Goal: Task Accomplishment & Management: Manage account settings

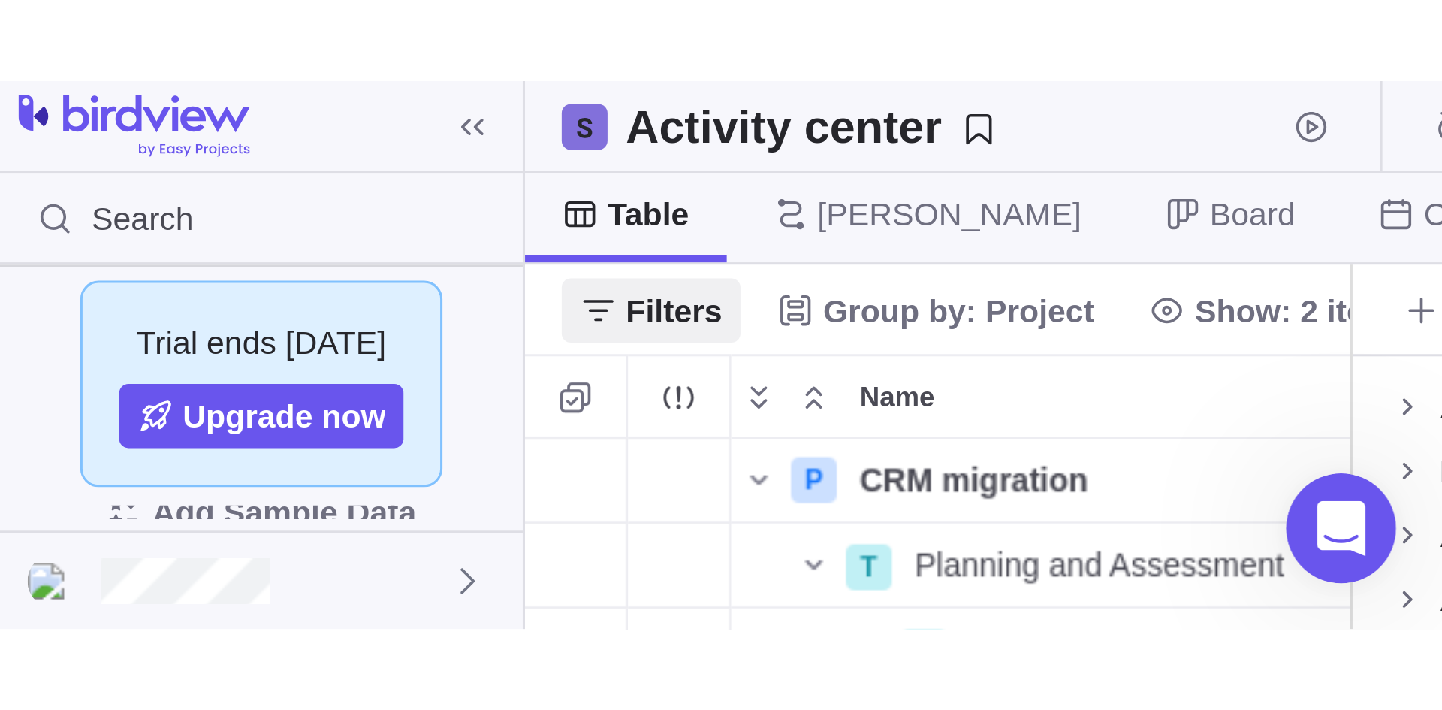
scroll to position [581, 1026]
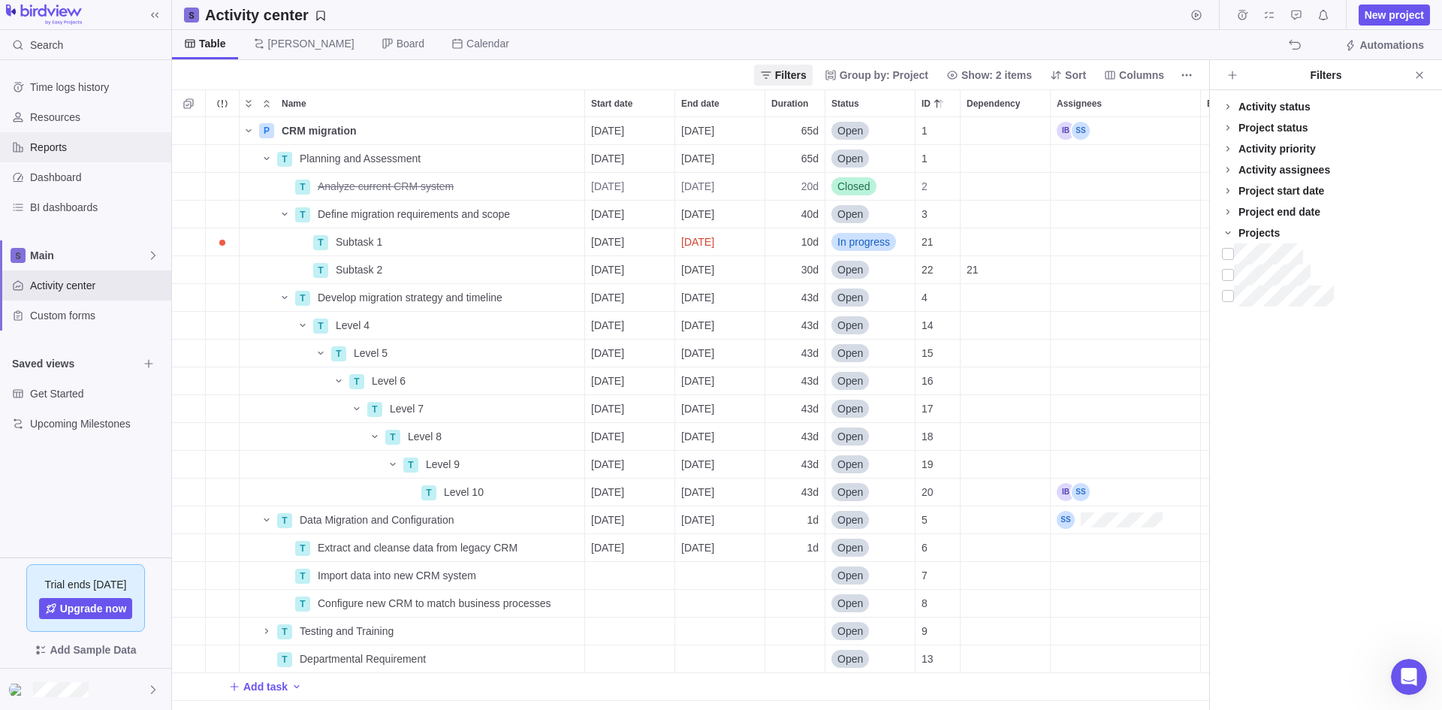
click at [56, 140] on span "Reports" at bounding box center [97, 147] width 135 height 15
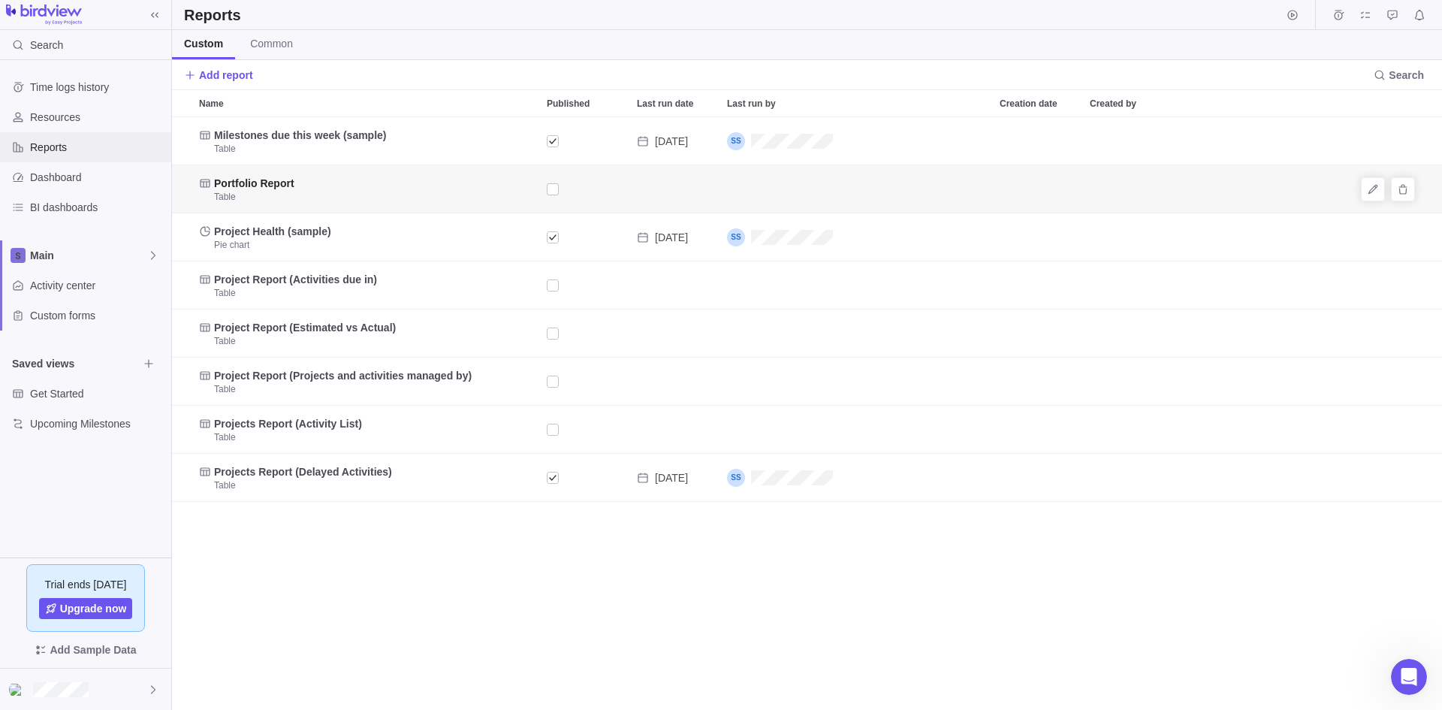
scroll to position [581, 1259]
click at [273, 43] on span "Common" at bounding box center [271, 43] width 43 height 15
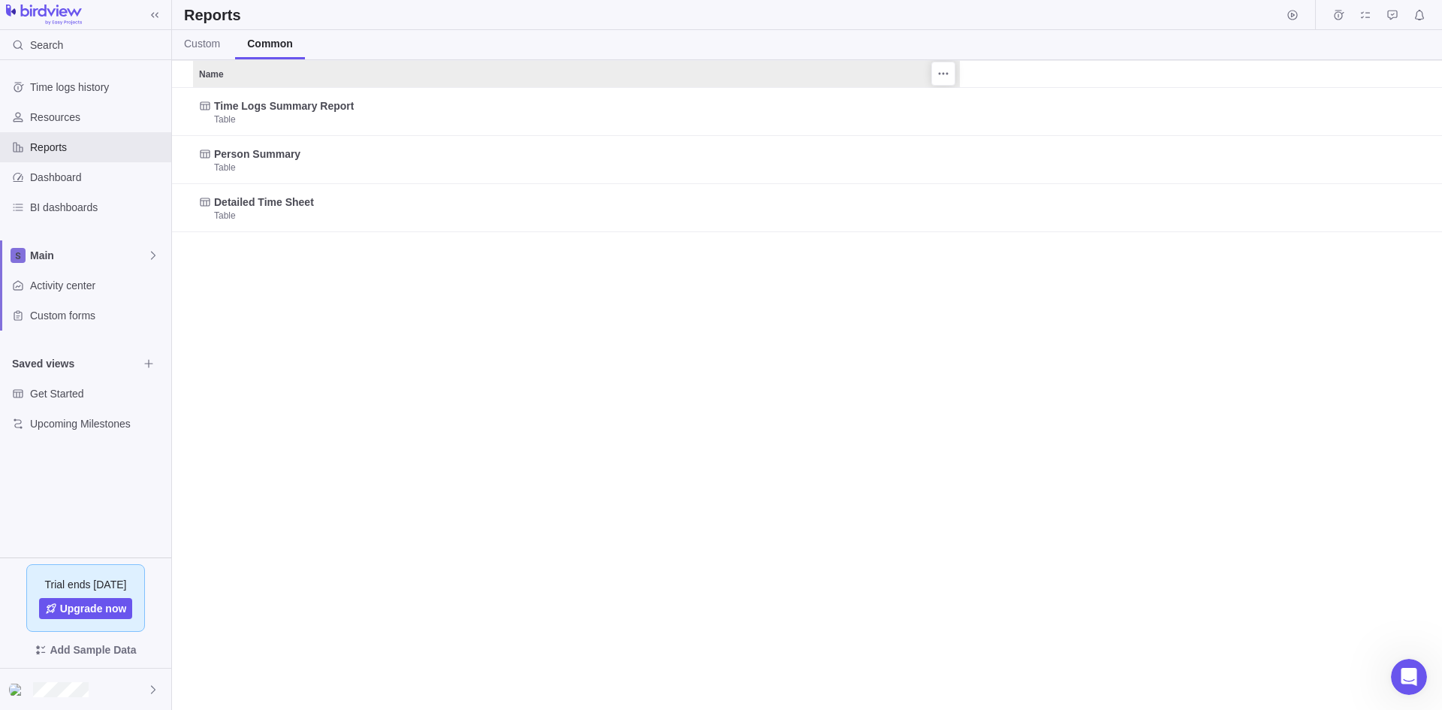
scroll to position [611, 1259]
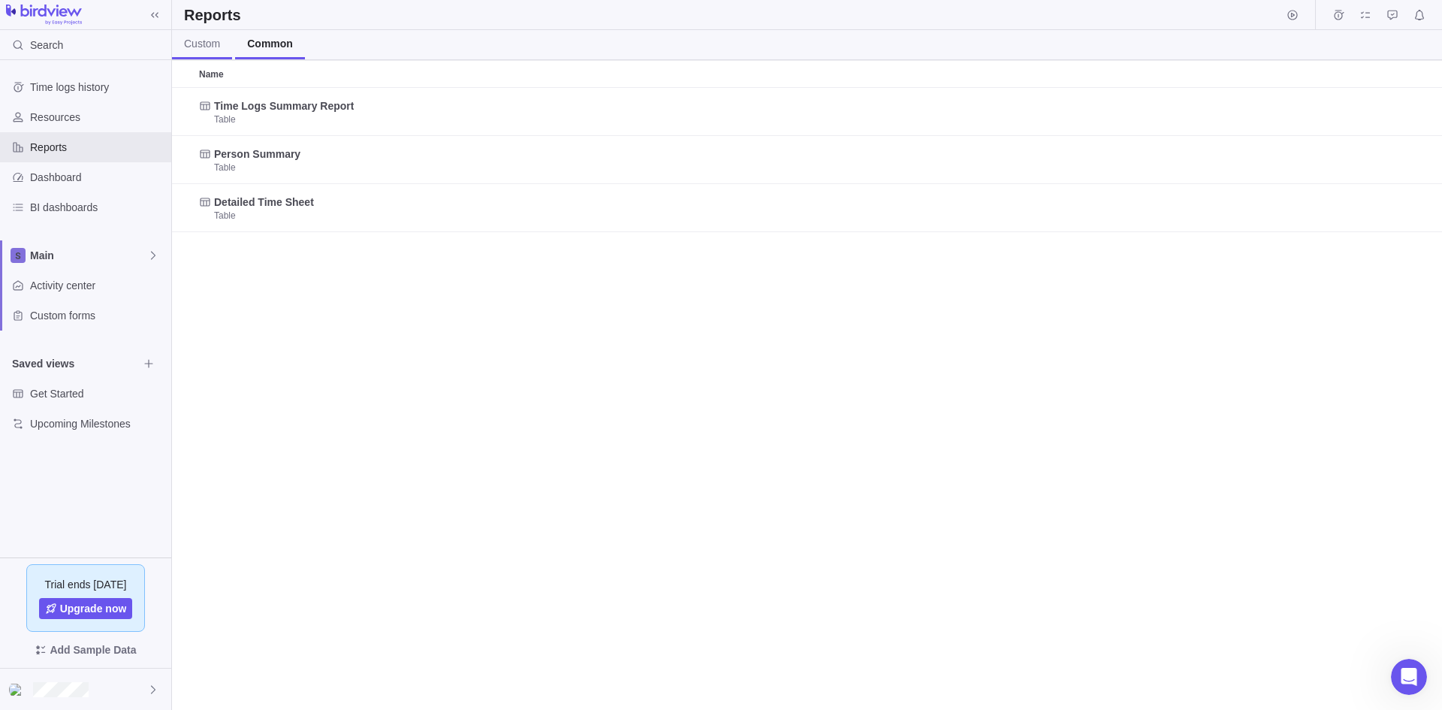
click at [199, 38] on span "Custom" at bounding box center [202, 43] width 36 height 15
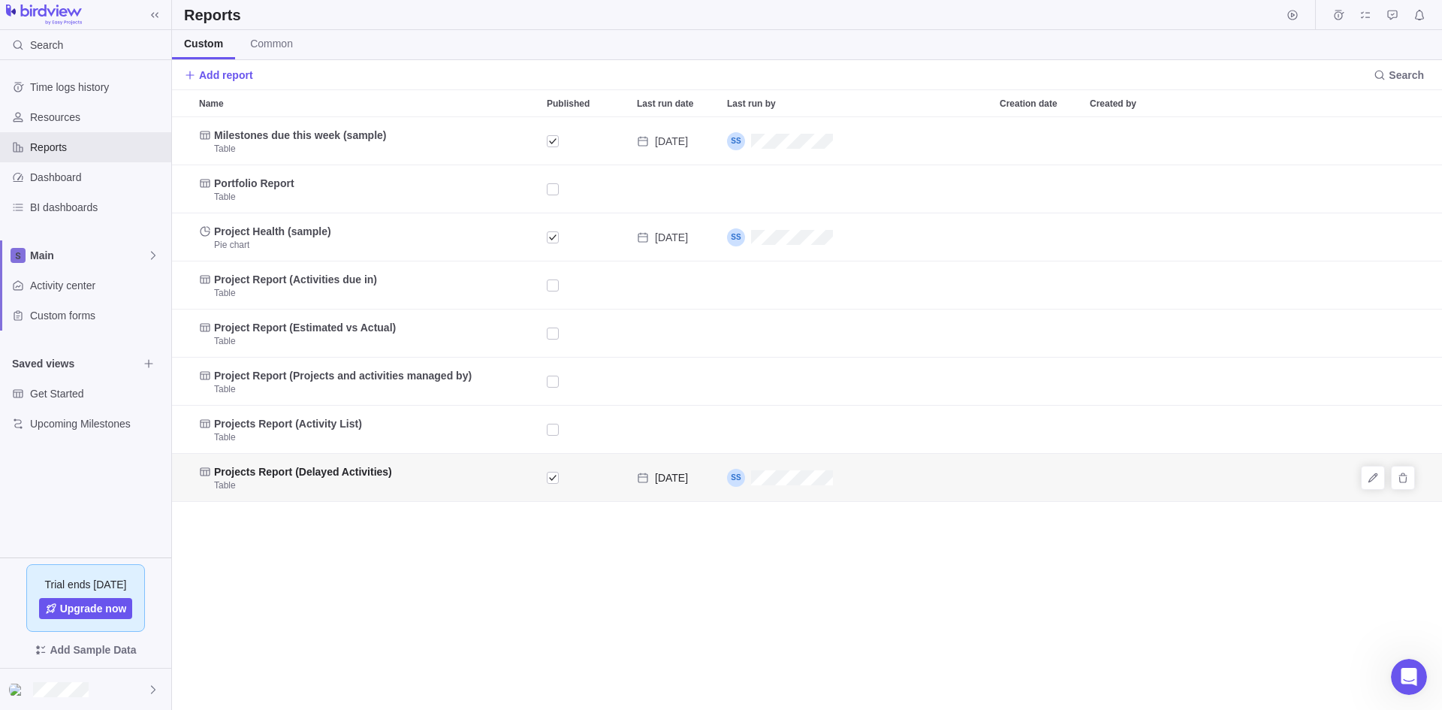
scroll to position [581, 1259]
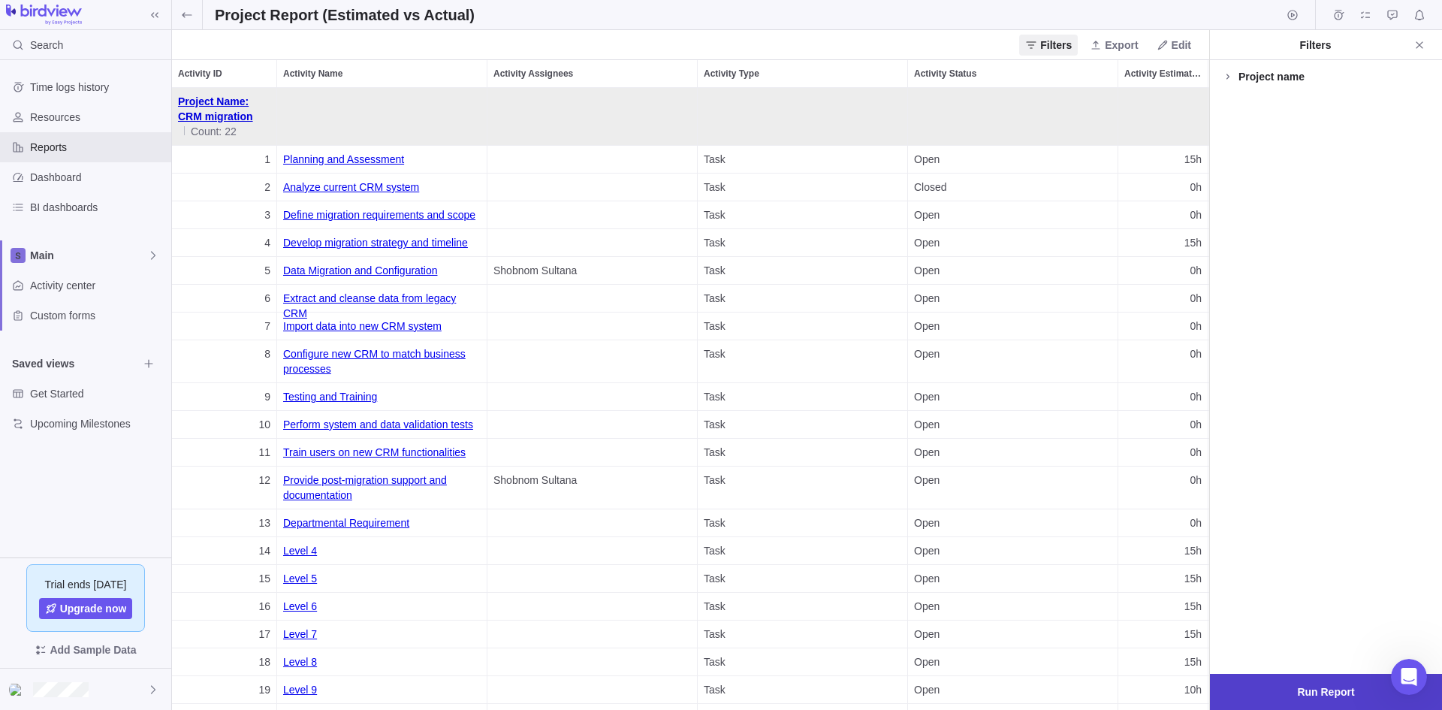
click at [1337, 693] on span "Run Report" at bounding box center [1325, 692] width 57 height 18
click at [1185, 48] on span "Edit" at bounding box center [1182, 45] width 20 height 15
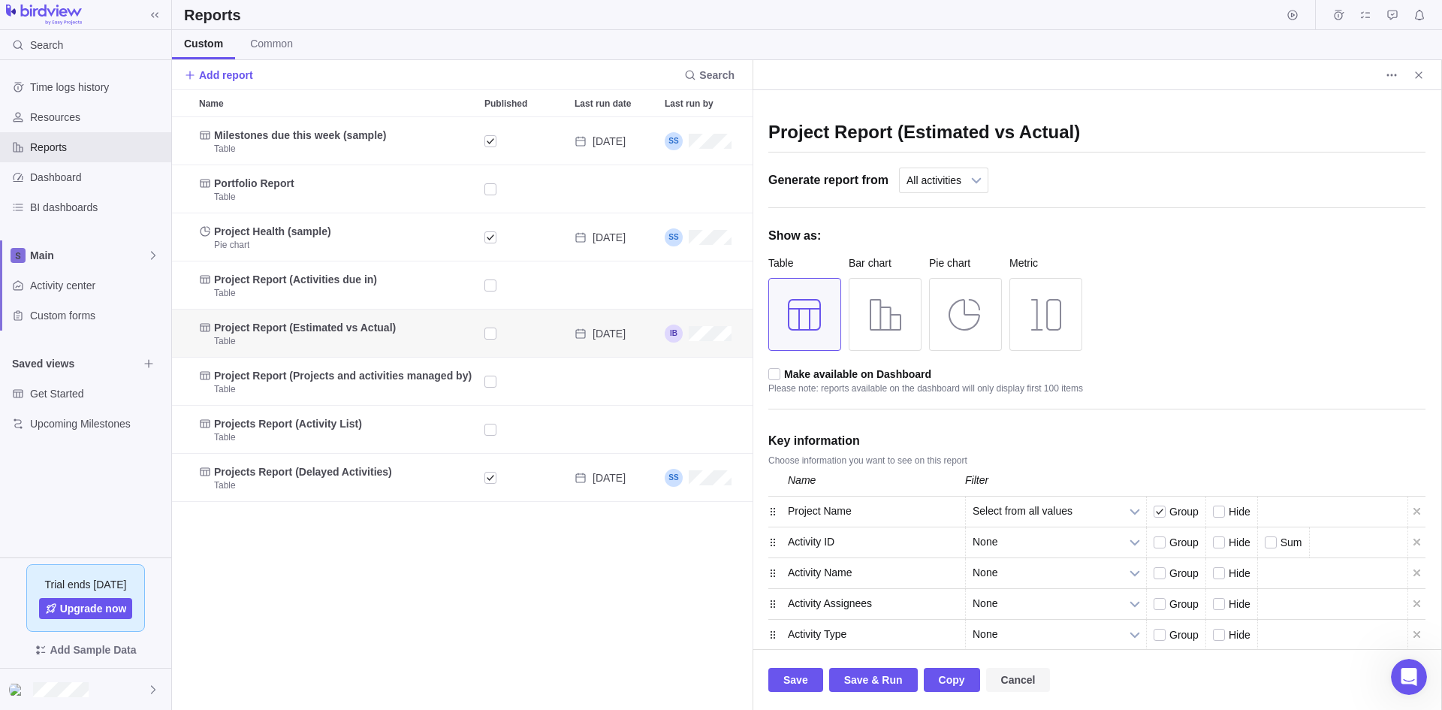
click at [1003, 681] on span "Cancel" at bounding box center [1018, 680] width 35 height 18
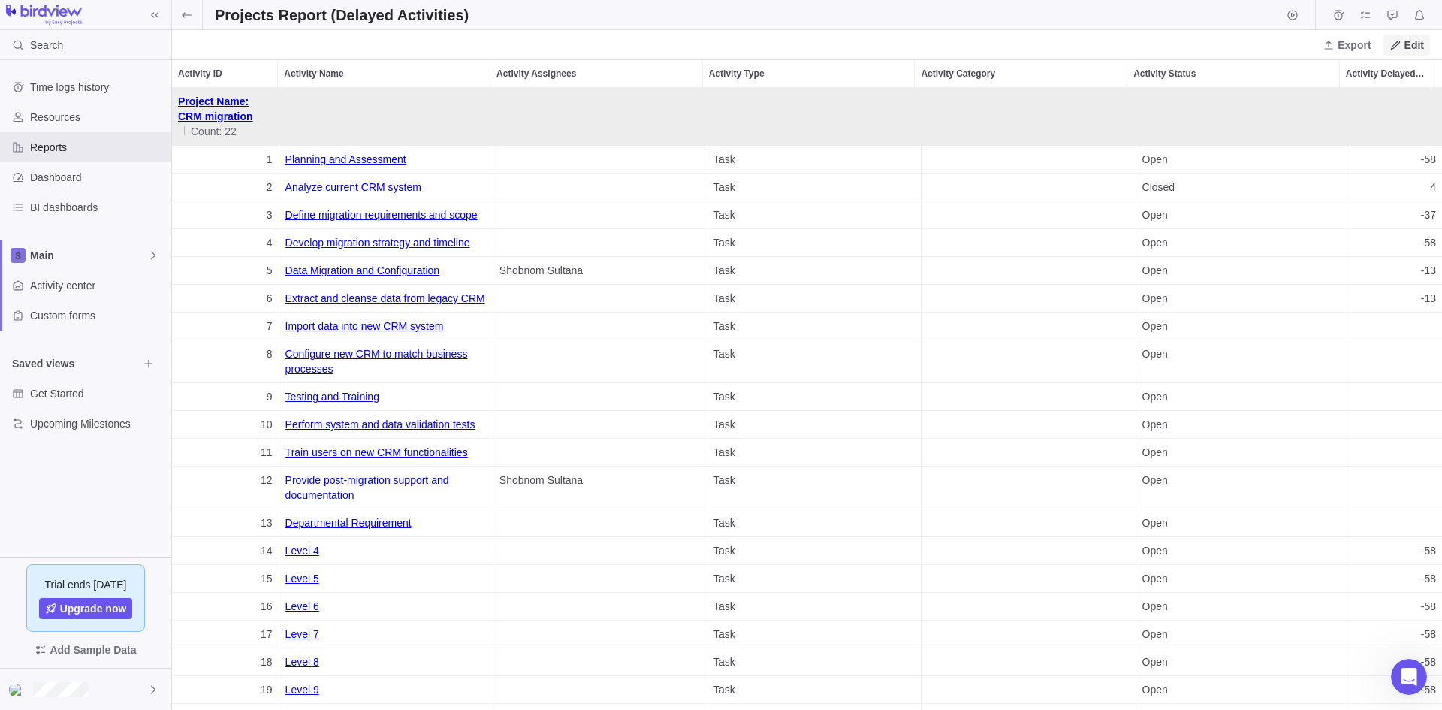
click at [1399, 45] on icon at bounding box center [1396, 45] width 12 height 12
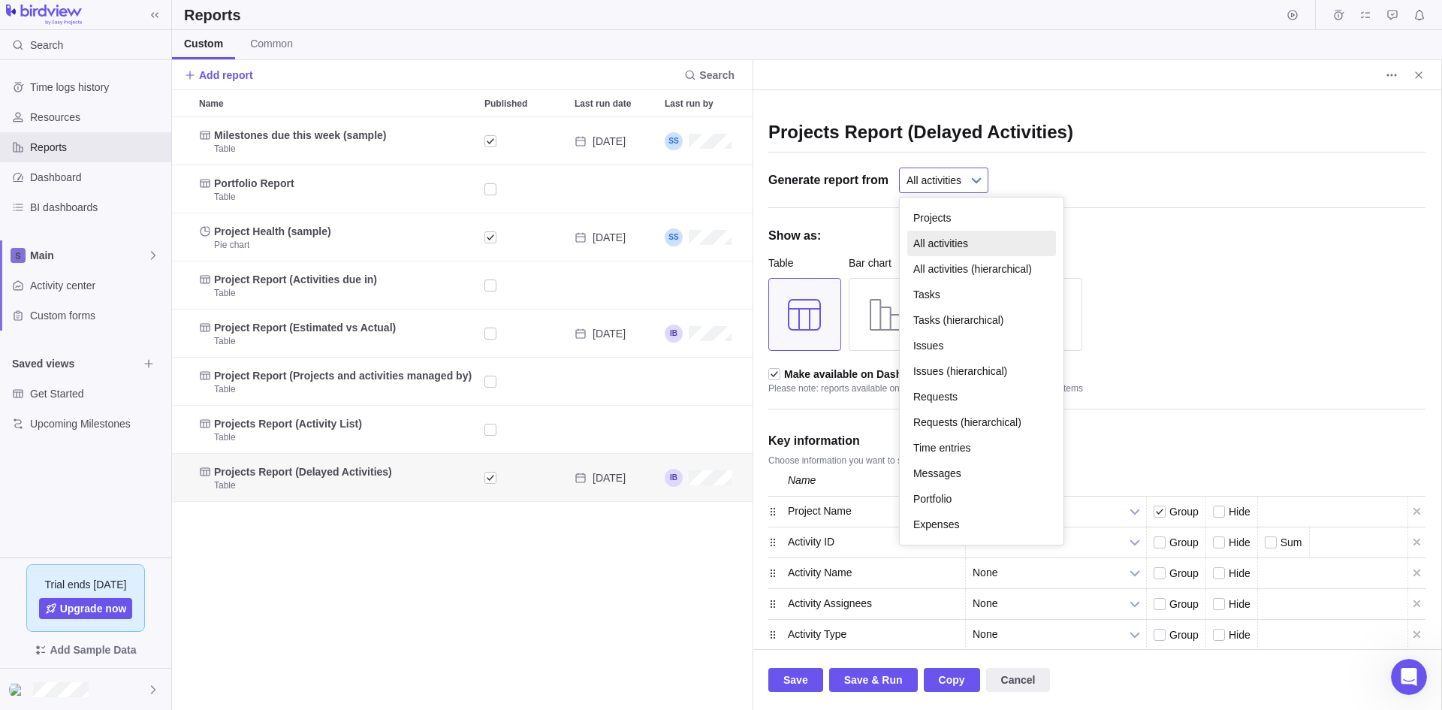
click at [971, 176] on b at bounding box center [976, 180] width 23 height 24
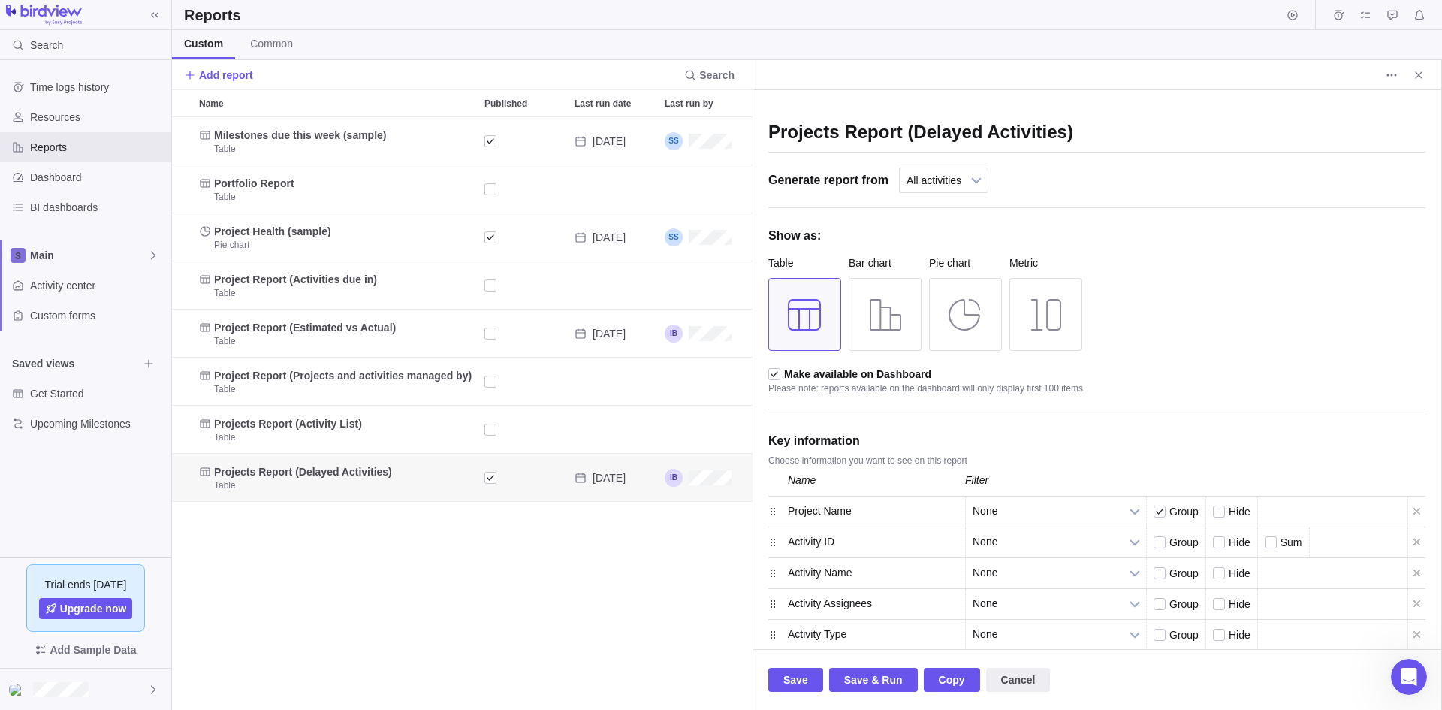
click at [1084, 191] on div "Generate report from Projects All activities All activities (hierarchical) Task…" at bounding box center [1097, 188] width 657 height 41
click at [270, 47] on span "Common" at bounding box center [271, 43] width 43 height 15
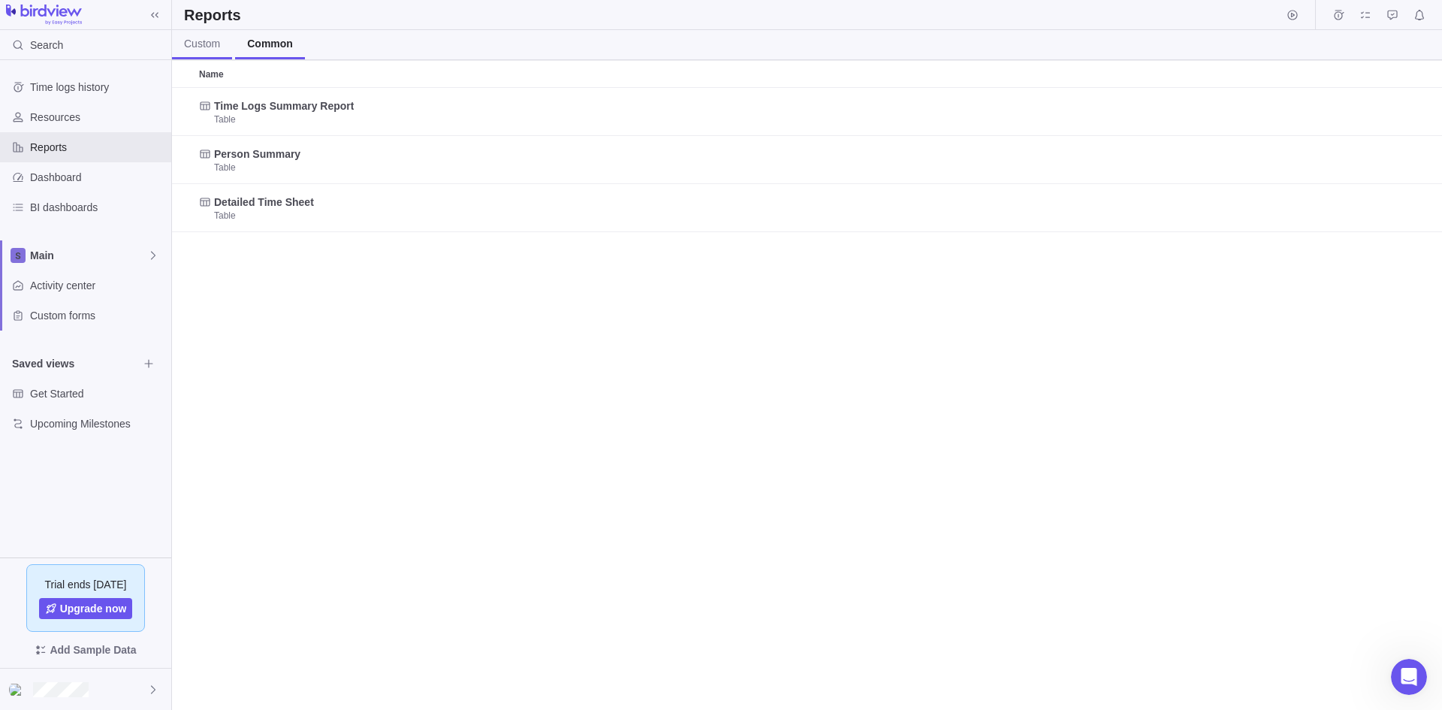
scroll to position [611, 1259]
click at [216, 46] on span "Custom" at bounding box center [202, 43] width 36 height 15
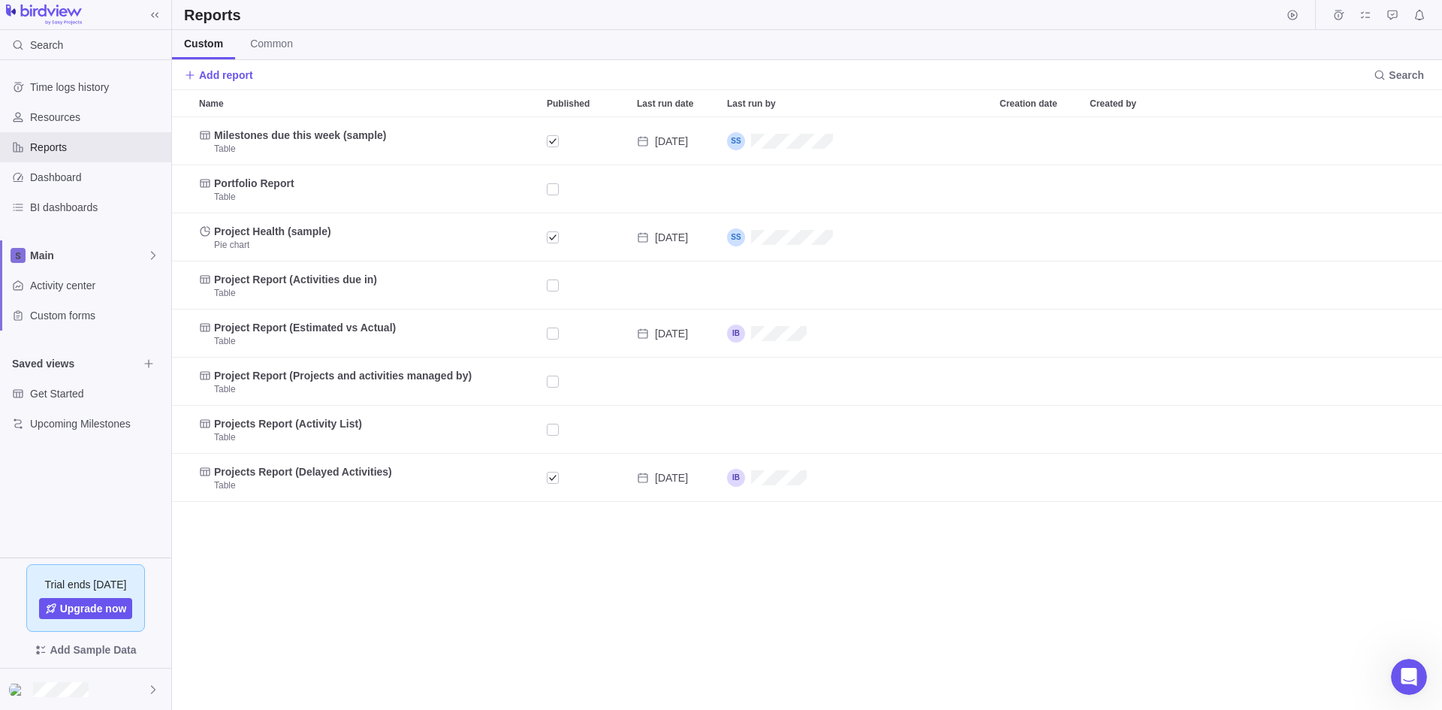
scroll to position [581, 1259]
click at [52, 152] on span "Reports" at bounding box center [97, 147] width 135 height 15
click at [64, 213] on span "BI dashboards" at bounding box center [97, 207] width 135 height 15
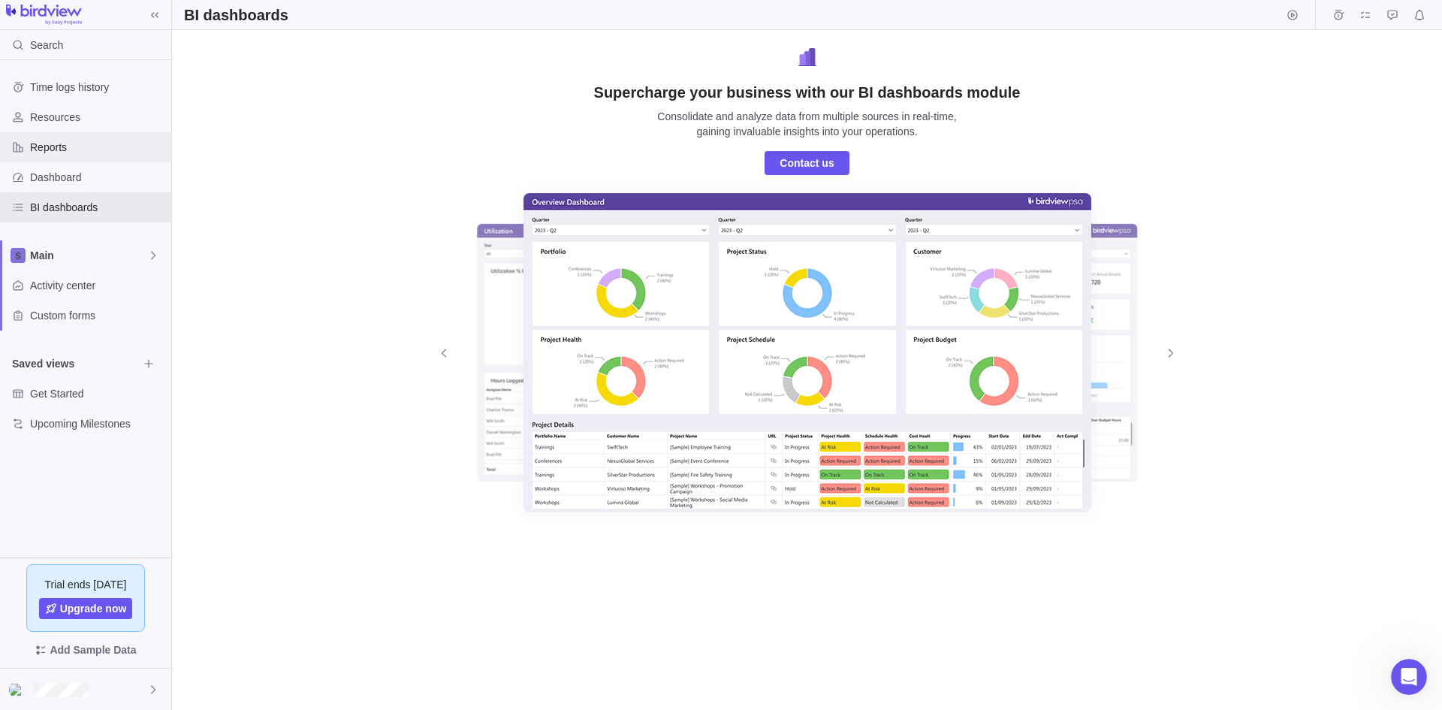
click at [54, 149] on span "Reports" at bounding box center [97, 147] width 135 height 15
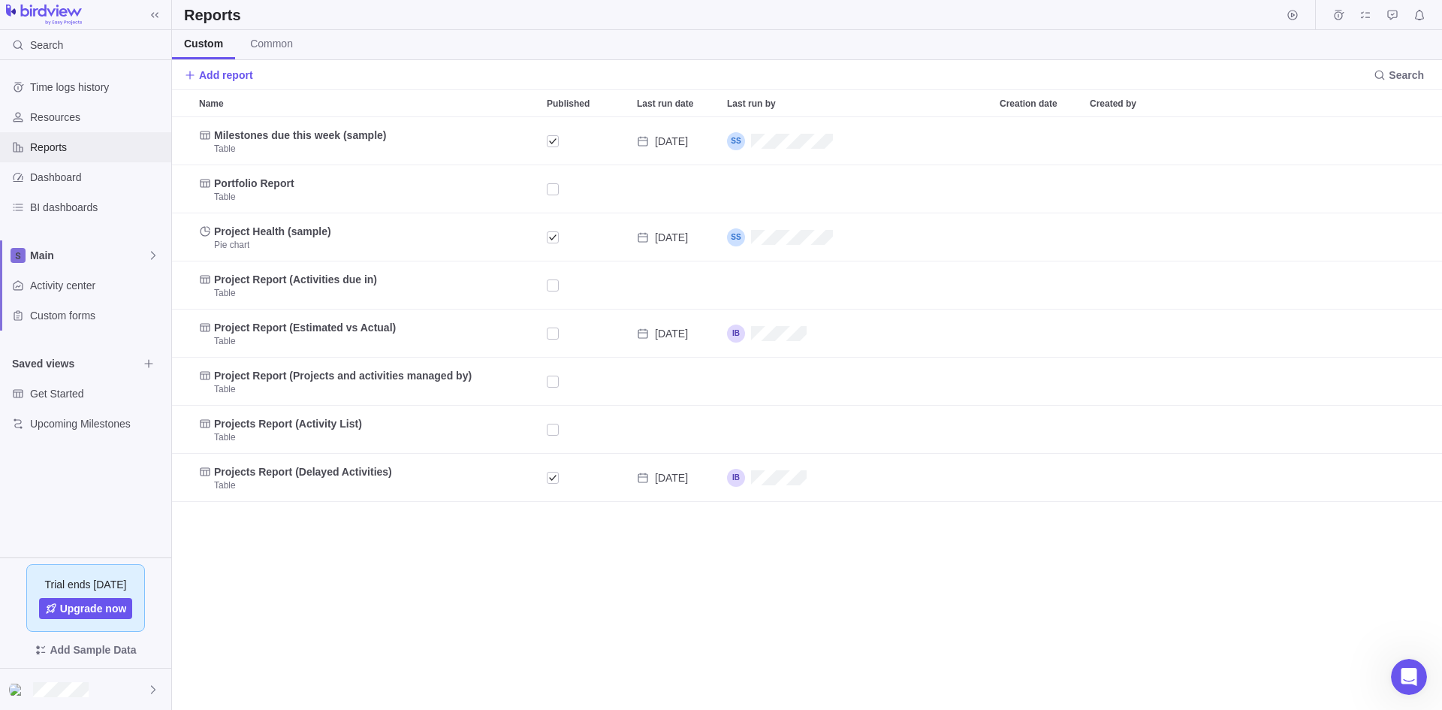
scroll to position [581, 1259]
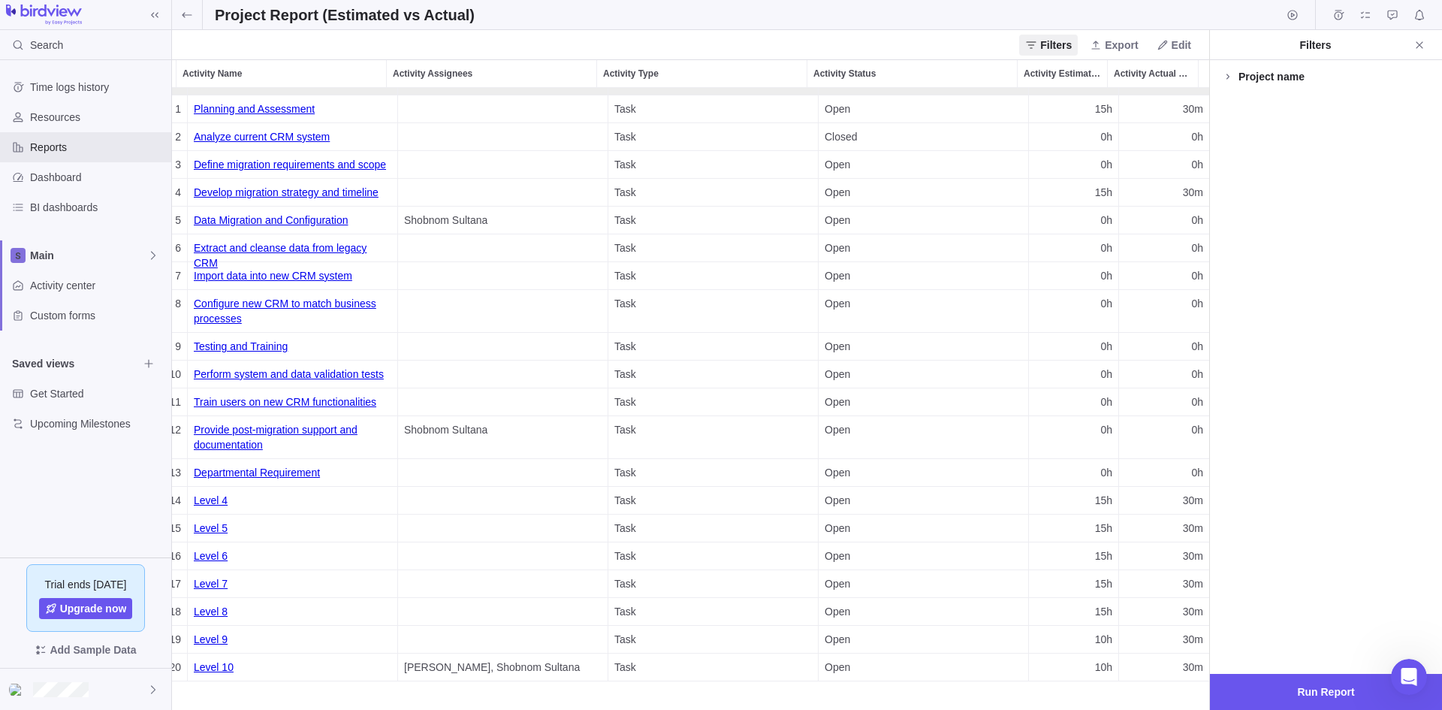
scroll to position [0, 101]
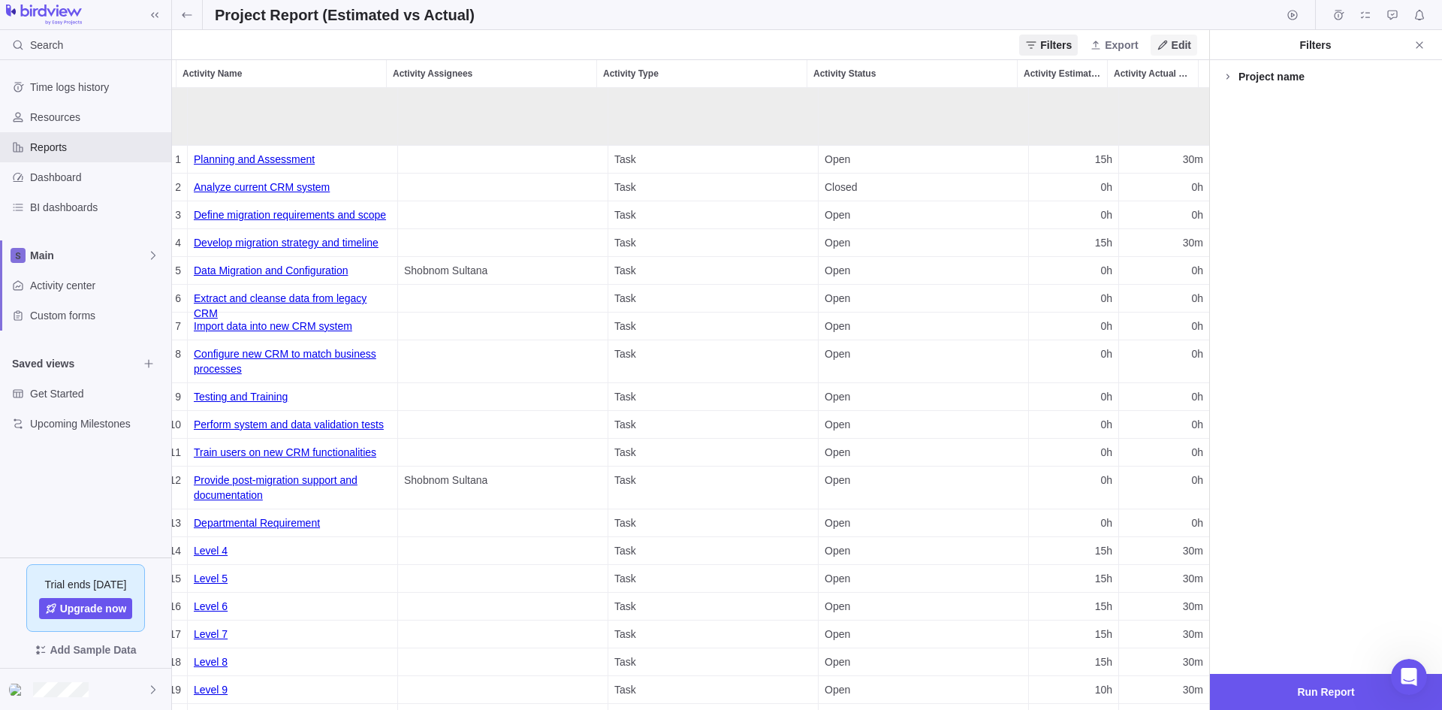
click at [1179, 47] on span "Edit" at bounding box center [1182, 45] width 20 height 15
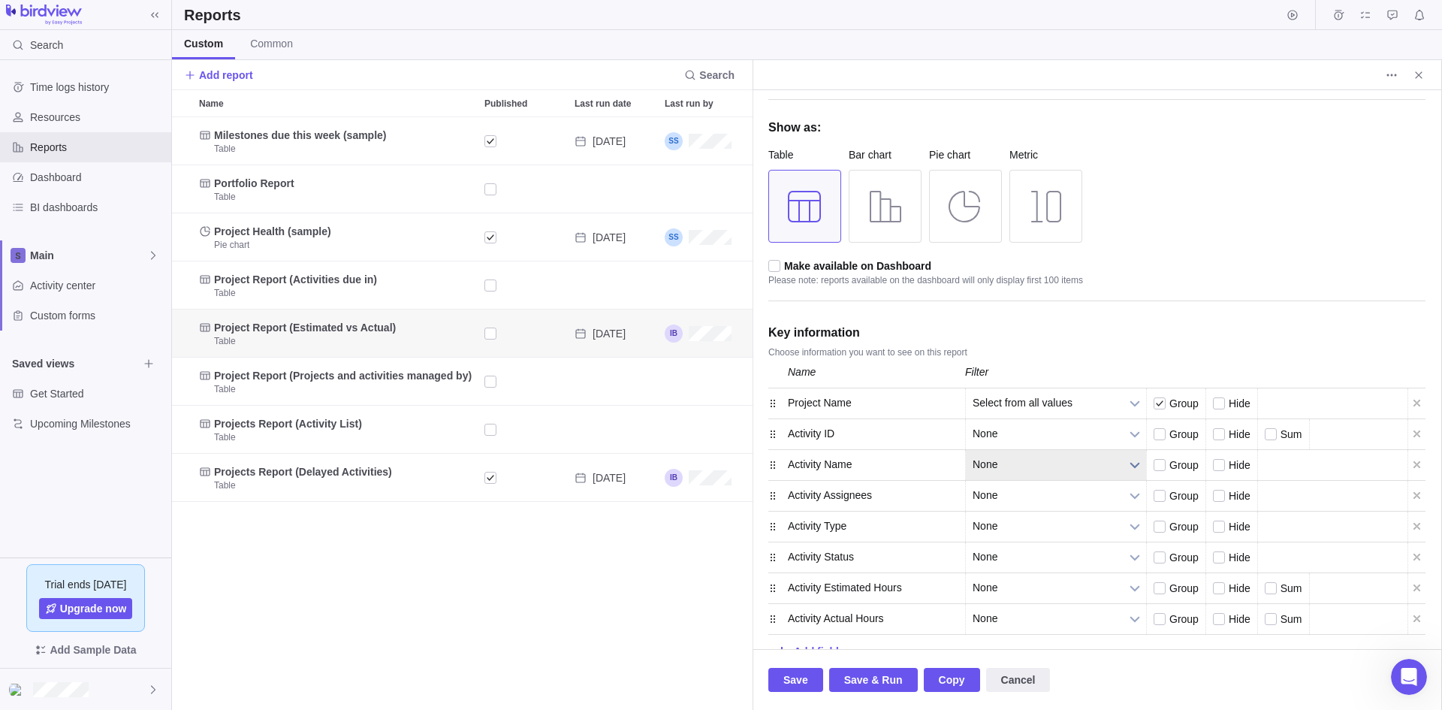
scroll to position [124, 0]
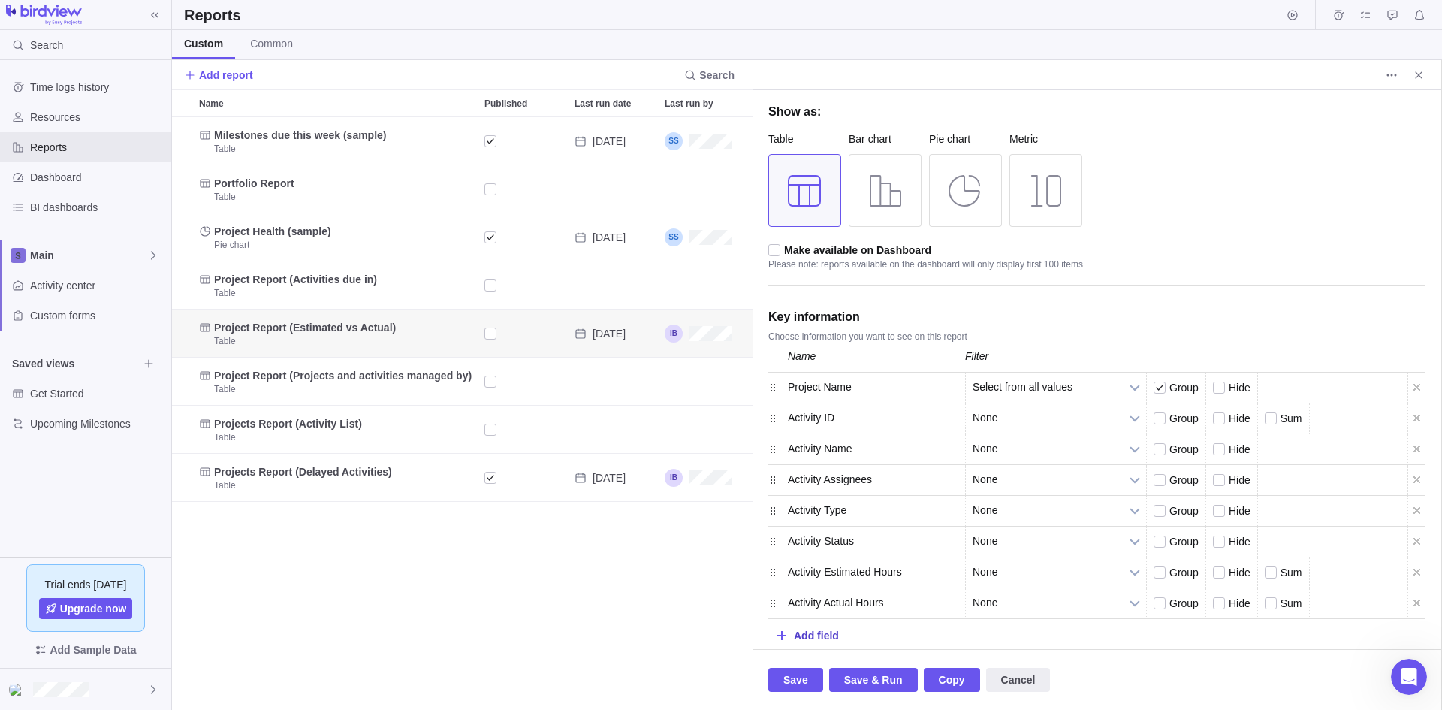
click at [825, 633] on div "Add field" at bounding box center [816, 635] width 45 height 28
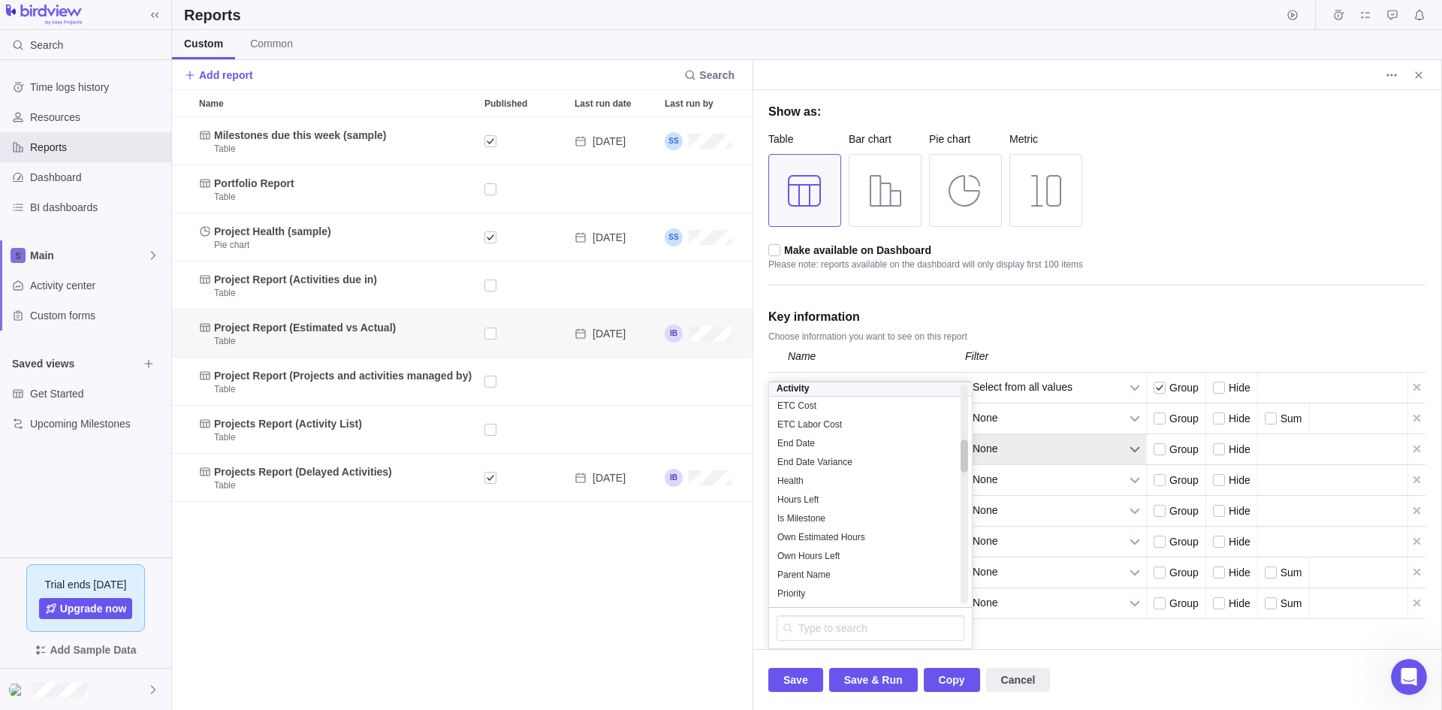
scroll to position [361, 0]
drag, startPoint x: 967, startPoint y: 406, endPoint x: 975, endPoint y: 461, distance: 55.5
click at [975, 461] on div "Name Axis Function Filter Column size Project Name None Category None None Cate…" at bounding box center [1097, 495] width 657 height 307
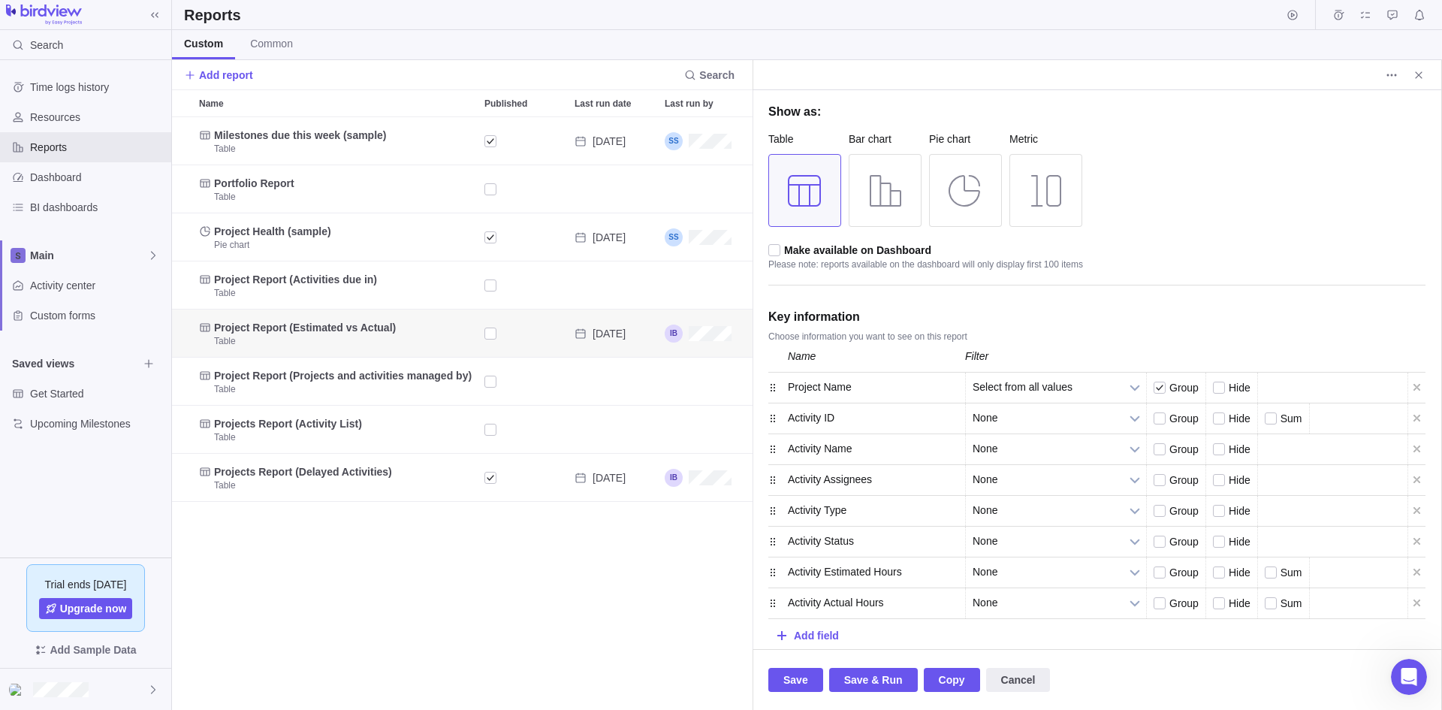
click at [702, 607] on div "Milestones due this week (sample) Table Sep 3 Portfolio Report Table Project He…" at bounding box center [462, 413] width 581 height 593
click at [883, 198] on div at bounding box center [885, 190] width 73 height 73
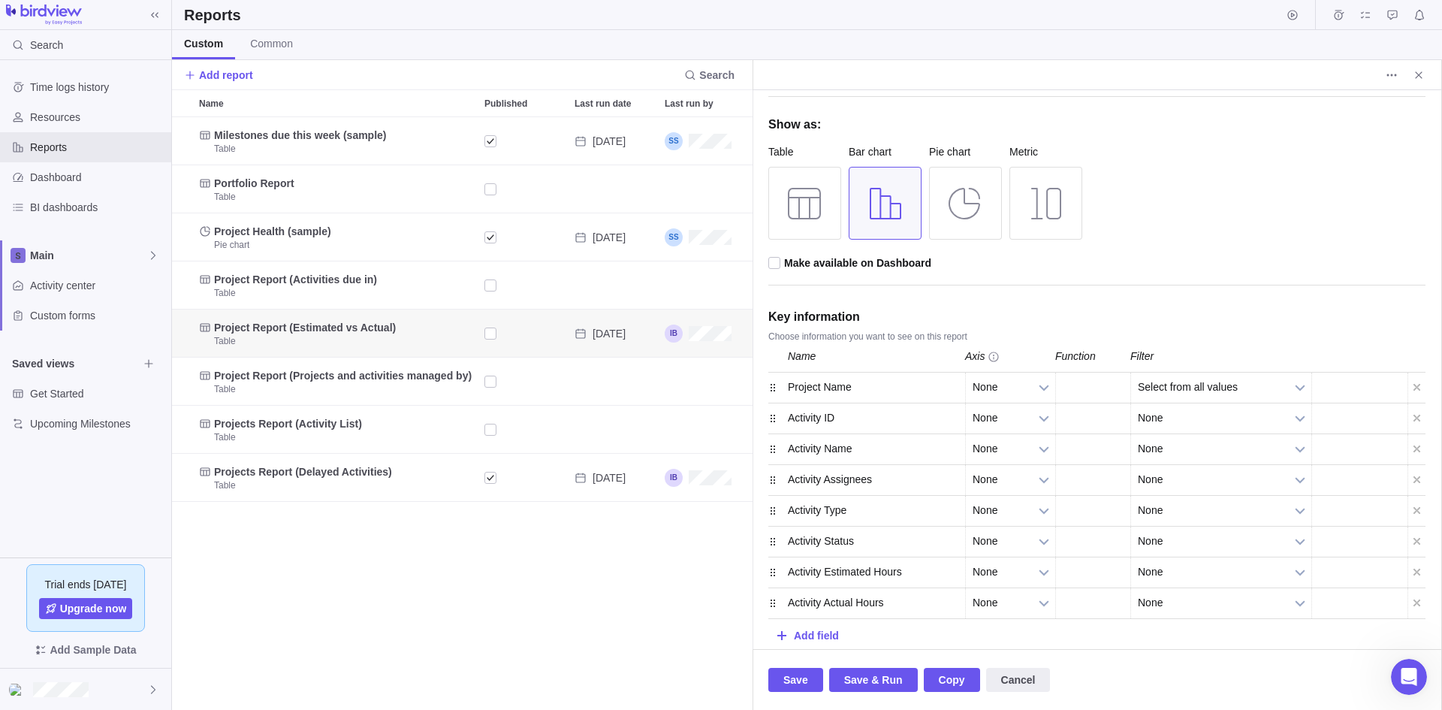
scroll to position [111, 0]
click at [958, 205] on div at bounding box center [965, 203] width 73 height 73
click at [880, 678] on span "Save & Run" at bounding box center [873, 680] width 59 height 18
click at [881, 216] on div at bounding box center [885, 203] width 73 height 73
click at [871, 684] on span "Save & Run" at bounding box center [873, 680] width 59 height 18
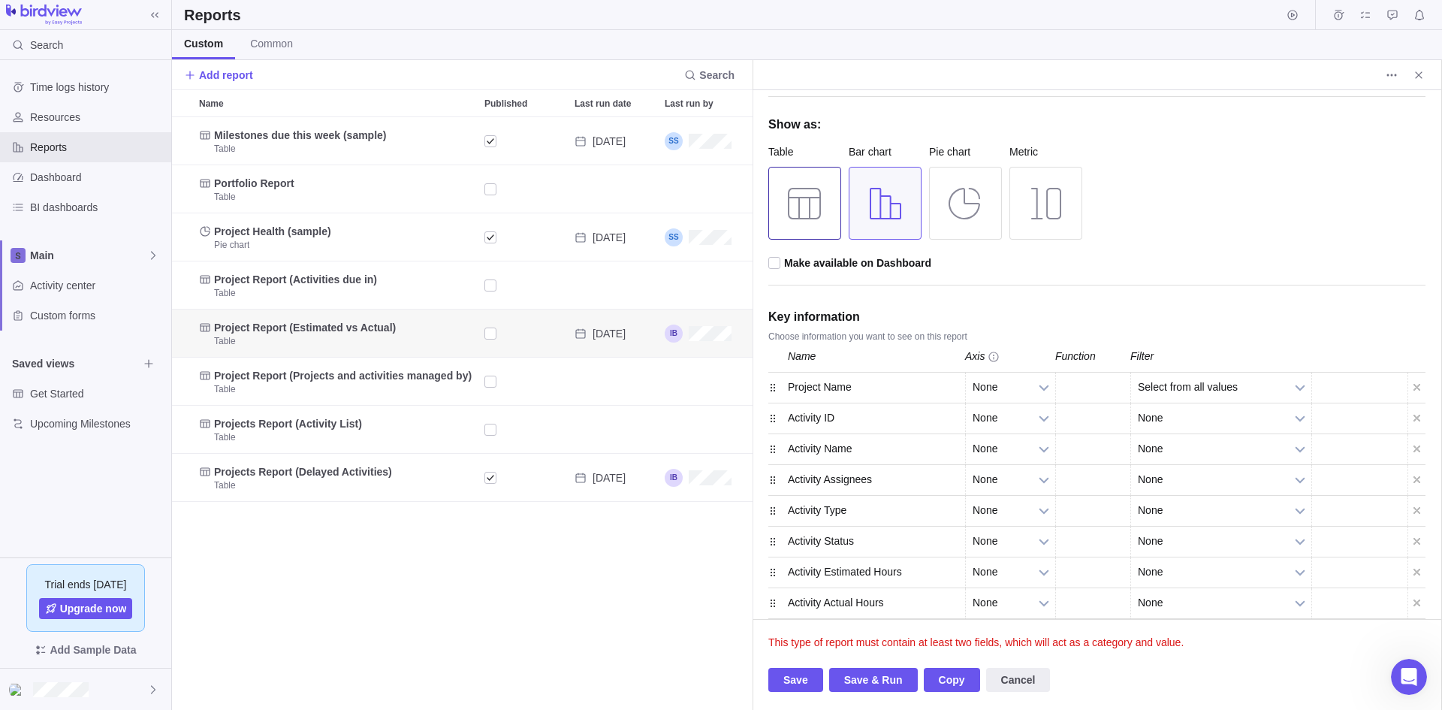
click at [808, 208] on div at bounding box center [805, 203] width 73 height 73
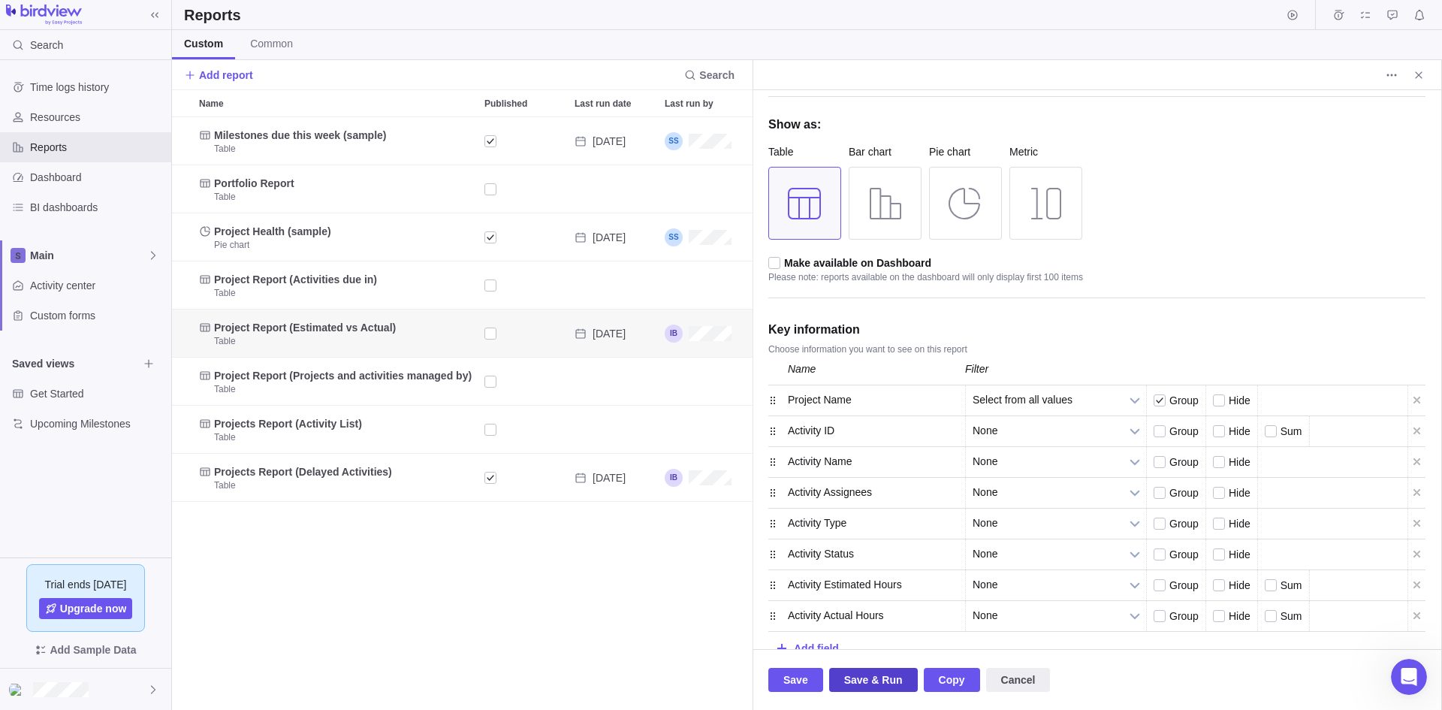
click at [856, 684] on span "Save & Run" at bounding box center [873, 680] width 59 height 18
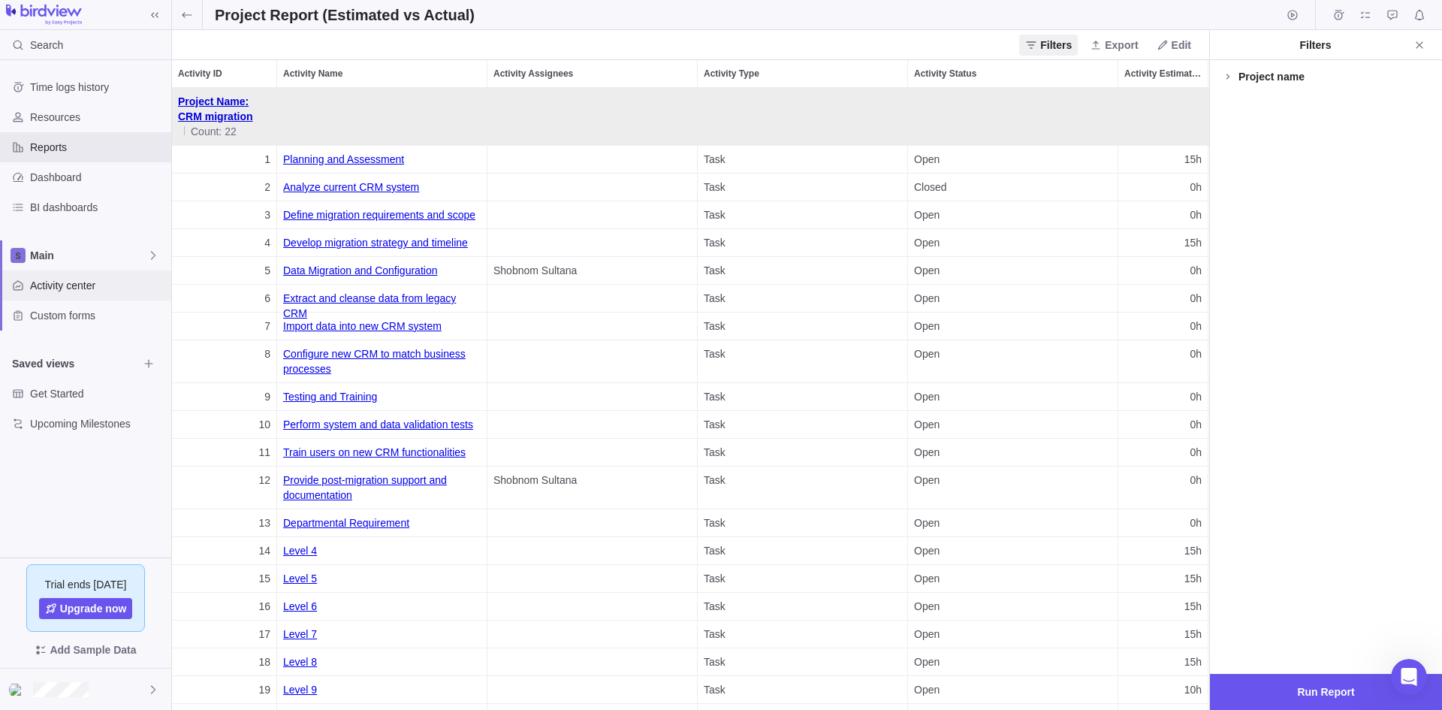
click at [71, 279] on span "Activity center" at bounding box center [97, 285] width 135 height 15
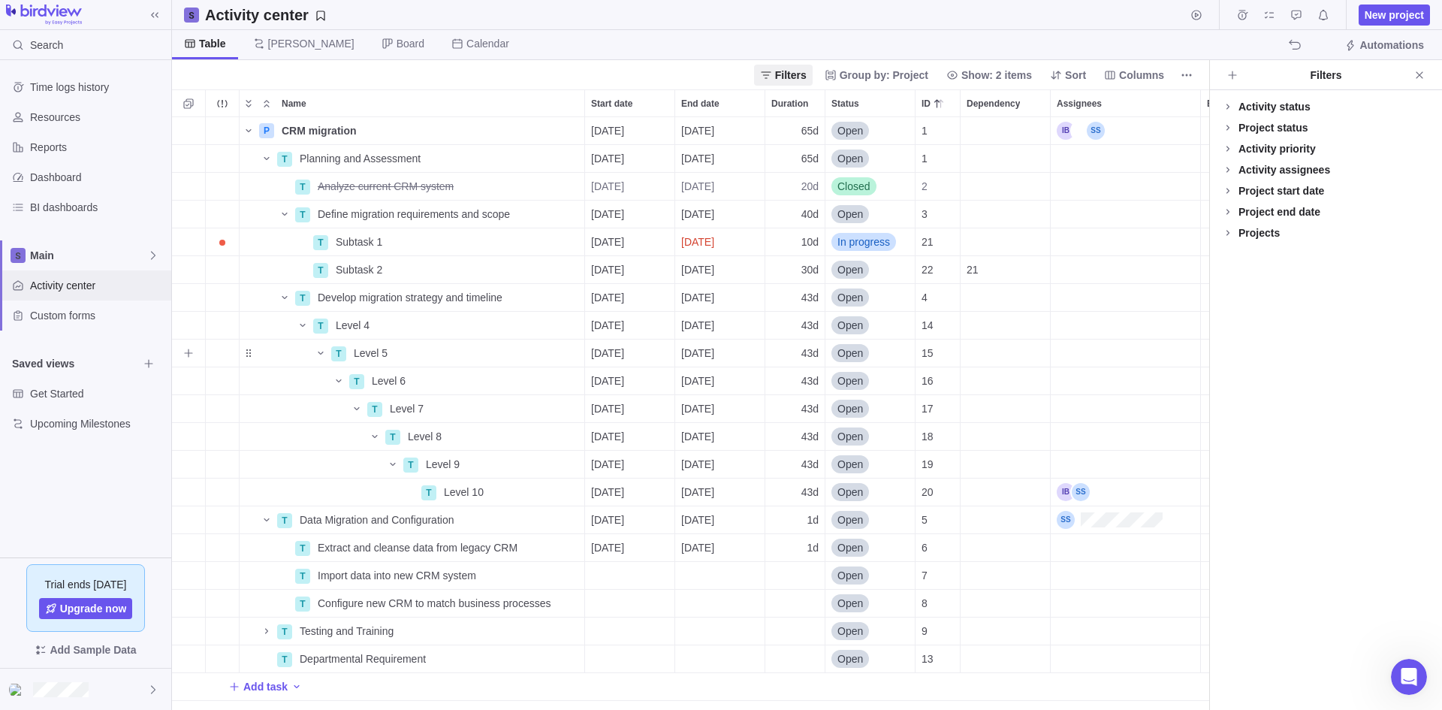
scroll to position [581, 1026]
click at [1418, 73] on icon "Close" at bounding box center [1419, 74] width 7 height 7
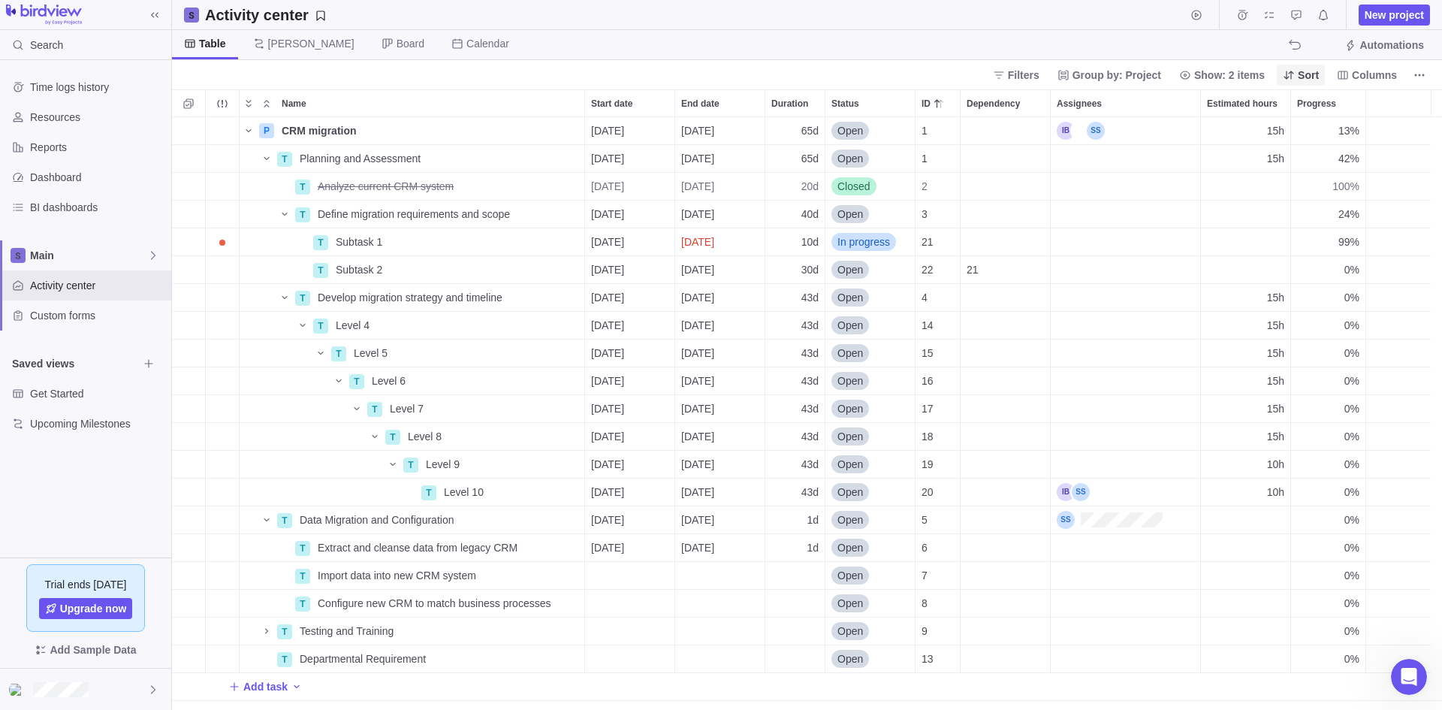
scroll to position [581, 1259]
click at [1376, 74] on span "Columns" at bounding box center [1374, 75] width 45 height 15
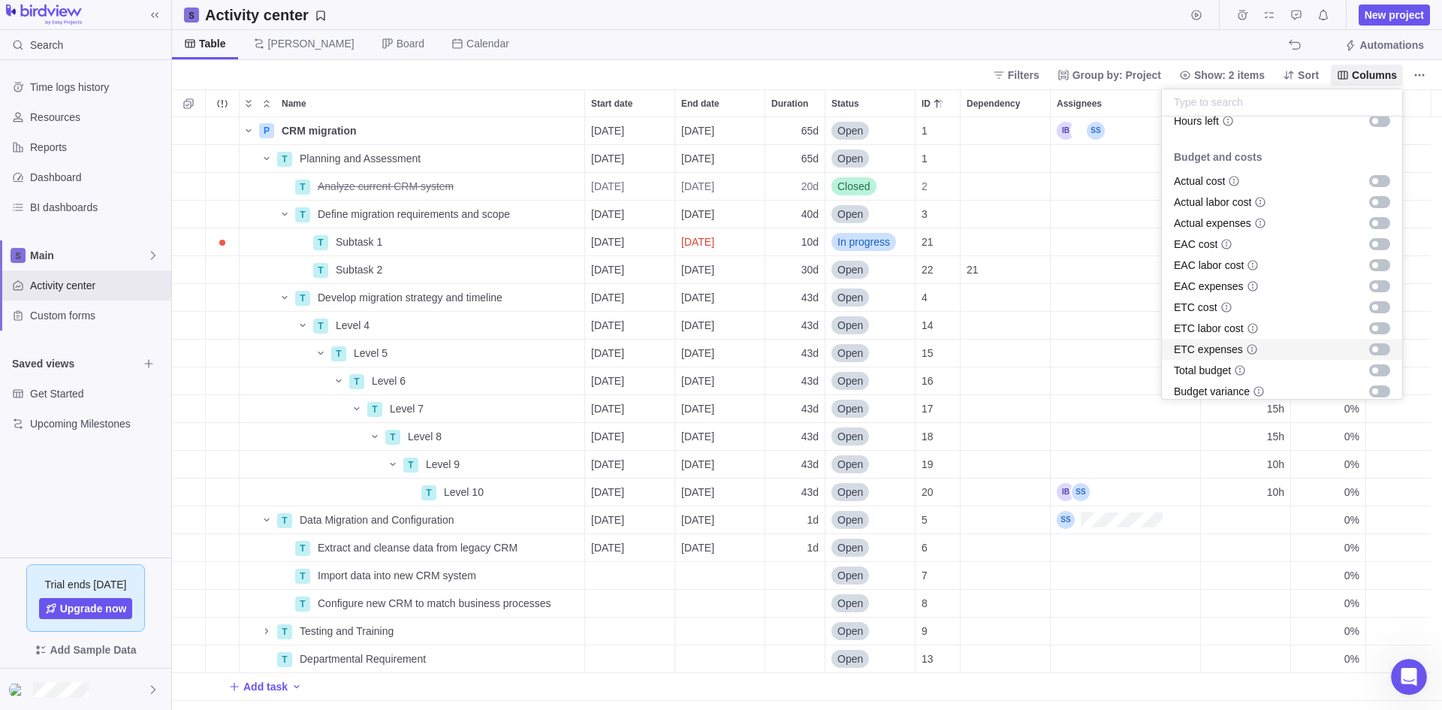
scroll to position [604, 0]
click at [1200, 403] on link "Learn more" at bounding box center [1184, 400] width 54 height 12
click at [1370, 200] on div "grid" at bounding box center [1380, 199] width 21 height 12
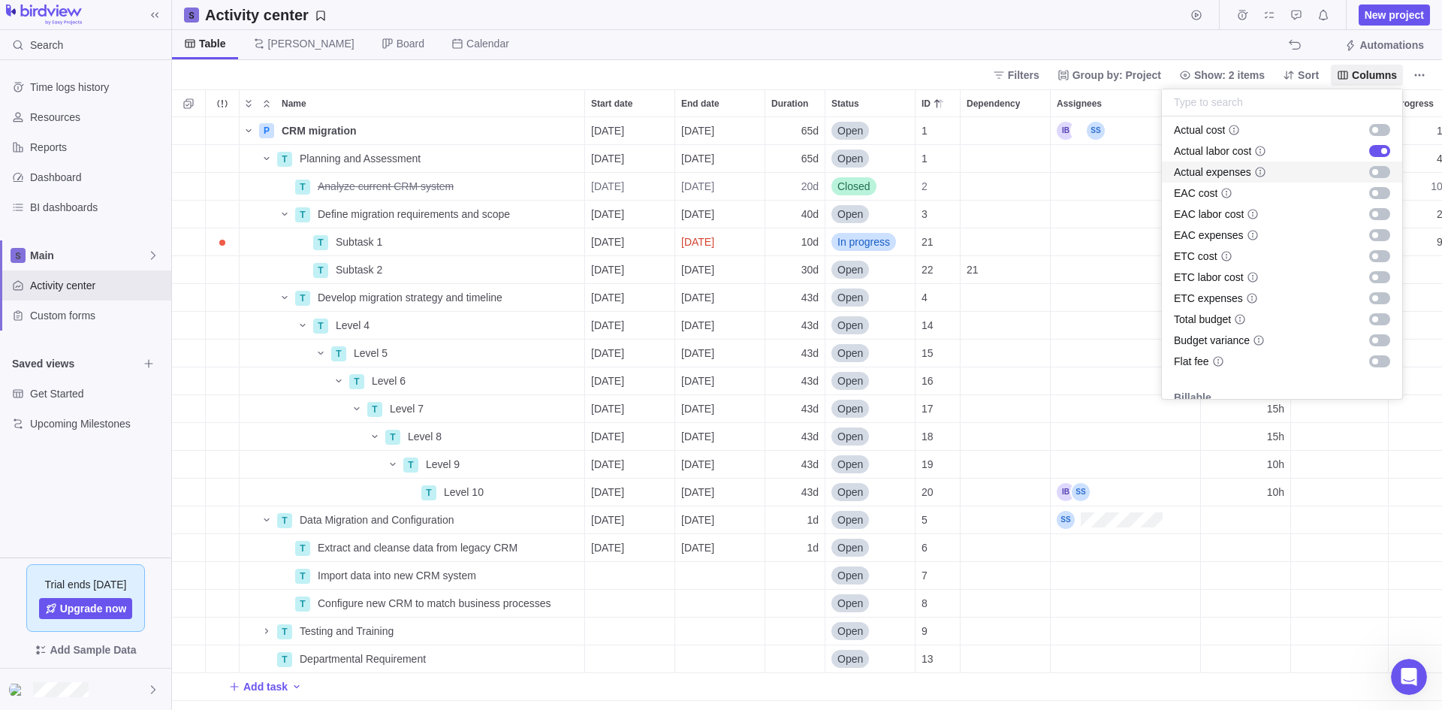
scroll to position [679, 0]
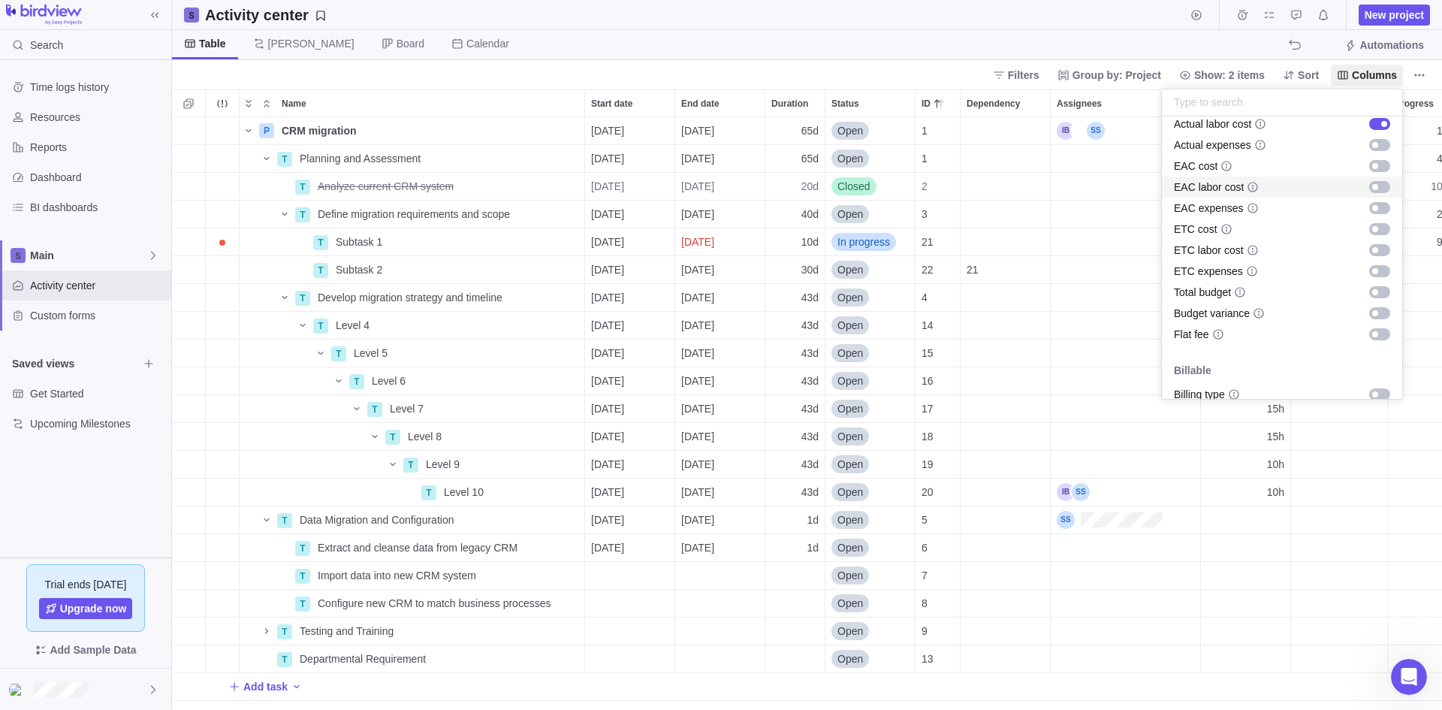
click at [1371, 187] on div "grid" at bounding box center [1380, 187] width 21 height 12
click at [1370, 246] on div "grid" at bounding box center [1380, 250] width 21 height 12
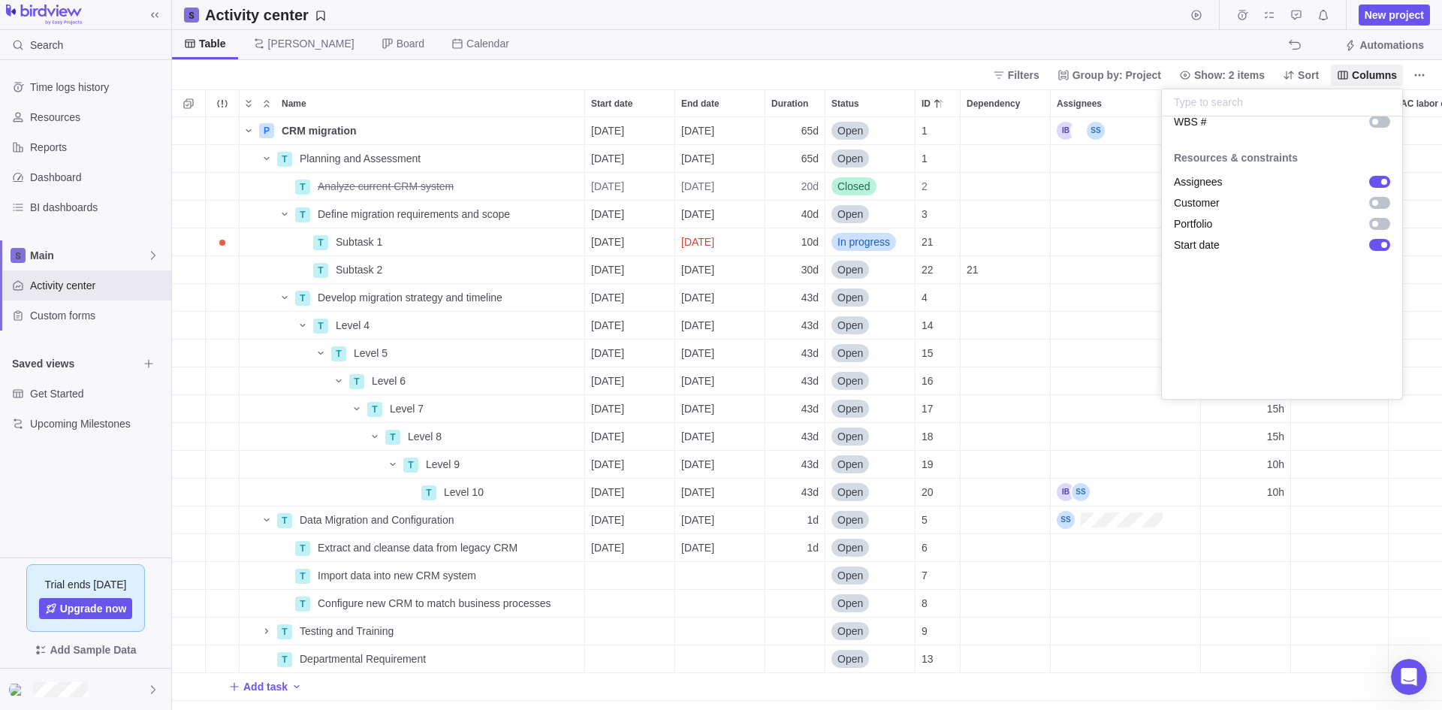
scroll to position [27, 0]
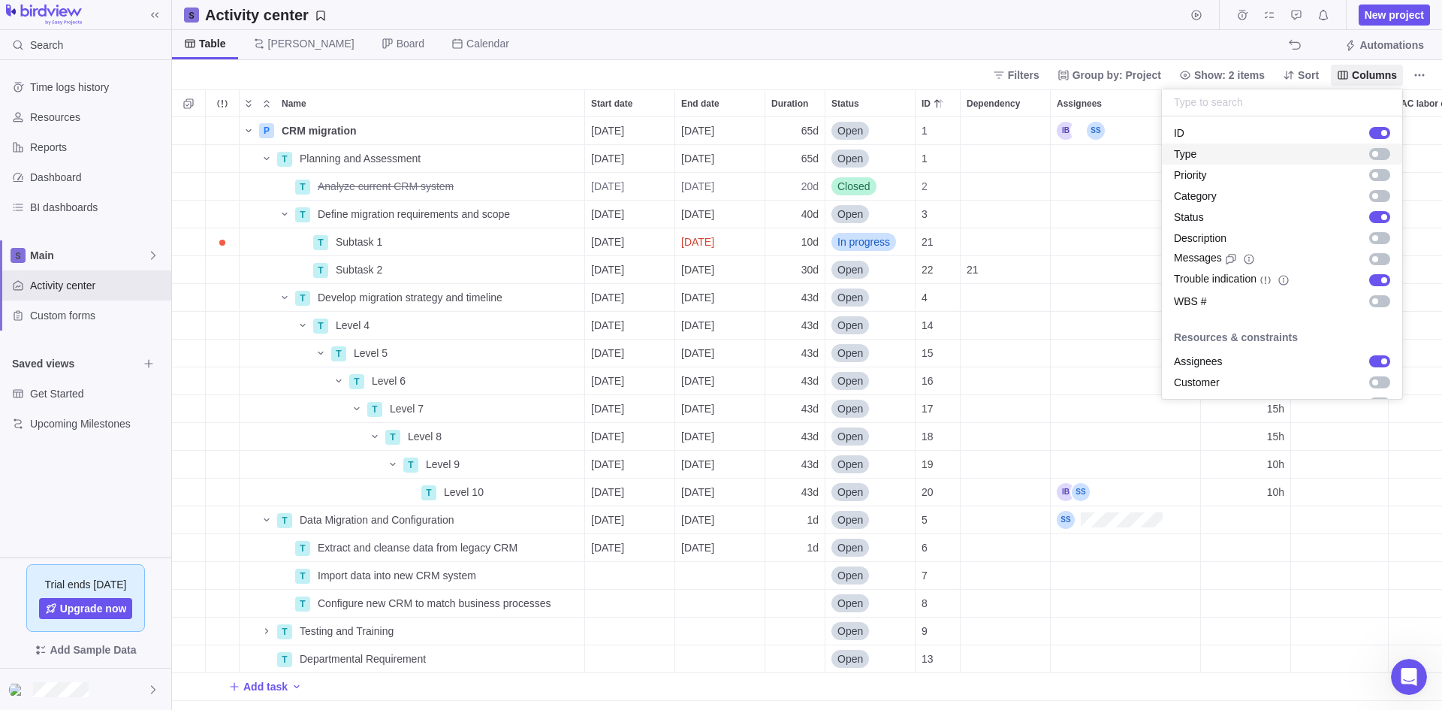
click at [1058, 261] on body "Search Time logs history Resources Reports Dashboard BI dashboards Main Activit…" at bounding box center [721, 355] width 1442 height 710
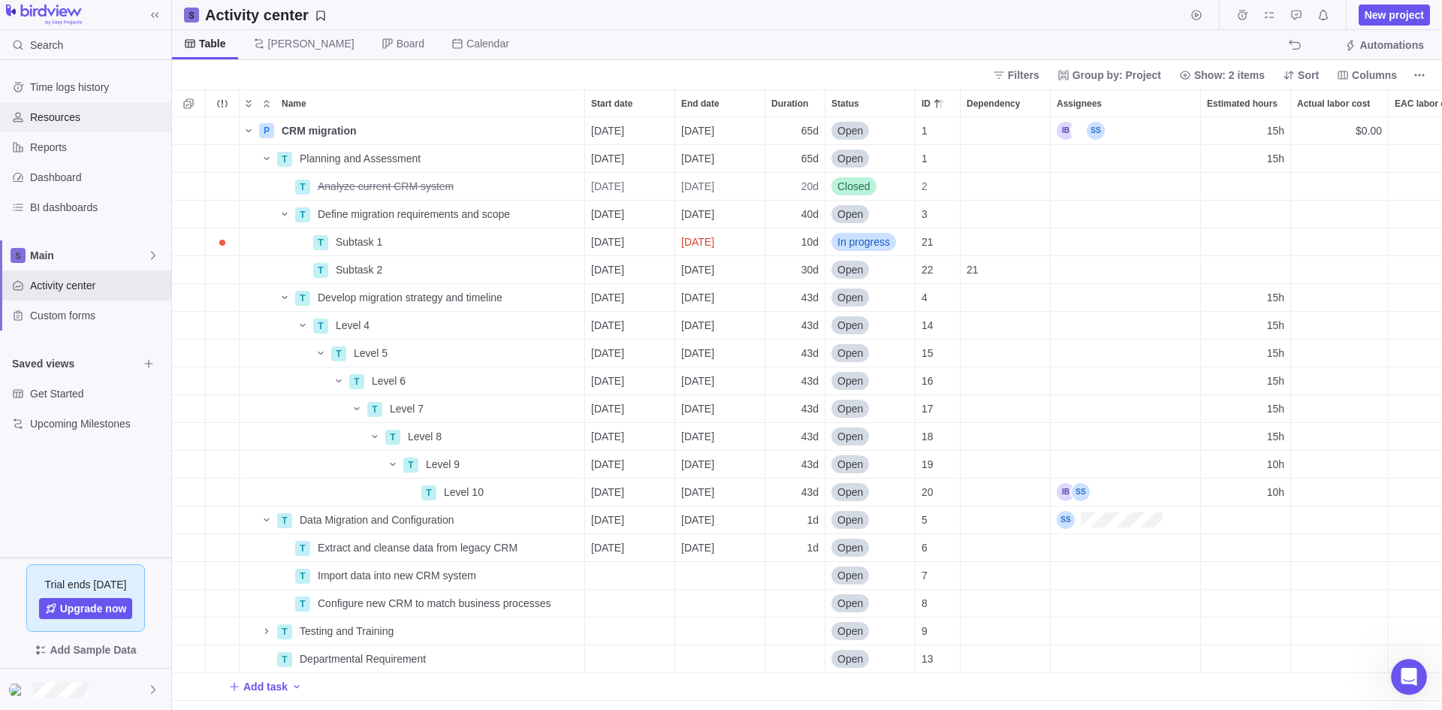
click at [48, 119] on span "Resources" at bounding box center [97, 117] width 135 height 15
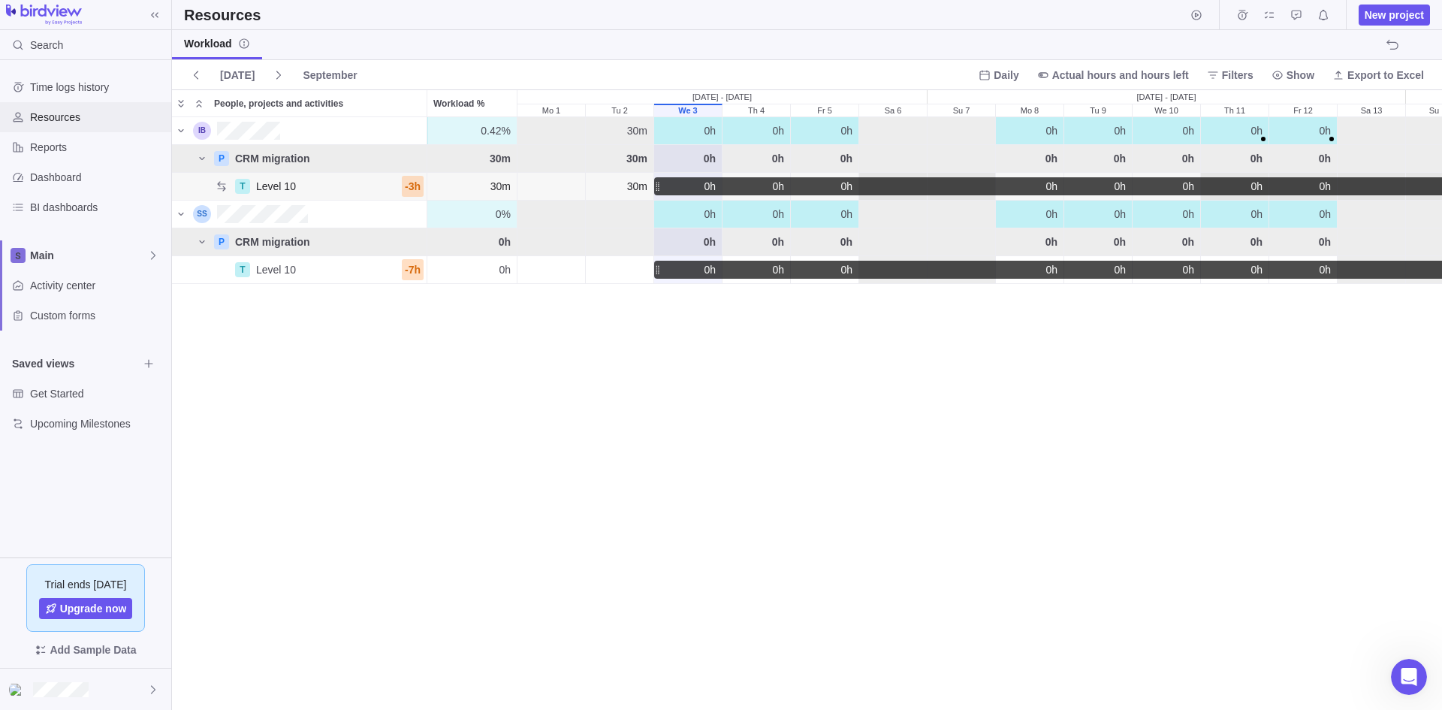
scroll to position [581, 1259]
click at [201, 131] on div "People, projects and activities" at bounding box center [202, 131] width 18 height 18
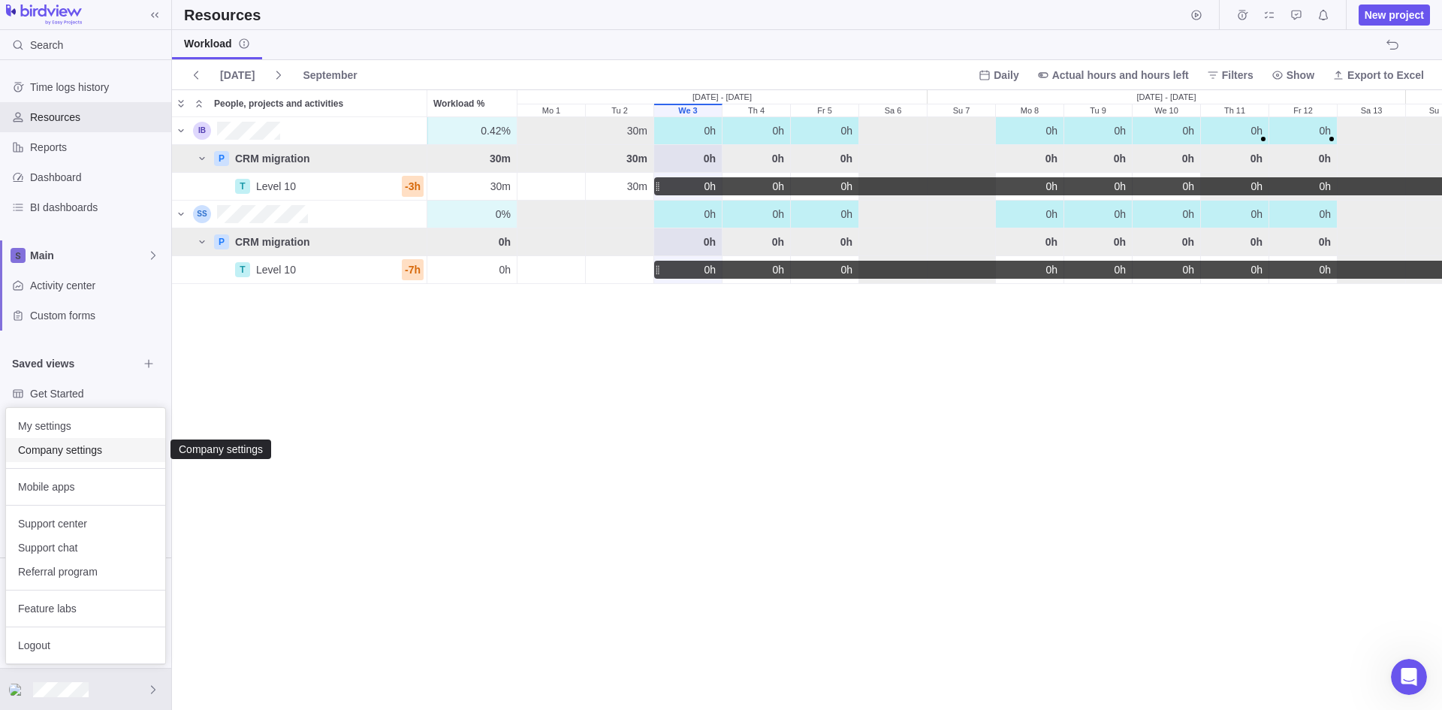
click at [62, 448] on span "Company settings" at bounding box center [85, 449] width 135 height 15
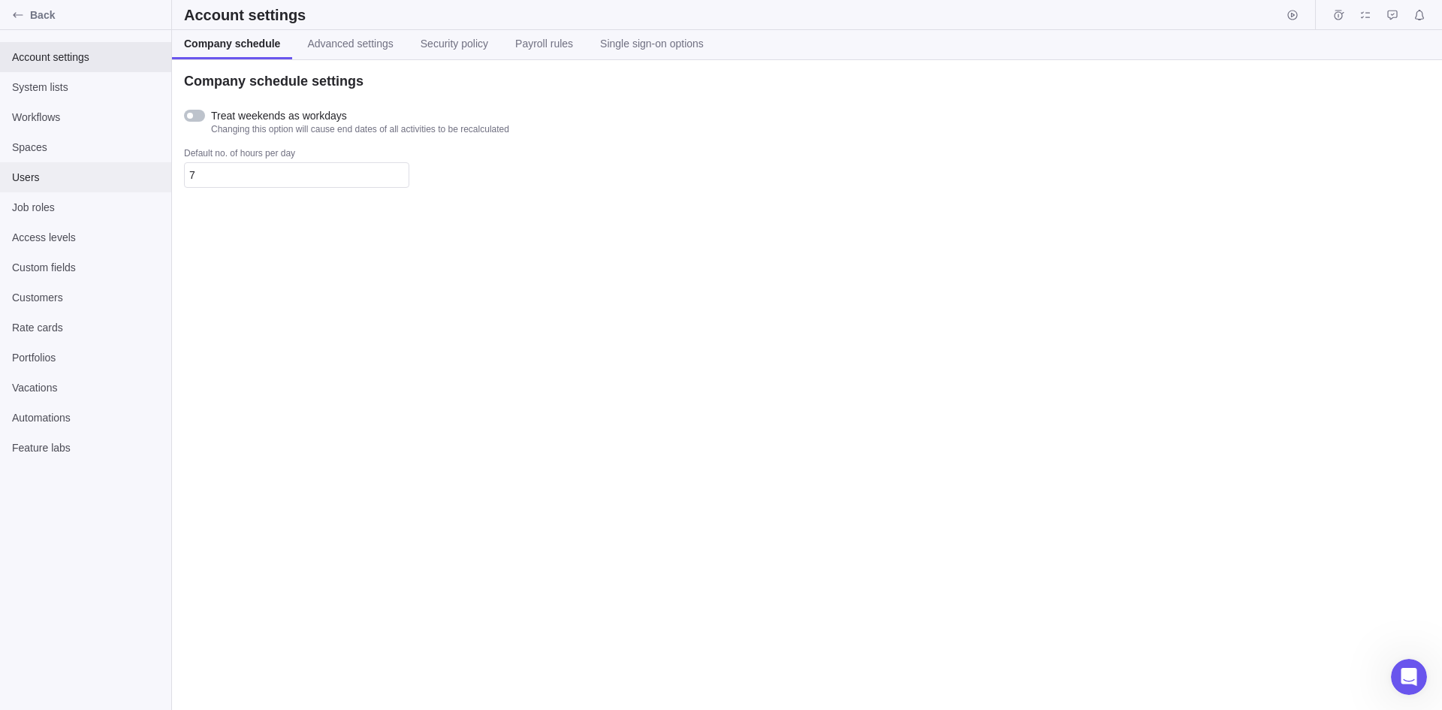
click at [32, 171] on span "Users" at bounding box center [85, 177] width 147 height 15
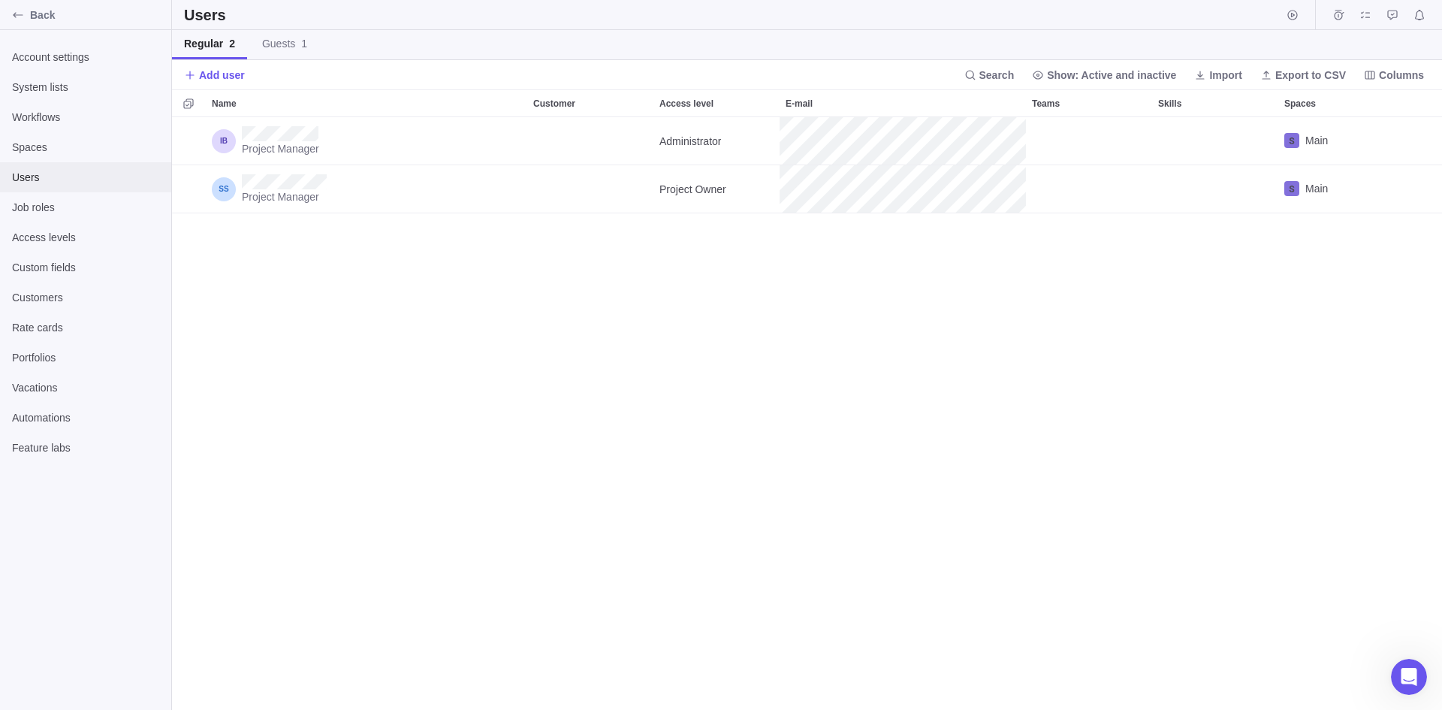
scroll to position [581, 1259]
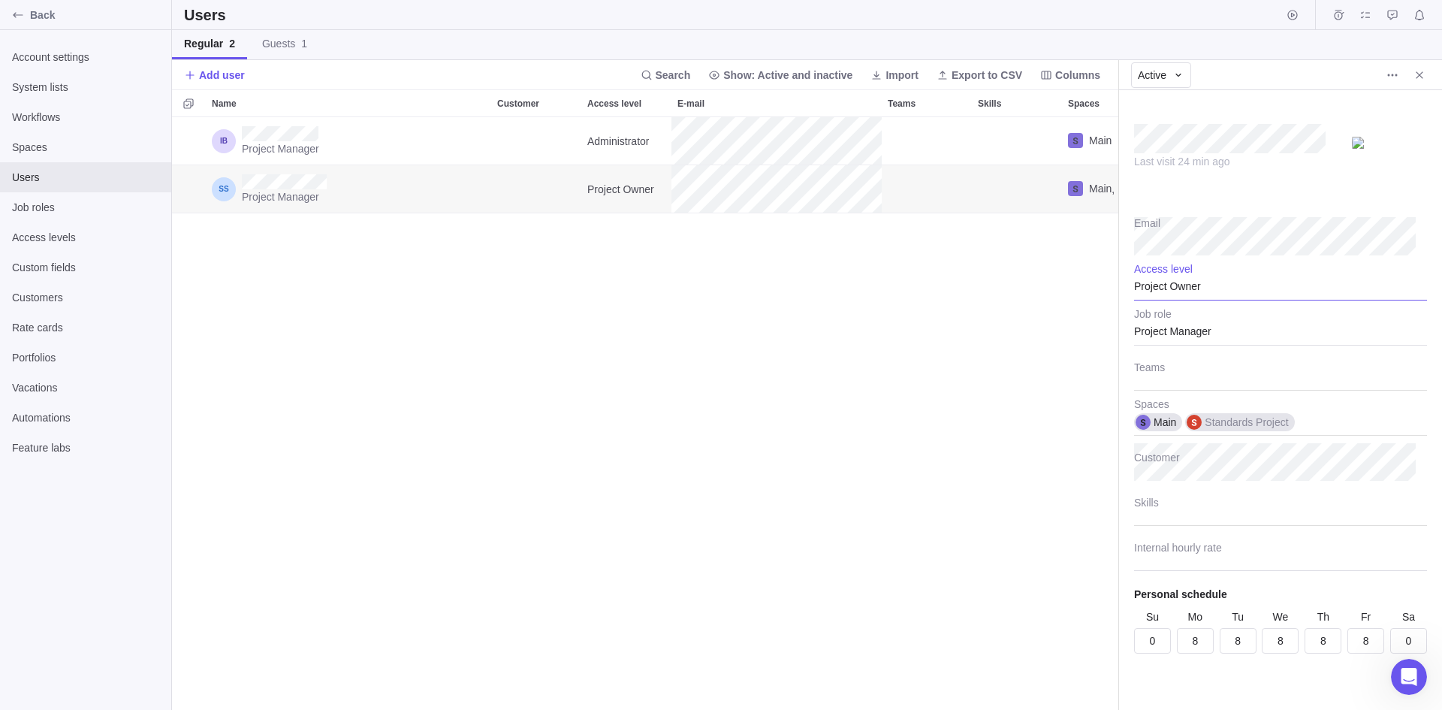
click at [1208, 283] on div "Project Owner" at bounding box center [1280, 282] width 293 height 38
click at [1019, 316] on body "Back Account settings System lists Workflows Spaces Users Job roles Access leve…" at bounding box center [721, 355] width 1442 height 710
click at [1246, 287] on div "Project Owner" at bounding box center [1280, 282] width 293 height 38
click at [1054, 396] on body "Back Account settings System lists Workflows Spaces Users Job roles Access leve…" at bounding box center [721, 355] width 1442 height 710
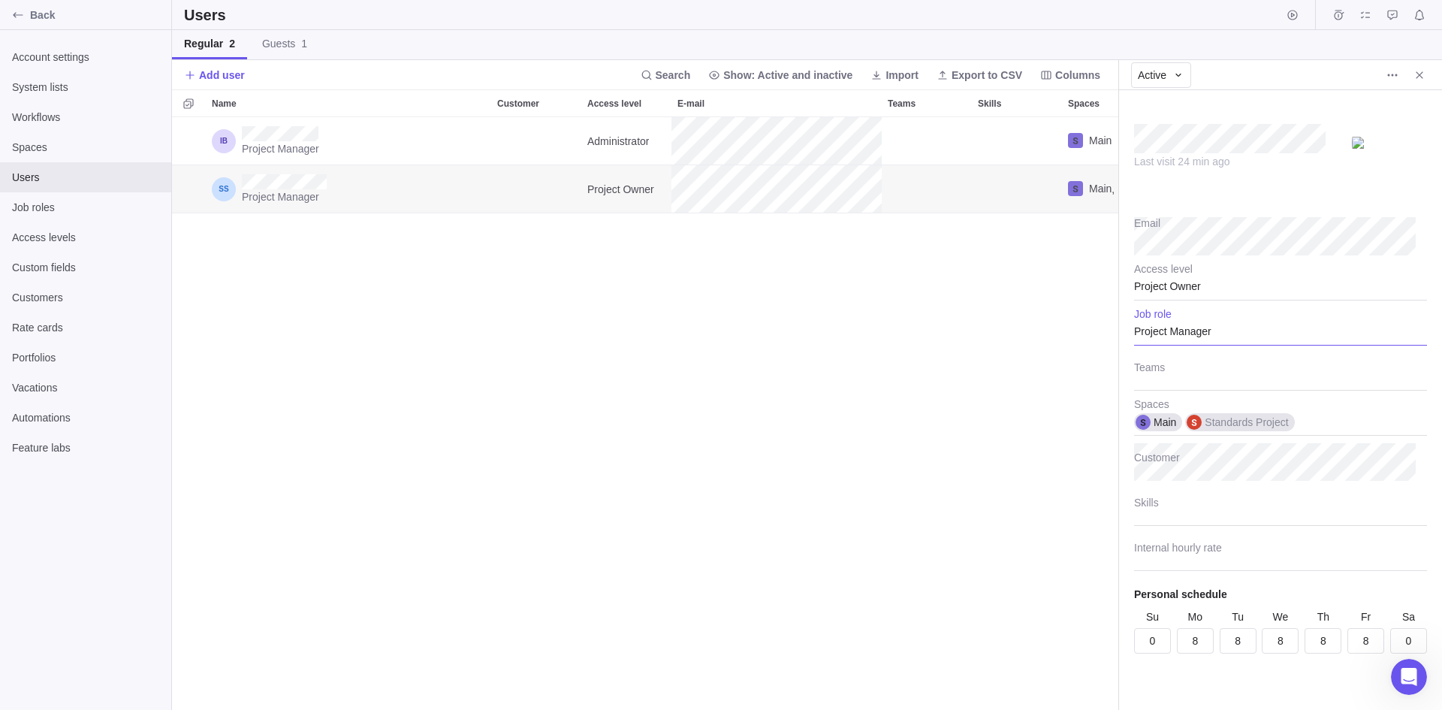
click at [1222, 330] on div "Project Manager" at bounding box center [1280, 327] width 293 height 38
click at [1219, 452] on span "Project Coordinator" at bounding box center [1192, 449] width 91 height 15
click at [1234, 329] on div "Project Coordinator" at bounding box center [1280, 327] width 293 height 38
click at [1187, 475] on span "Project Manager" at bounding box center [1185, 477] width 77 height 15
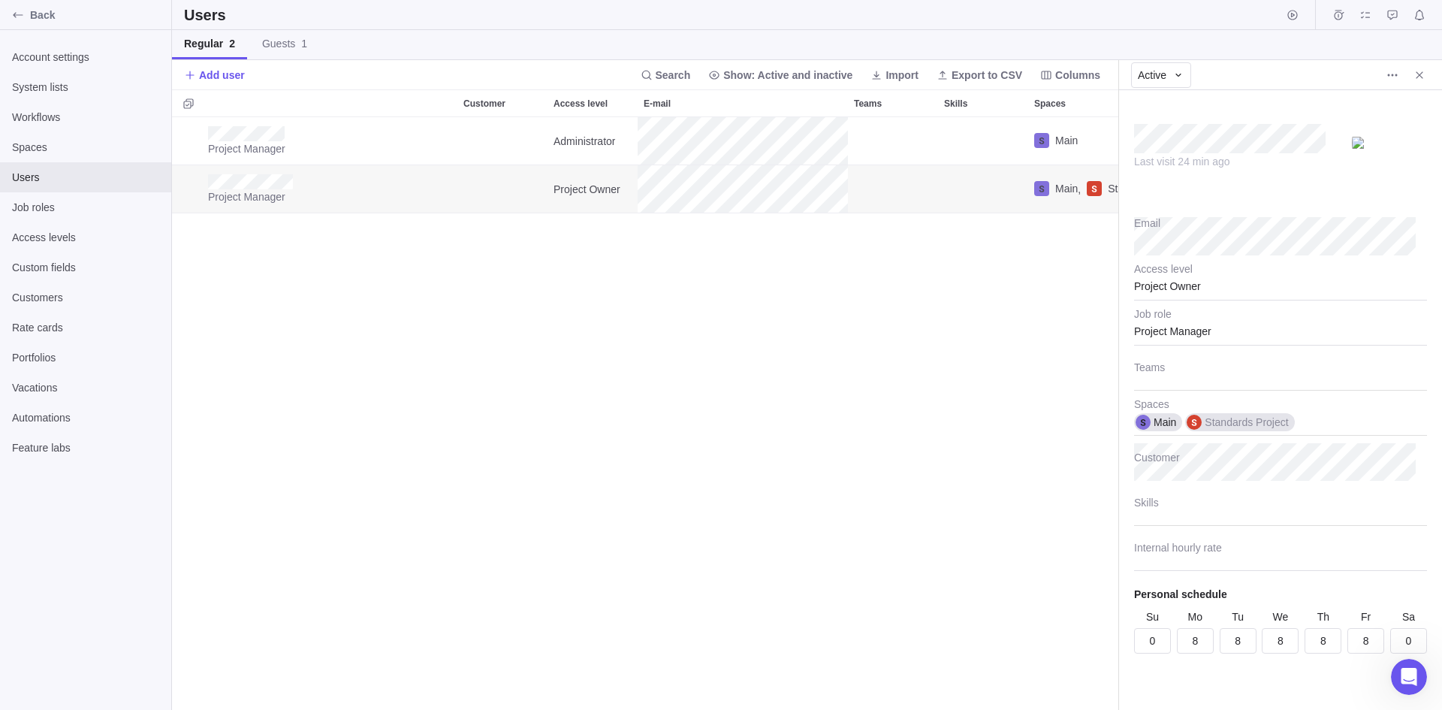
scroll to position [0, 0]
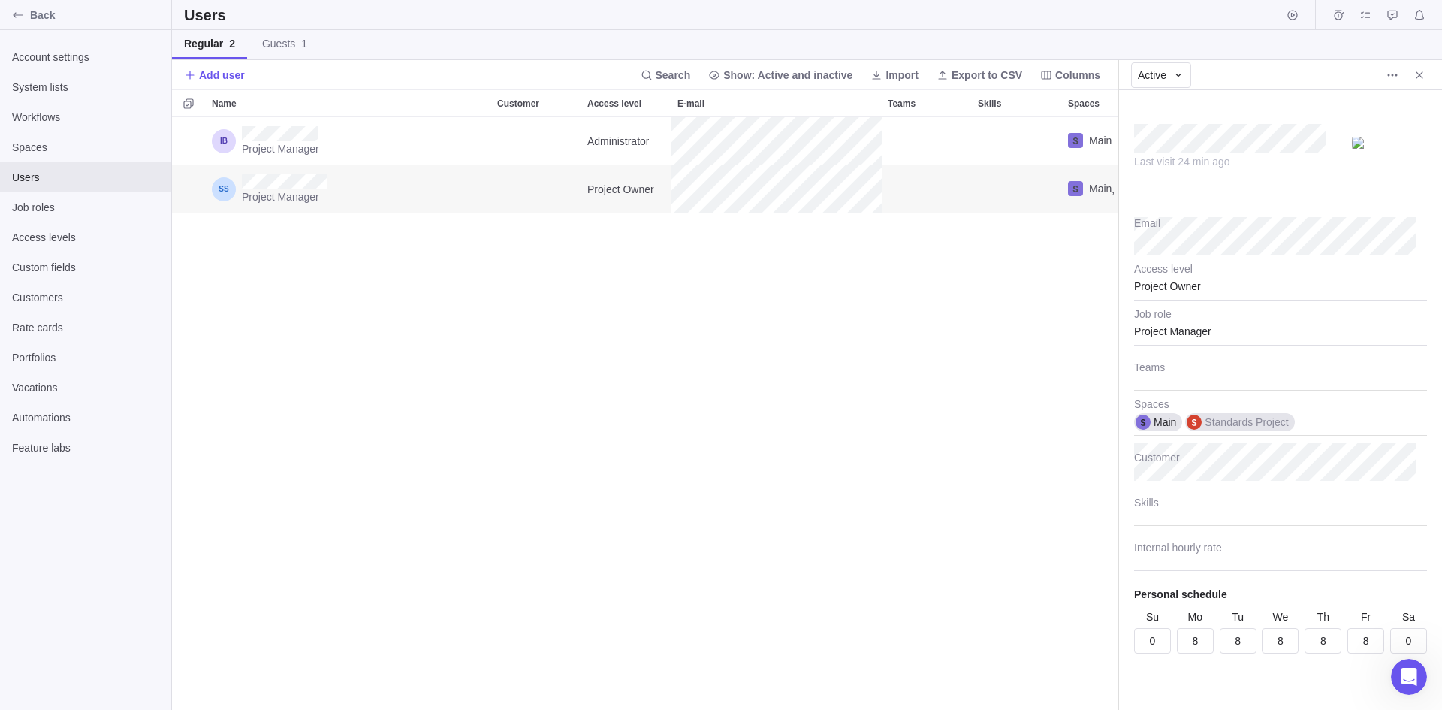
click at [1209, 288] on div "Project Owner" at bounding box center [1280, 282] width 293 height 38
click at [1206, 320] on span "Administrator" at bounding box center [1178, 323] width 62 height 15
type textarea "x"
click at [836, 386] on div "Project Manager Administrator Main Project Manager Administrator Main , Standar…" at bounding box center [645, 413] width 947 height 593
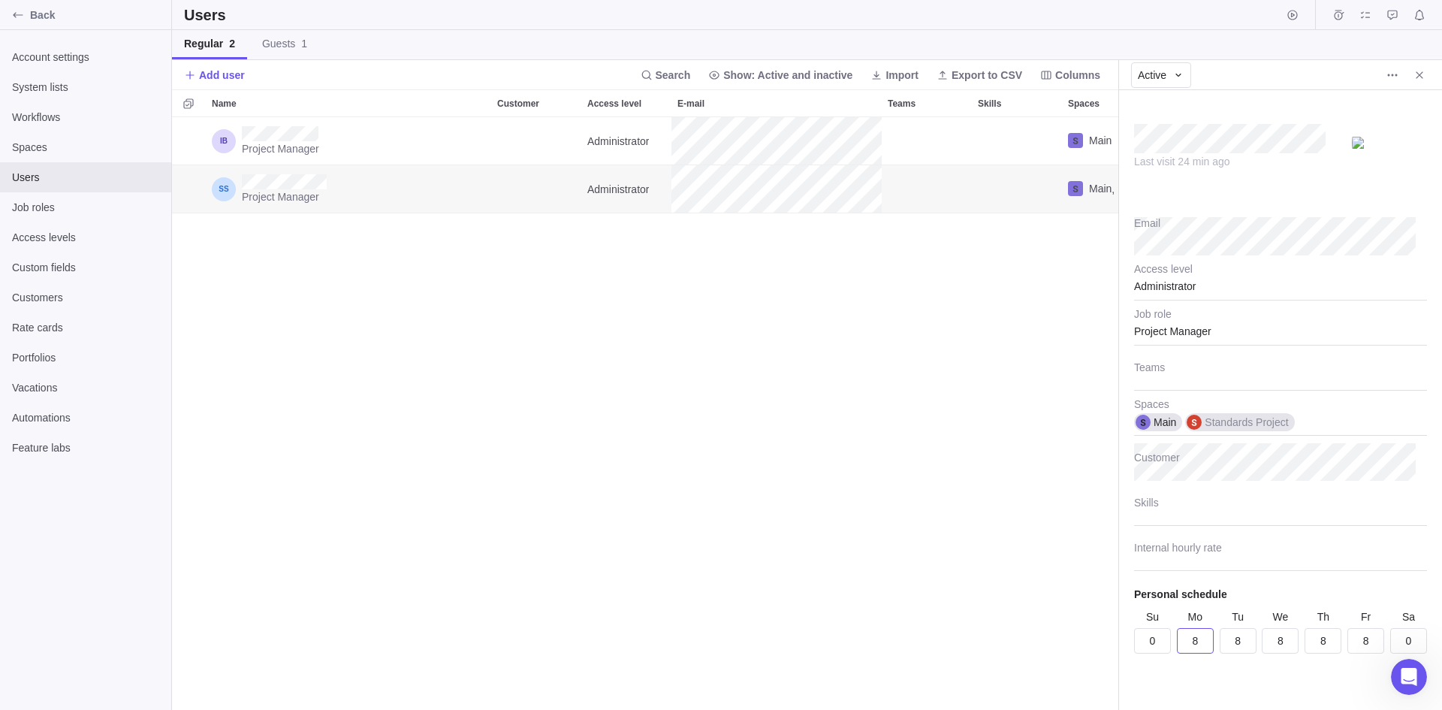
scroll to position [4, 0]
click at [1206, 634] on input "8" at bounding box center [1195, 637] width 37 height 26
type input "7"
click at [1234, 634] on input "8" at bounding box center [1238, 637] width 37 height 26
type textarea "x"
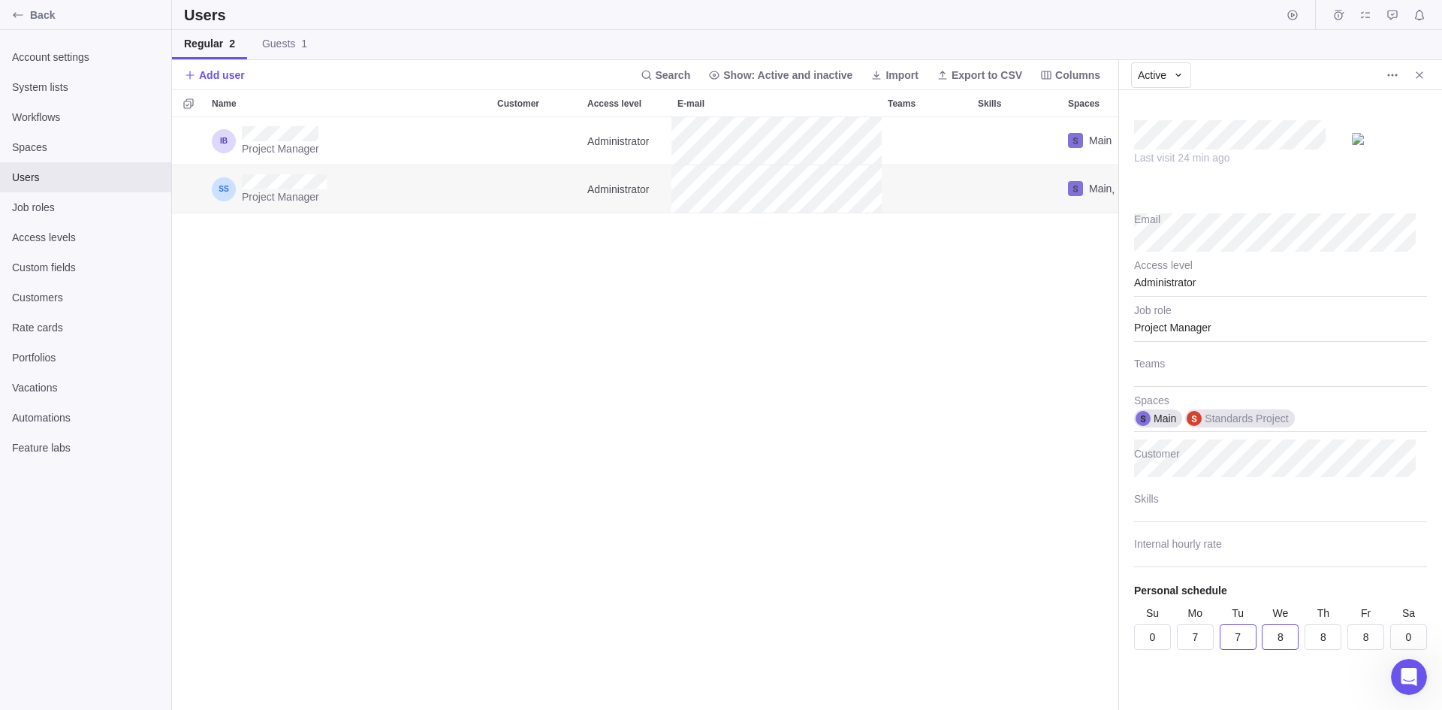
type input "7"
click at [1272, 642] on input "8" at bounding box center [1280, 637] width 37 height 26
type textarea "x"
type input "7"
click at [1315, 636] on input "8" at bounding box center [1323, 637] width 37 height 26
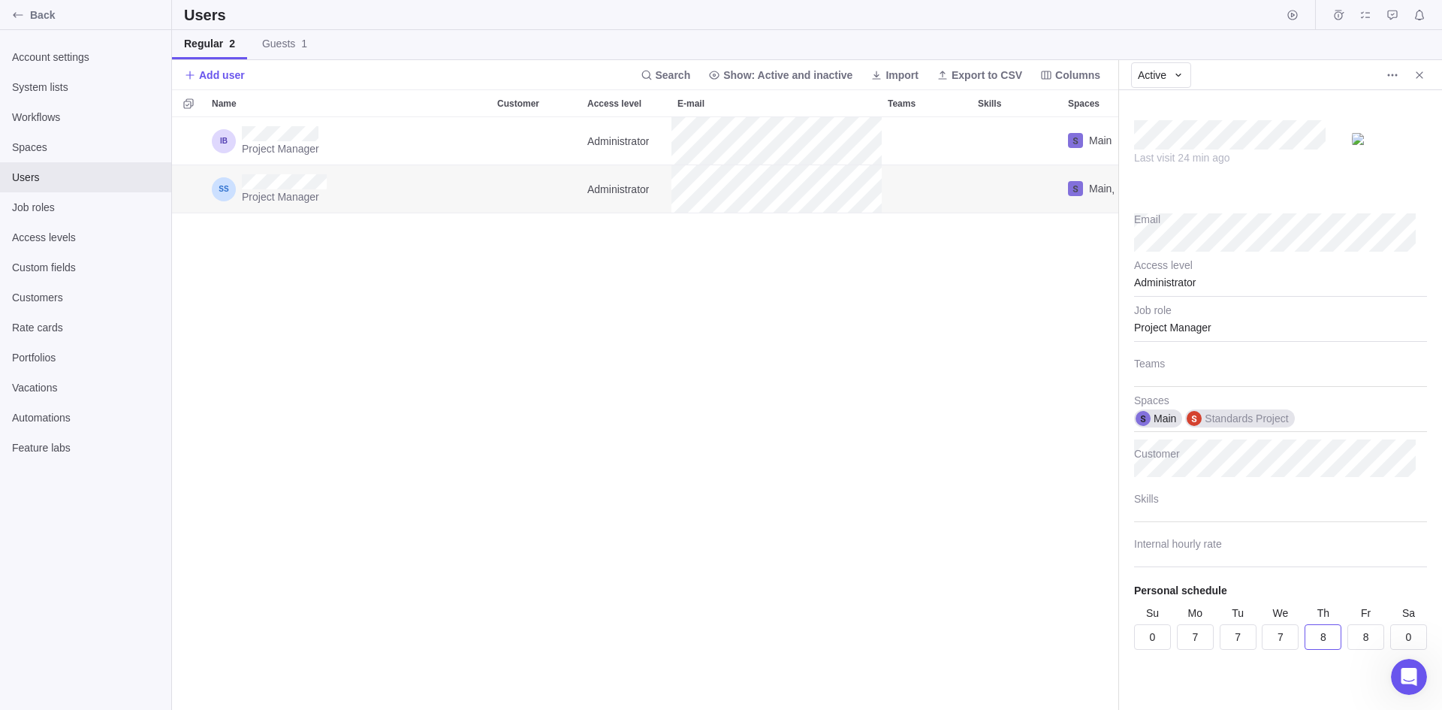
type textarea "x"
type input "7"
click at [1354, 634] on input "8" at bounding box center [1366, 637] width 37 height 26
type input "7"
type textarea "x"
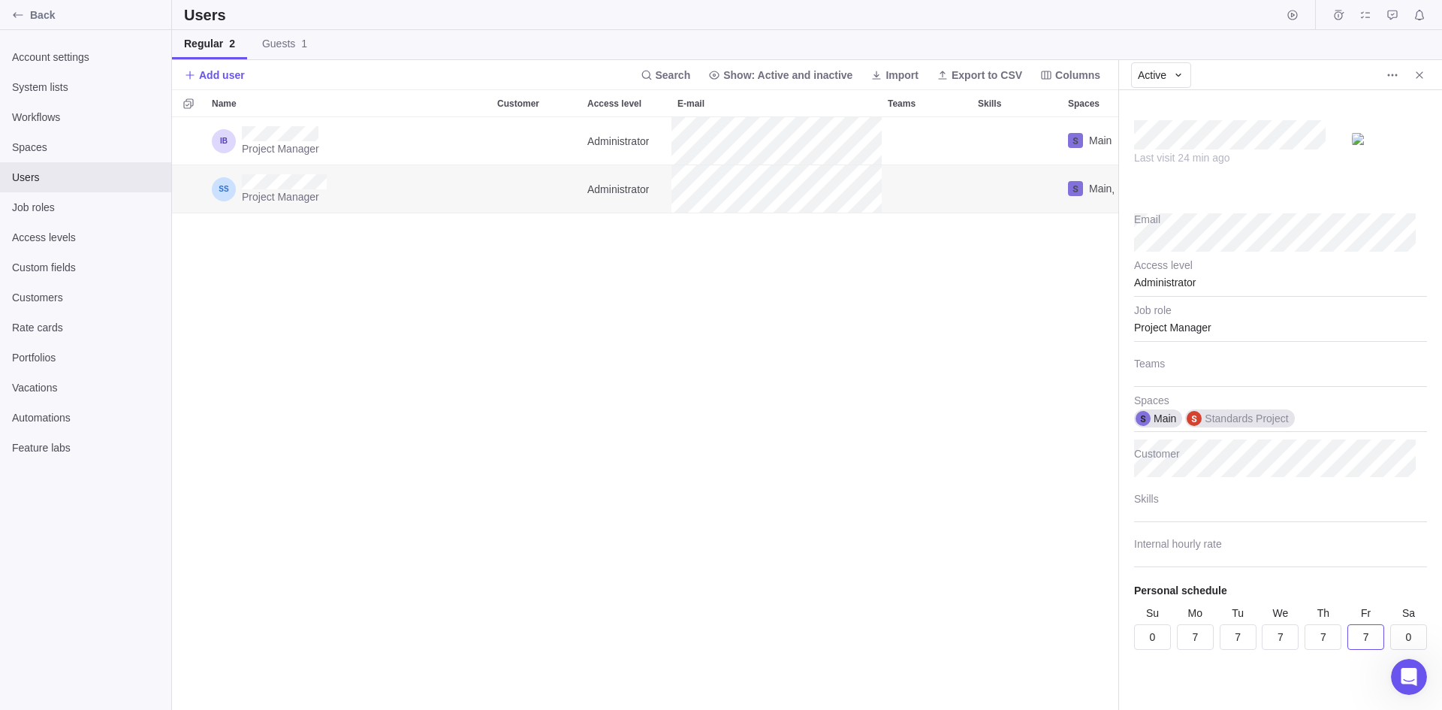
type input "7"
click at [1273, 676] on div "Last visit 24 min ago Email Administrator Access level Project Manager Job role…" at bounding box center [1280, 400] width 323 height 620
click at [1237, 550] on input "Internal hourly rate" at bounding box center [1280, 549] width 293 height 38
type textarea "x"
type input "4"
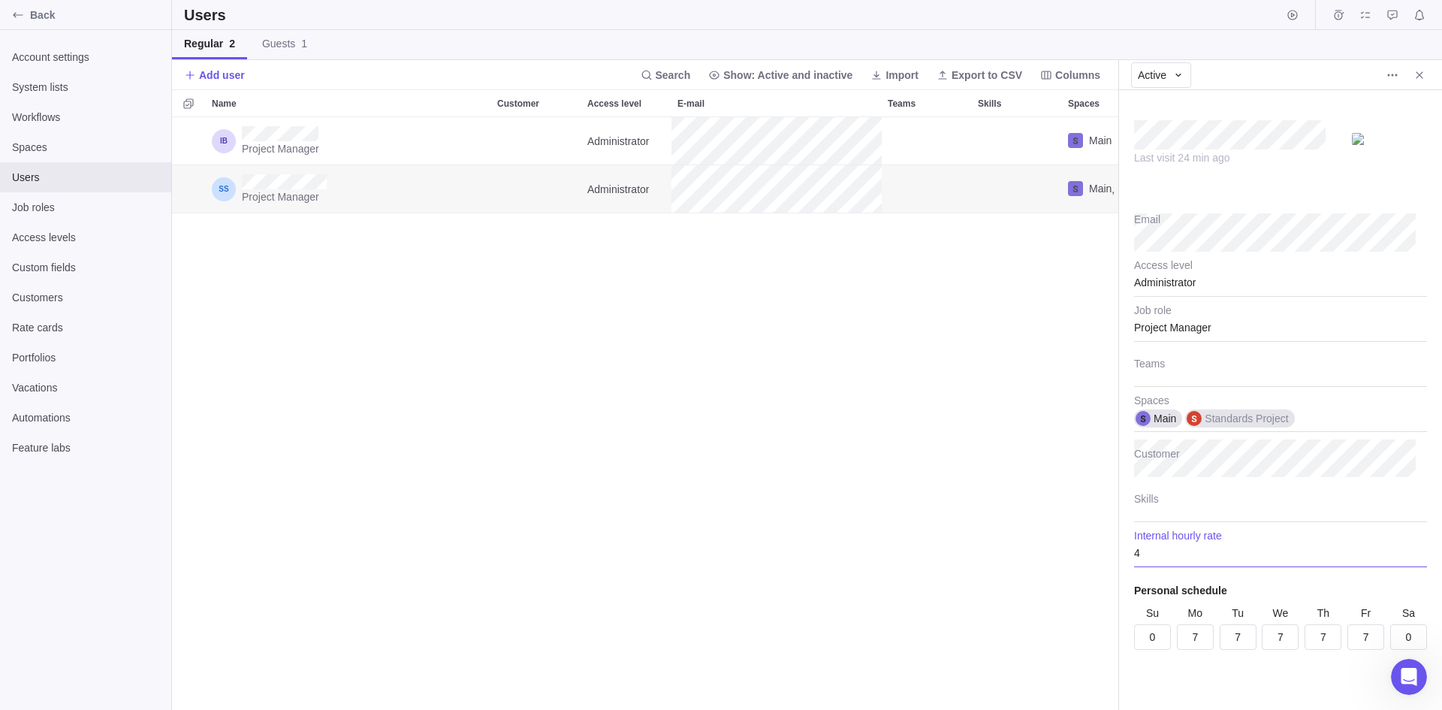
type textarea "x"
type input "40"
drag, startPoint x: 975, startPoint y: 547, endPoint x: 951, endPoint y: 529, distance: 30.0
click at [973, 546] on div "Project Manager Administrator Main Project Manager Administrator Main , Standar…" at bounding box center [645, 413] width 947 height 593
type textarea "x"
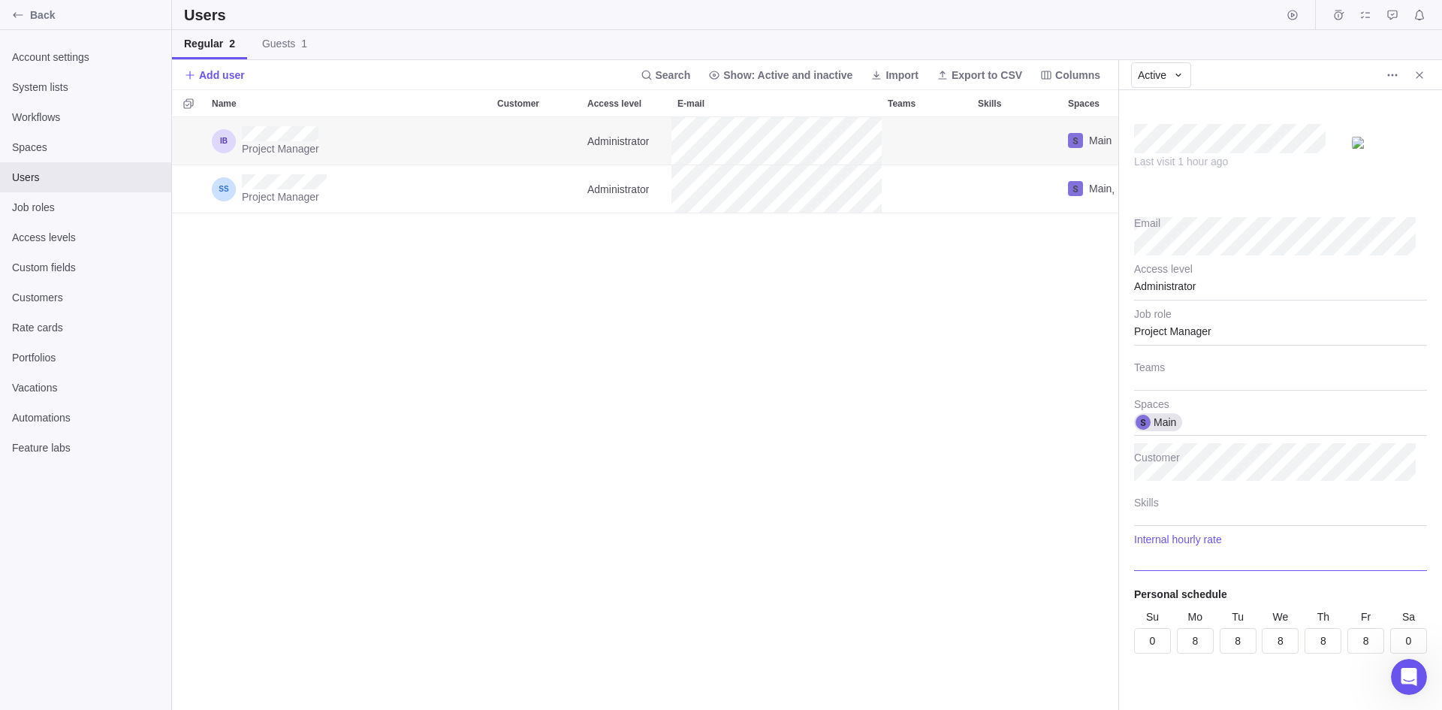
click at [1168, 560] on input "Internal hourly rate" at bounding box center [1280, 552] width 293 height 38
type textarea "x"
type input "5"
type textarea "x"
type input "50"
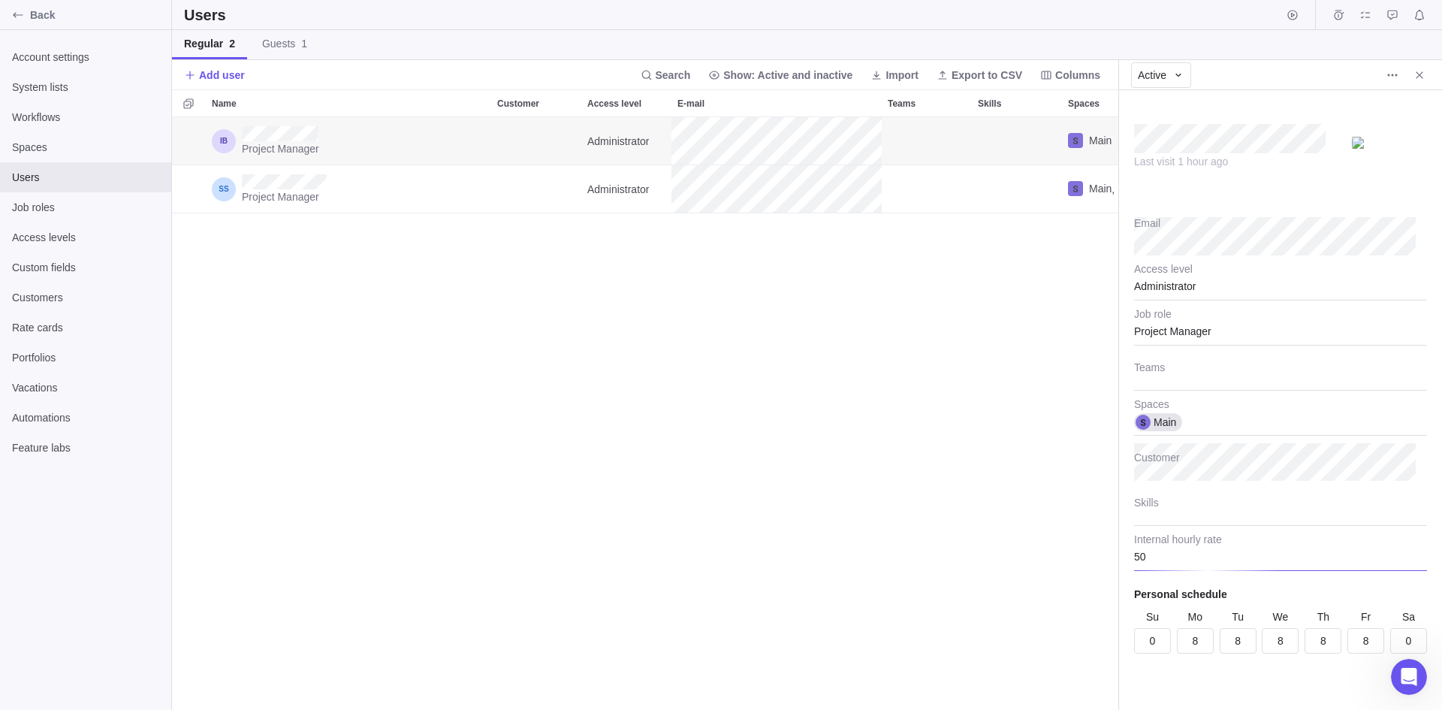
click at [1031, 490] on div "Project Manager Administrator Main Project Manager Administrator Main , Standar…" at bounding box center [645, 413] width 947 height 593
click at [1192, 506] on div at bounding box center [1280, 507] width 293 height 38
click at [1199, 590] on span "Project Management" at bounding box center [1195, 590] width 97 height 15
click at [1017, 530] on body "Back Account settings System lists Workflows Spaces Users Job roles Access leve…" at bounding box center [721, 355] width 1442 height 710
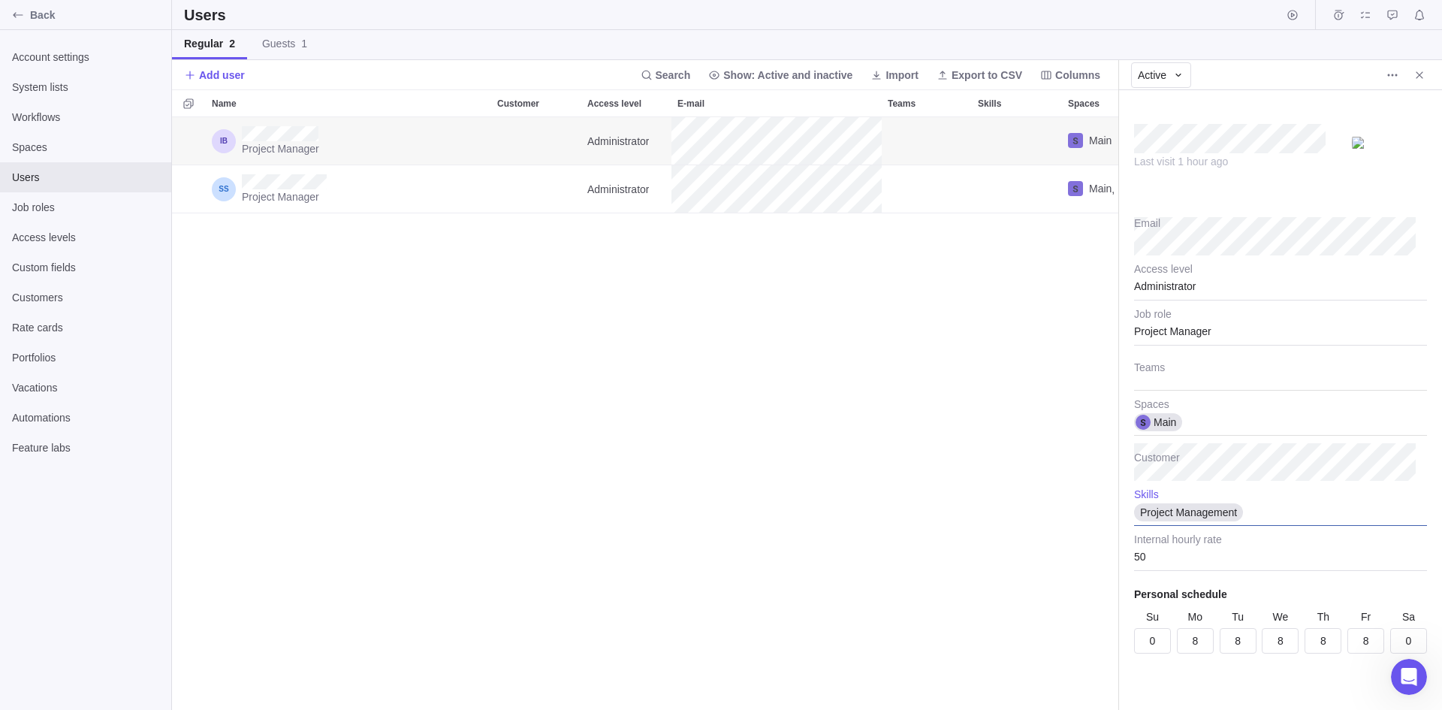
type textarea "x"
click at [1201, 389] on div at bounding box center [1280, 372] width 293 height 38
click at [748, 403] on body "Back Account settings System lists Workflows Spaces Users Job roles Access leve…" at bounding box center [721, 355] width 1442 height 710
click at [1193, 379] on div at bounding box center [1280, 372] width 293 height 38
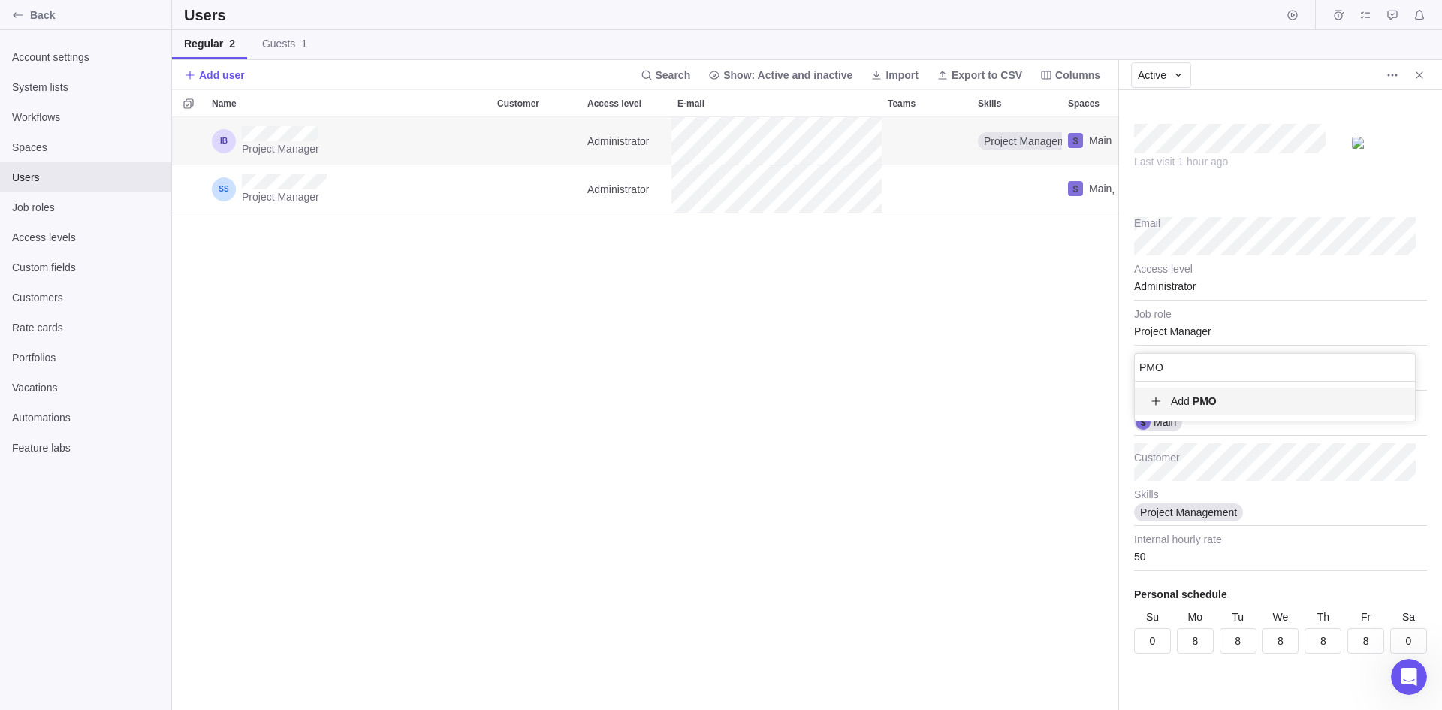
type input "PMO"
click at [874, 391] on body "Back Account settings System lists Workflows Spaces Users Job roles Access leve…" at bounding box center [721, 355] width 1442 height 710
click at [1187, 377] on div at bounding box center [1280, 372] width 293 height 38
type input "PMO"
click at [1205, 400] on b "PMO" at bounding box center [1205, 401] width 24 height 12
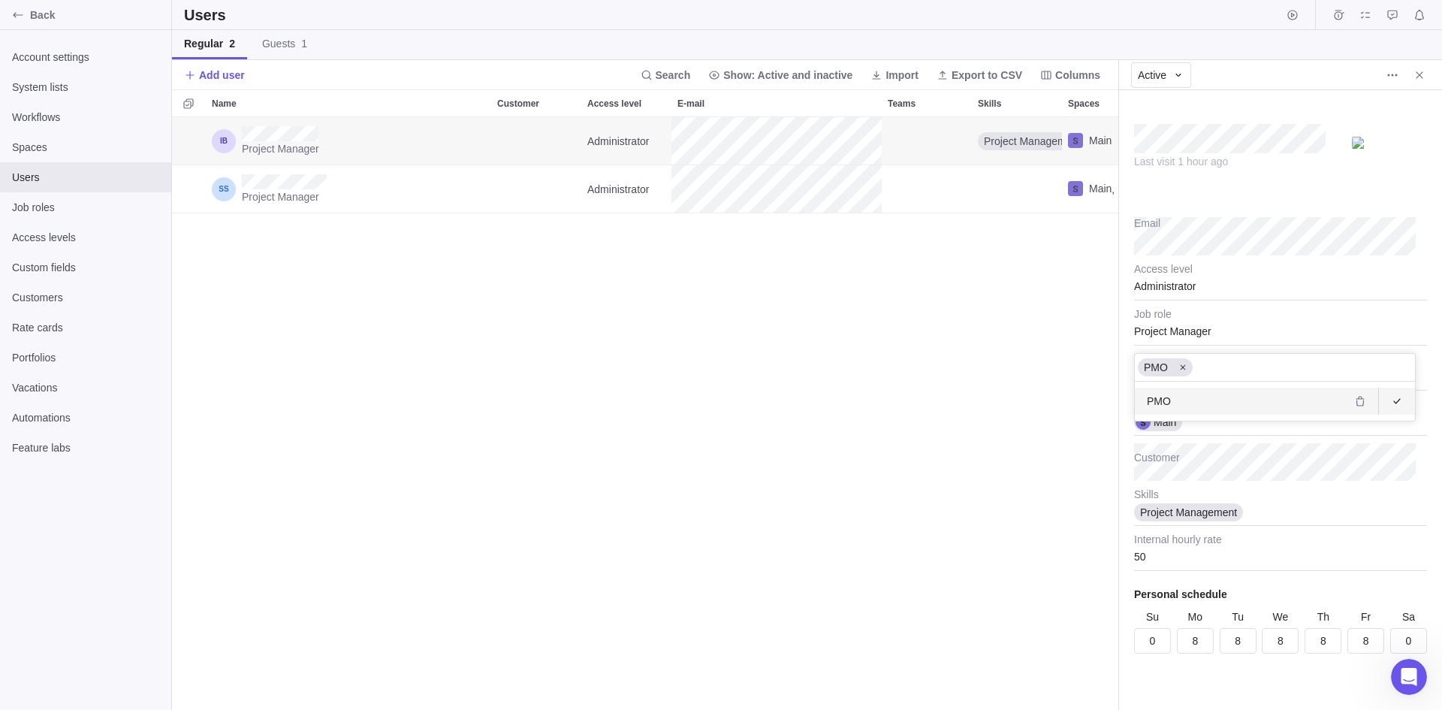
click at [833, 415] on body "Back Account settings System lists Workflows Spaces Users Job roles Access leve…" at bounding box center [721, 355] width 1442 height 710
click at [1171, 361] on div at bounding box center [1280, 372] width 293 height 38
drag, startPoint x: 1175, startPoint y: 406, endPoint x: 1091, endPoint y: 401, distance: 84.3
click at [1174, 406] on div "PMO" at bounding box center [1275, 401] width 280 height 27
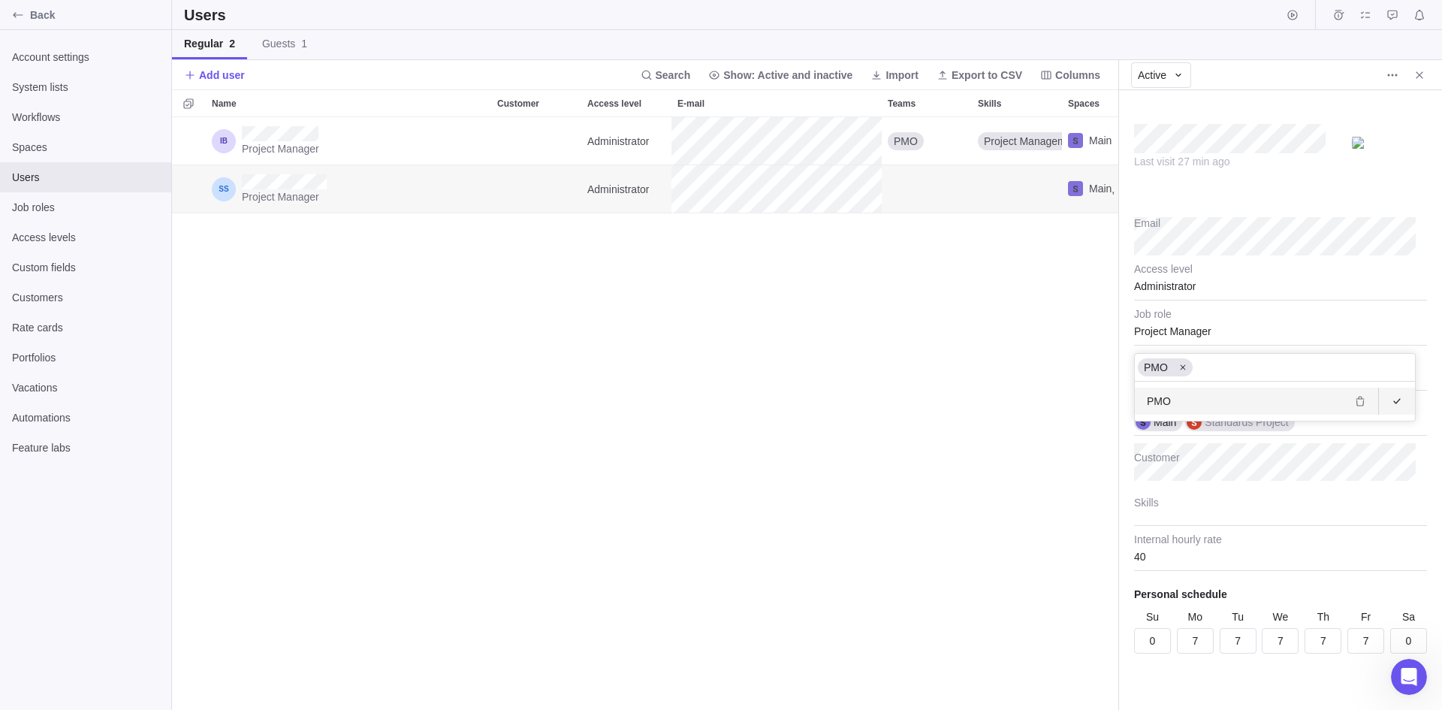
click at [901, 469] on body "Back Account settings System lists Workflows Spaces Users Job roles Access leve…" at bounding box center [721, 355] width 1442 height 710
click at [1210, 506] on div at bounding box center [1280, 507] width 293 height 38
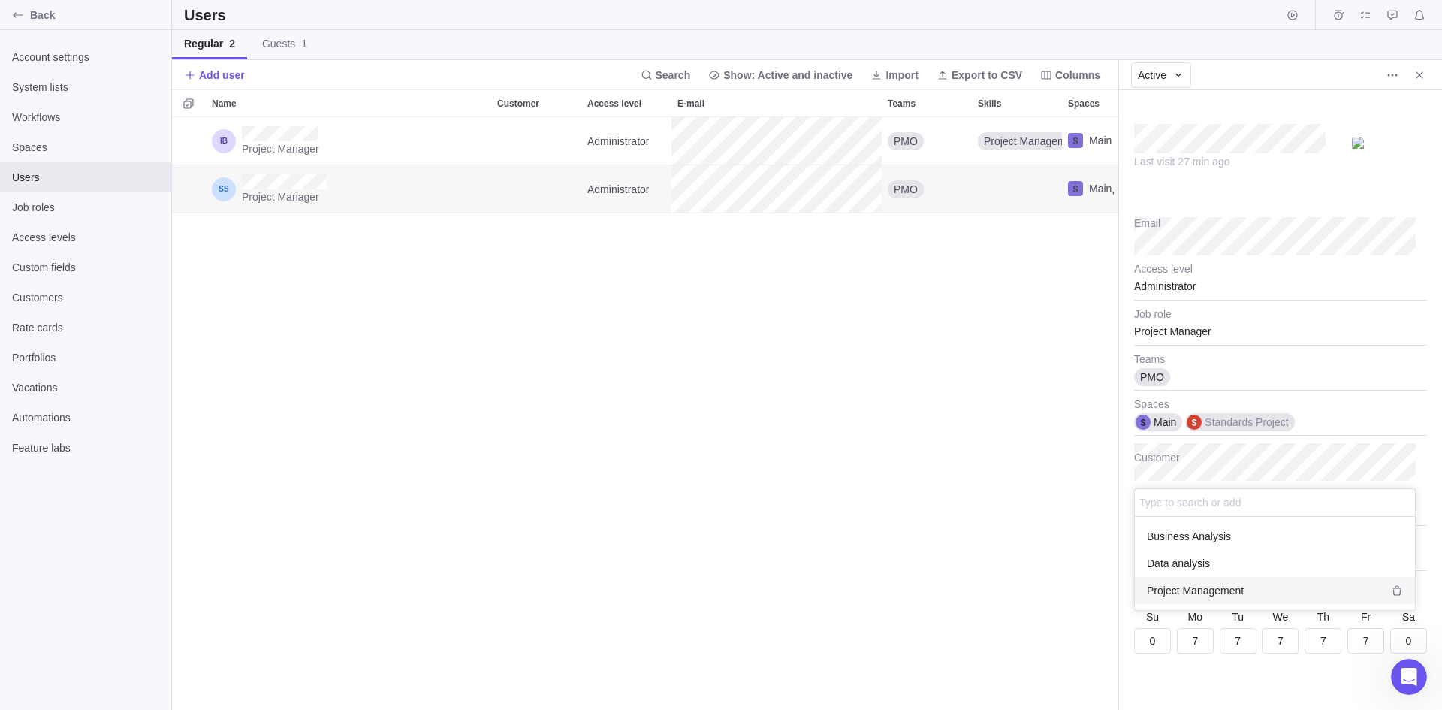
click at [1198, 588] on span "Project Management" at bounding box center [1195, 590] width 97 height 15
click at [913, 518] on body "Back Account settings System lists Workflows Spaces Users Job roles Access leve…" at bounding box center [721, 355] width 1442 height 710
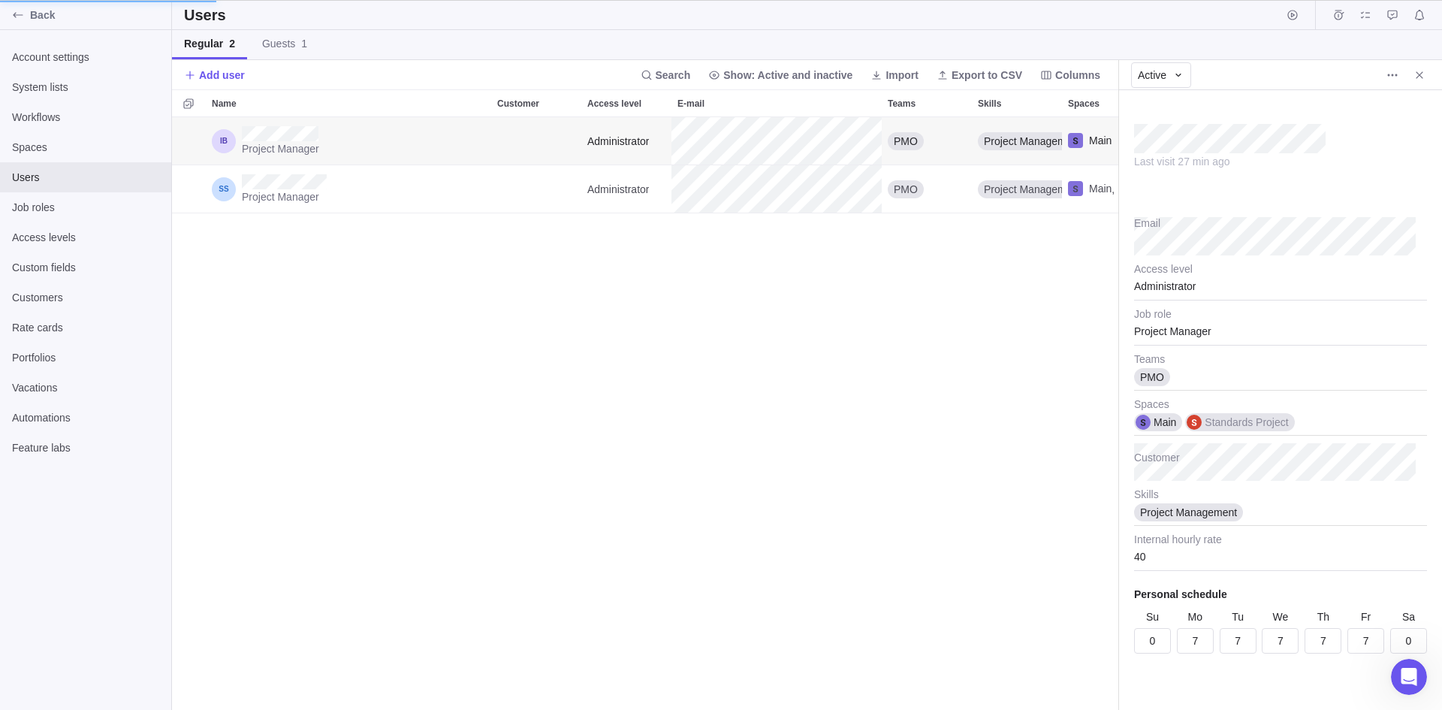
type textarea "x"
type input "50"
type input "8"
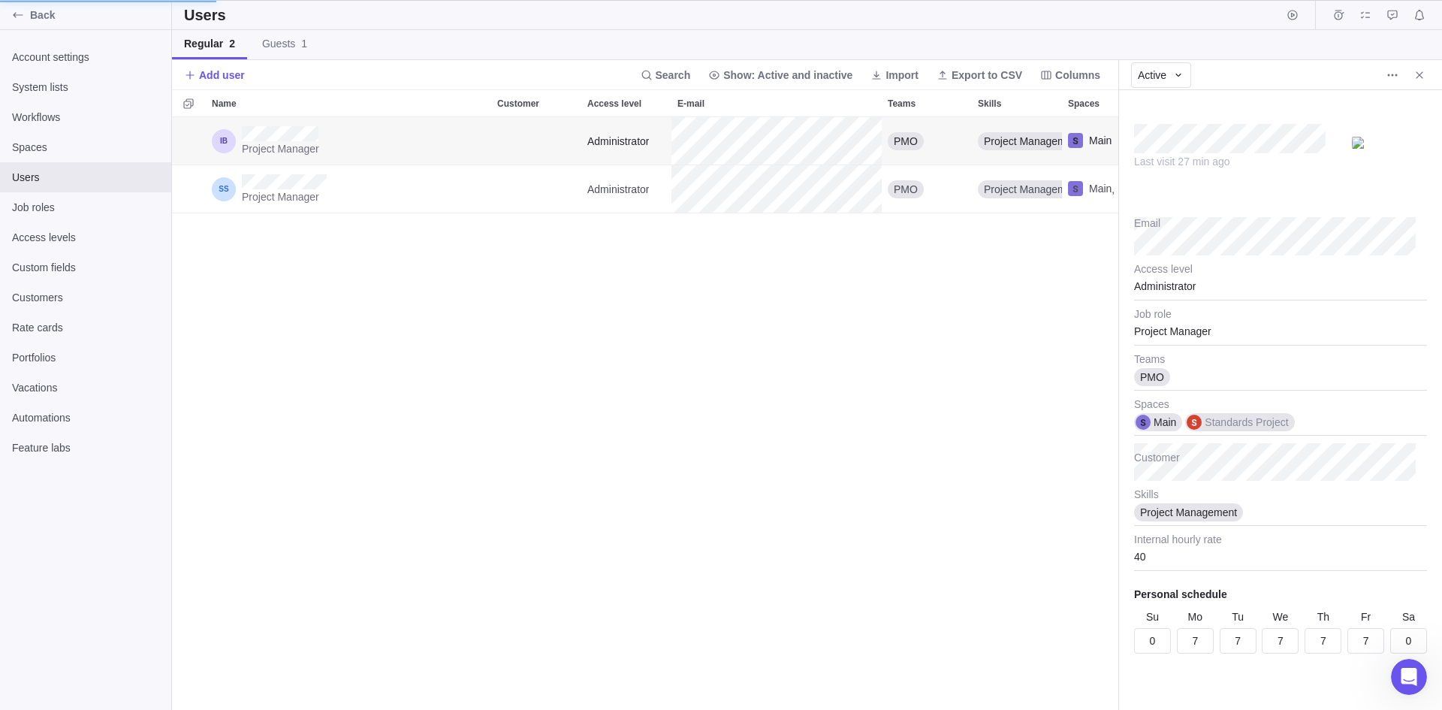
type input "8"
type textarea "x"
type input "7"
click at [1223, 648] on input "8" at bounding box center [1238, 641] width 37 height 26
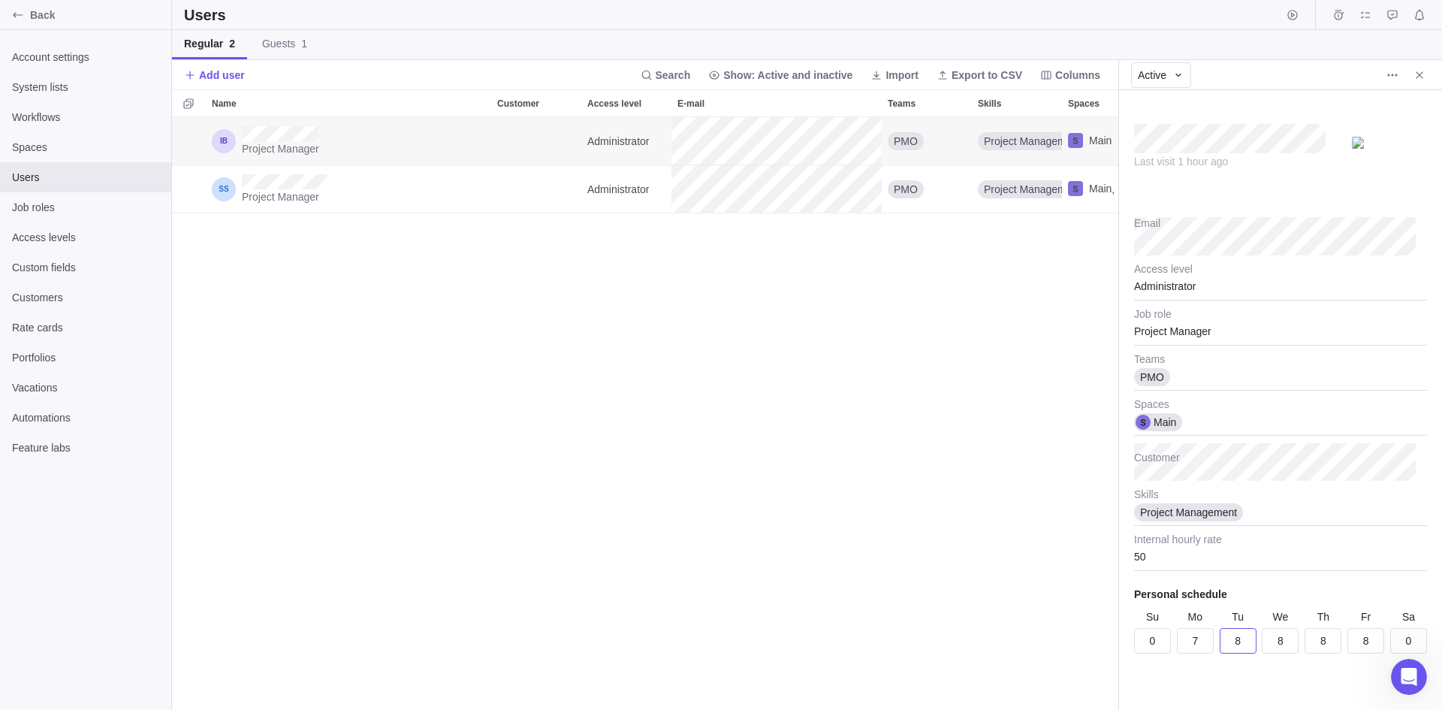
type textarea "x"
type input "7"
click at [1265, 645] on input "8" at bounding box center [1280, 641] width 37 height 26
type textarea "x"
type input "7"
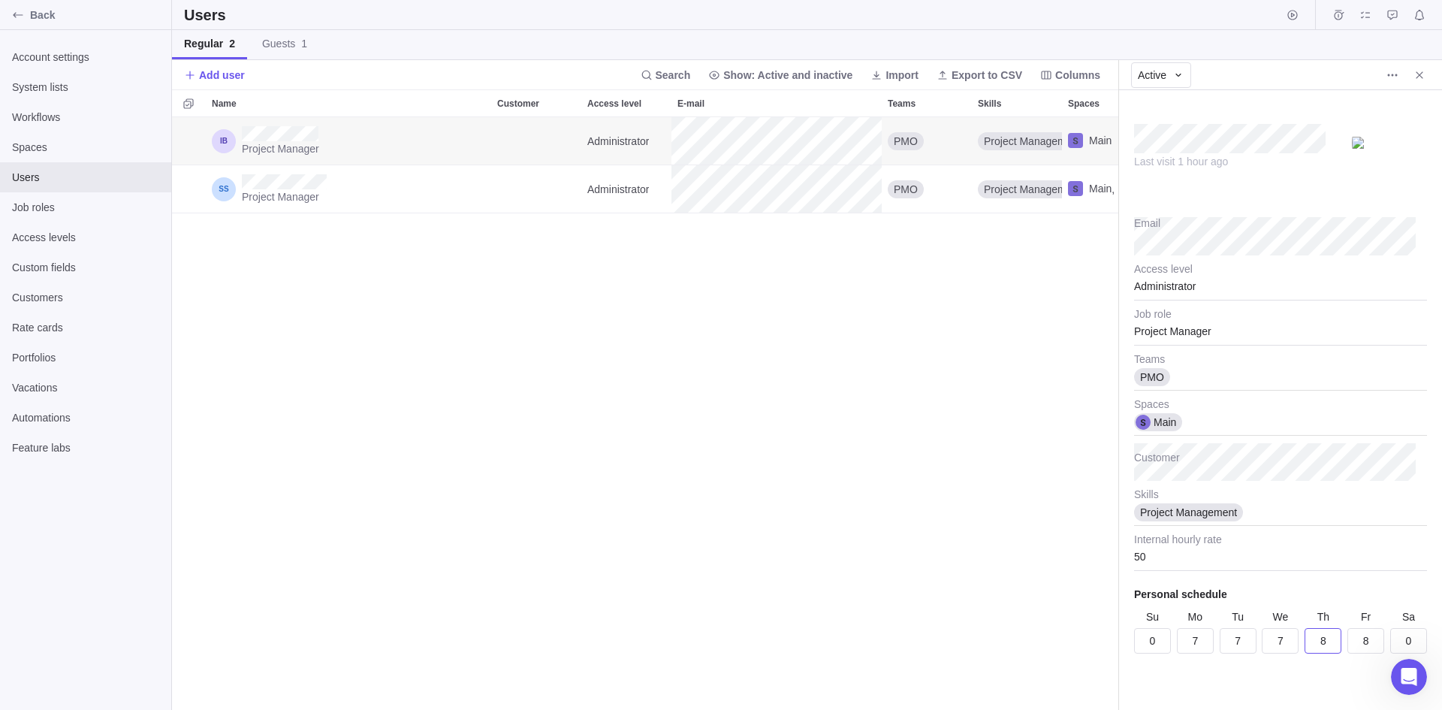
click at [1309, 642] on input "8" at bounding box center [1323, 641] width 37 height 26
type input "7"
type textarea "x"
type input "7"
click at [1354, 647] on input "8" at bounding box center [1366, 641] width 37 height 26
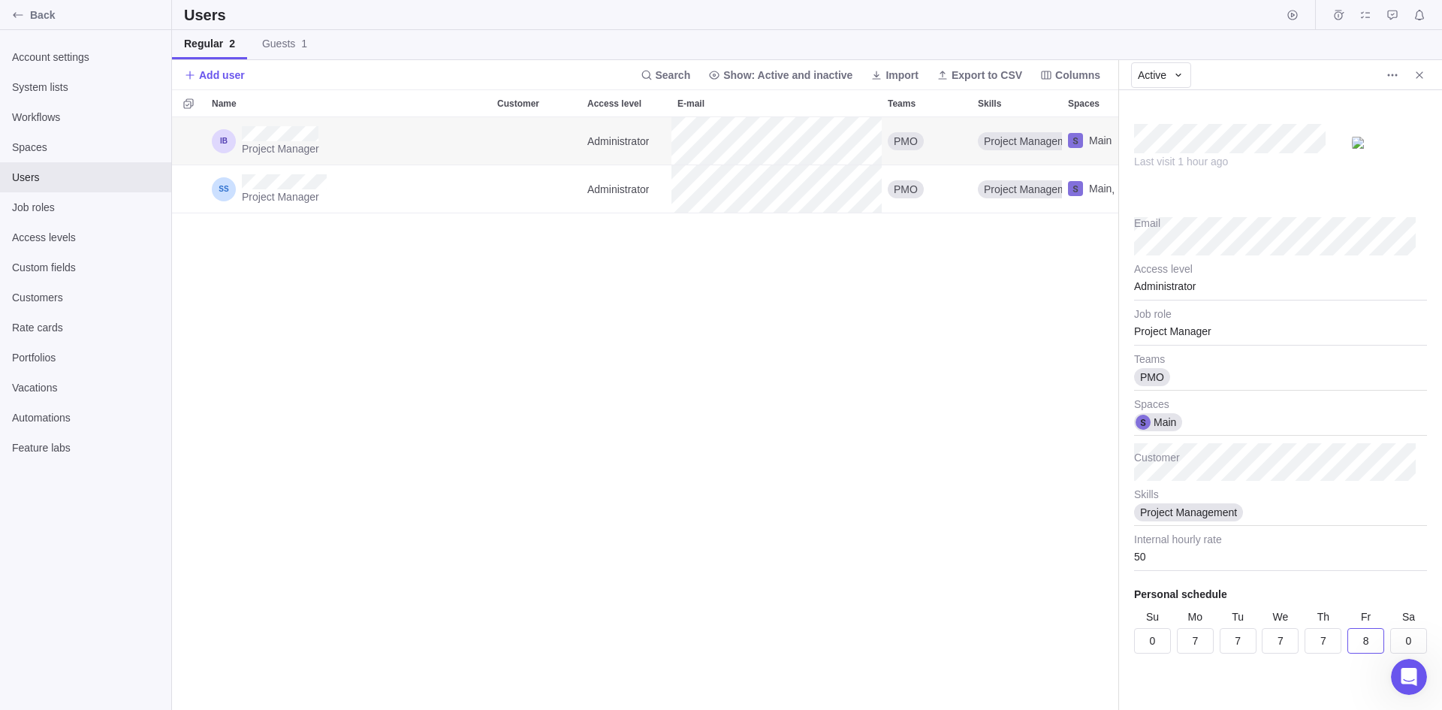
type input "7"
type textarea "x"
type input "7"
click at [956, 488] on div "Project Manager Administrator PMO Project Management Main Project Manager Admin…" at bounding box center [645, 413] width 947 height 593
click at [275, 41] on span "Guests 1" at bounding box center [284, 43] width 45 height 15
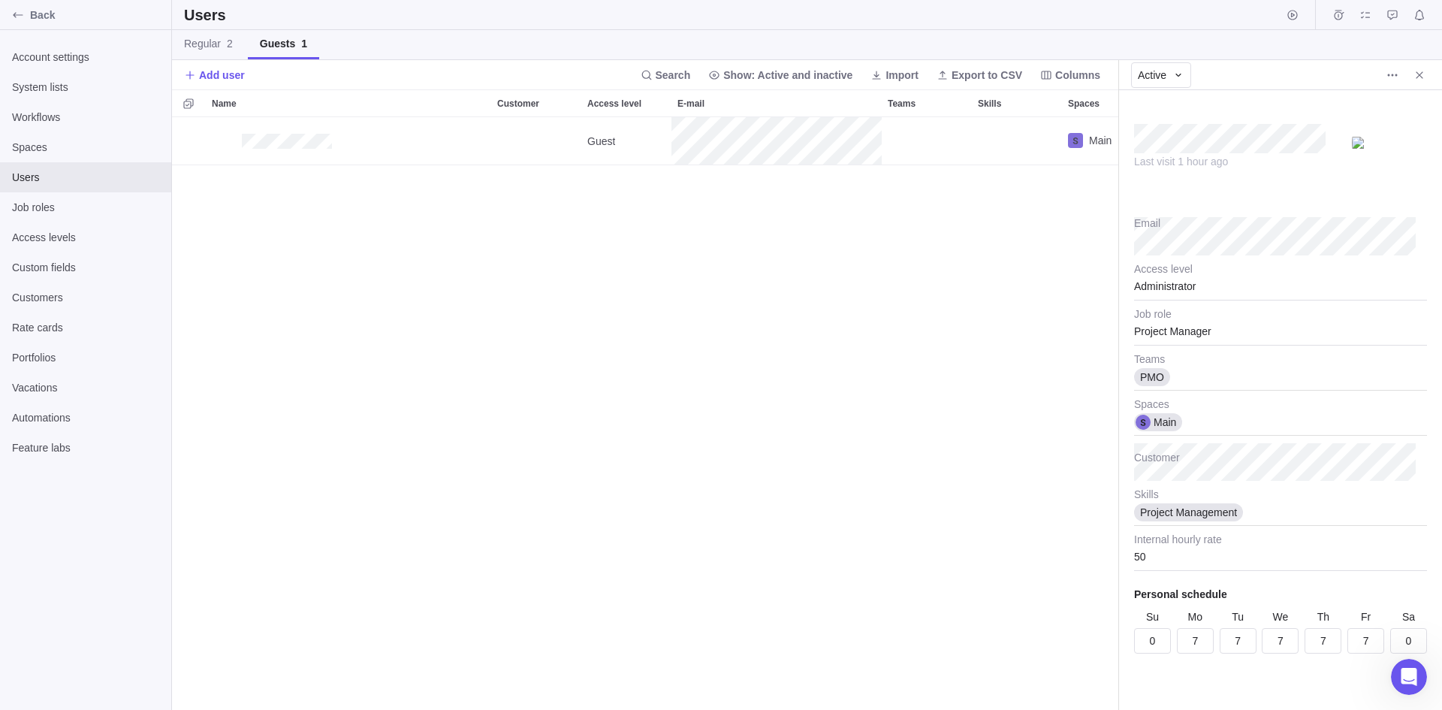
scroll to position [581, 935]
click at [196, 39] on span "Regular 2" at bounding box center [208, 43] width 49 height 15
type textarea "x"
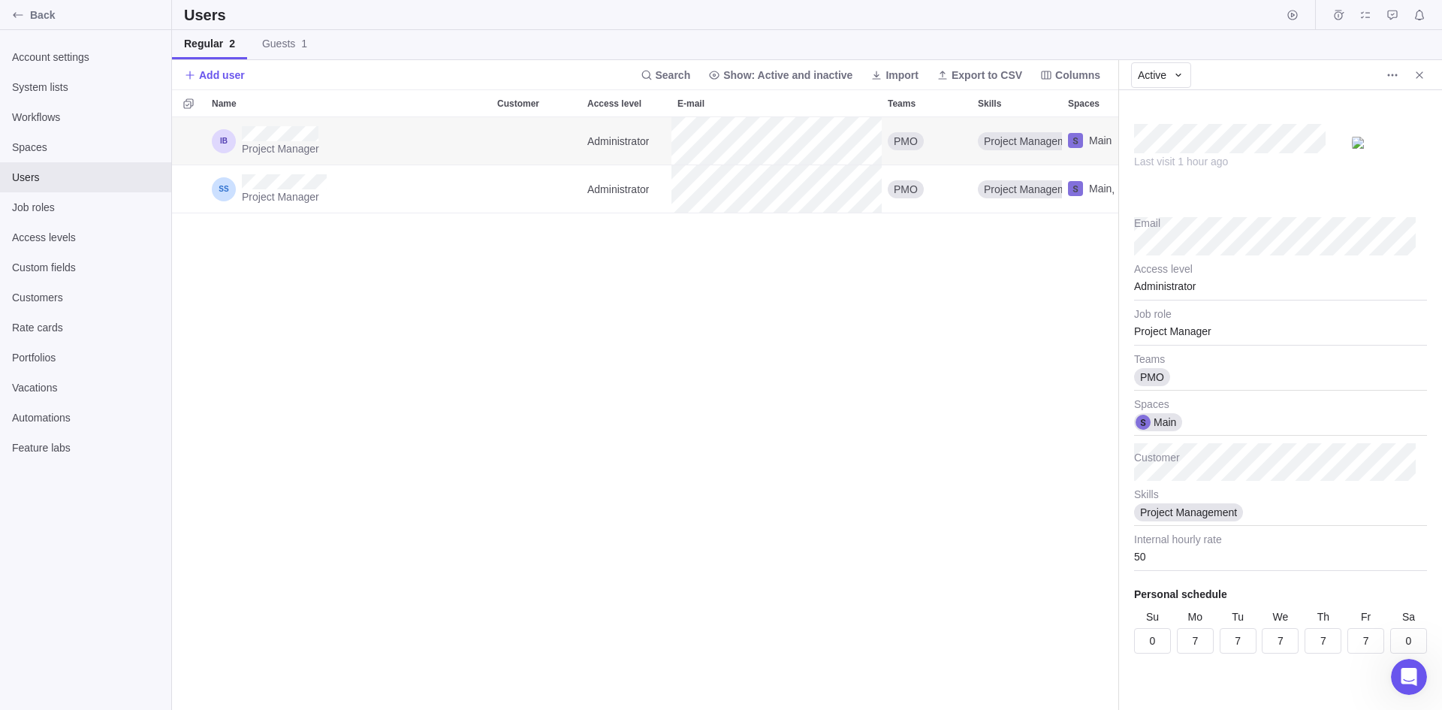
scroll to position [581, 935]
click at [38, 11] on span "Back" at bounding box center [97, 15] width 135 height 15
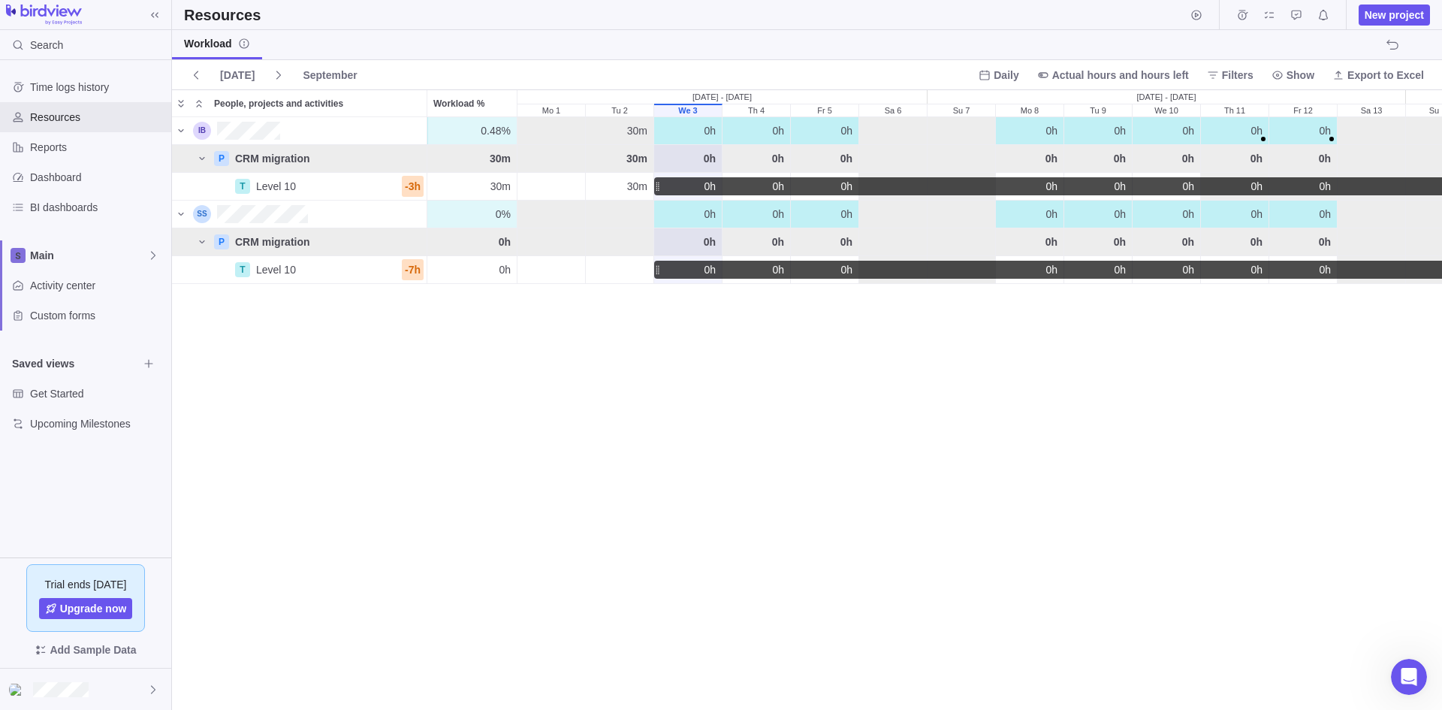
scroll to position [581, 1259]
click at [50, 285] on span "Activity center" at bounding box center [97, 285] width 135 height 15
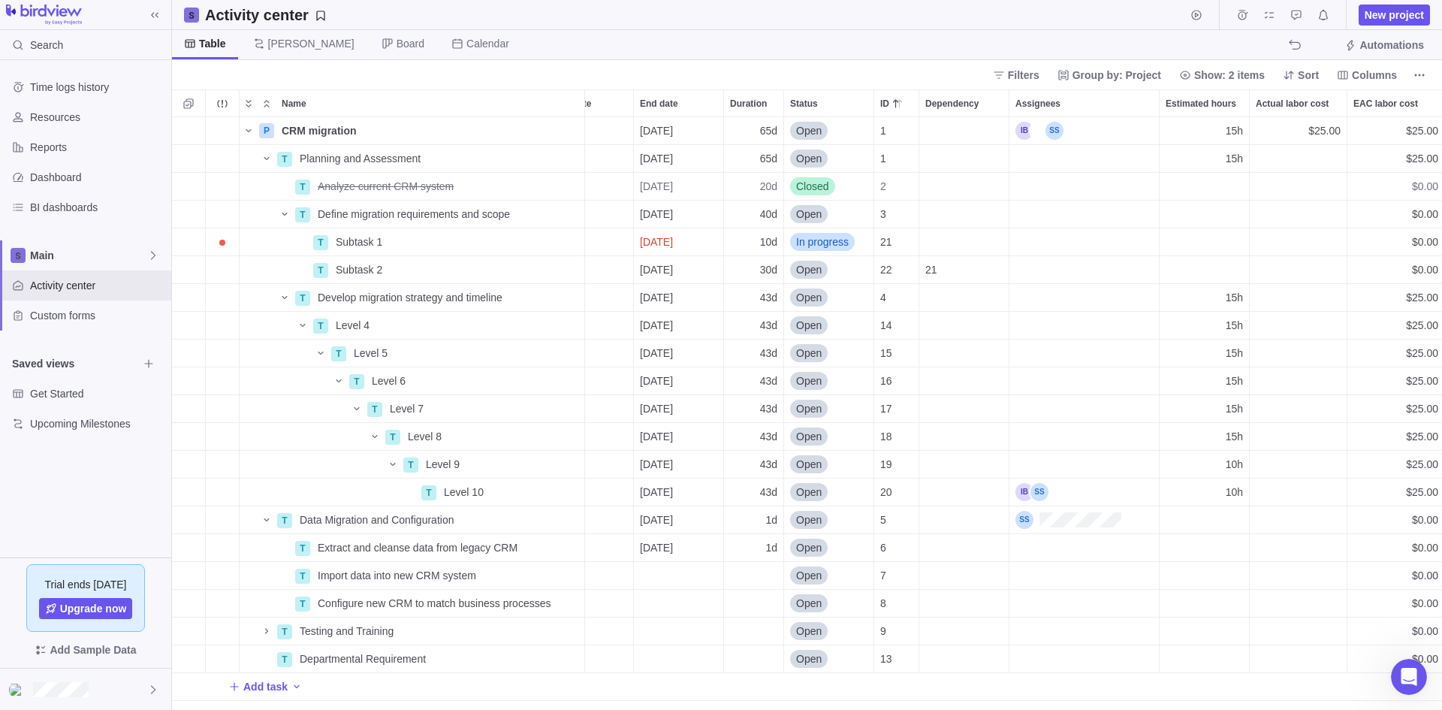
scroll to position [0, 28]
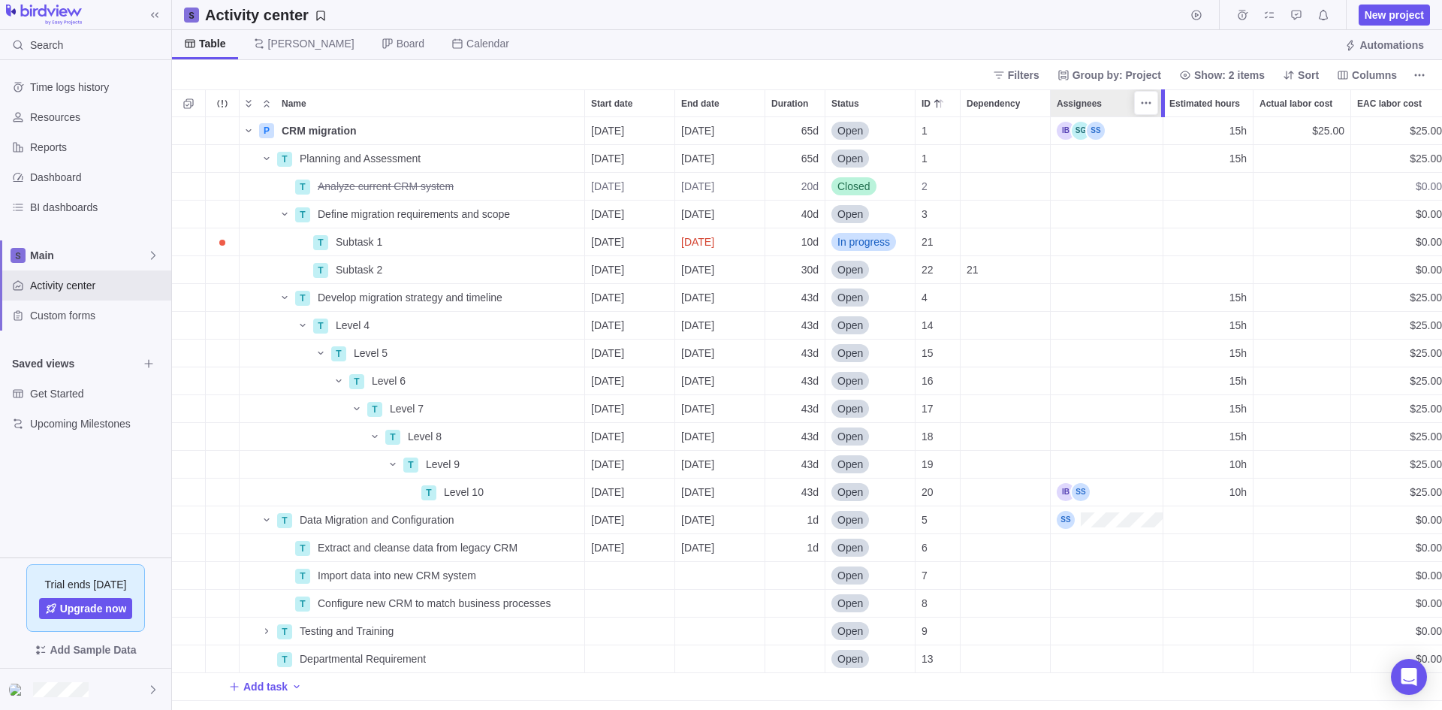
drag, startPoint x: 1201, startPoint y: 98, endPoint x: 1165, endPoint y: 101, distance: 36.2
click at [1165, 101] on div at bounding box center [1165, 103] width 12 height 28
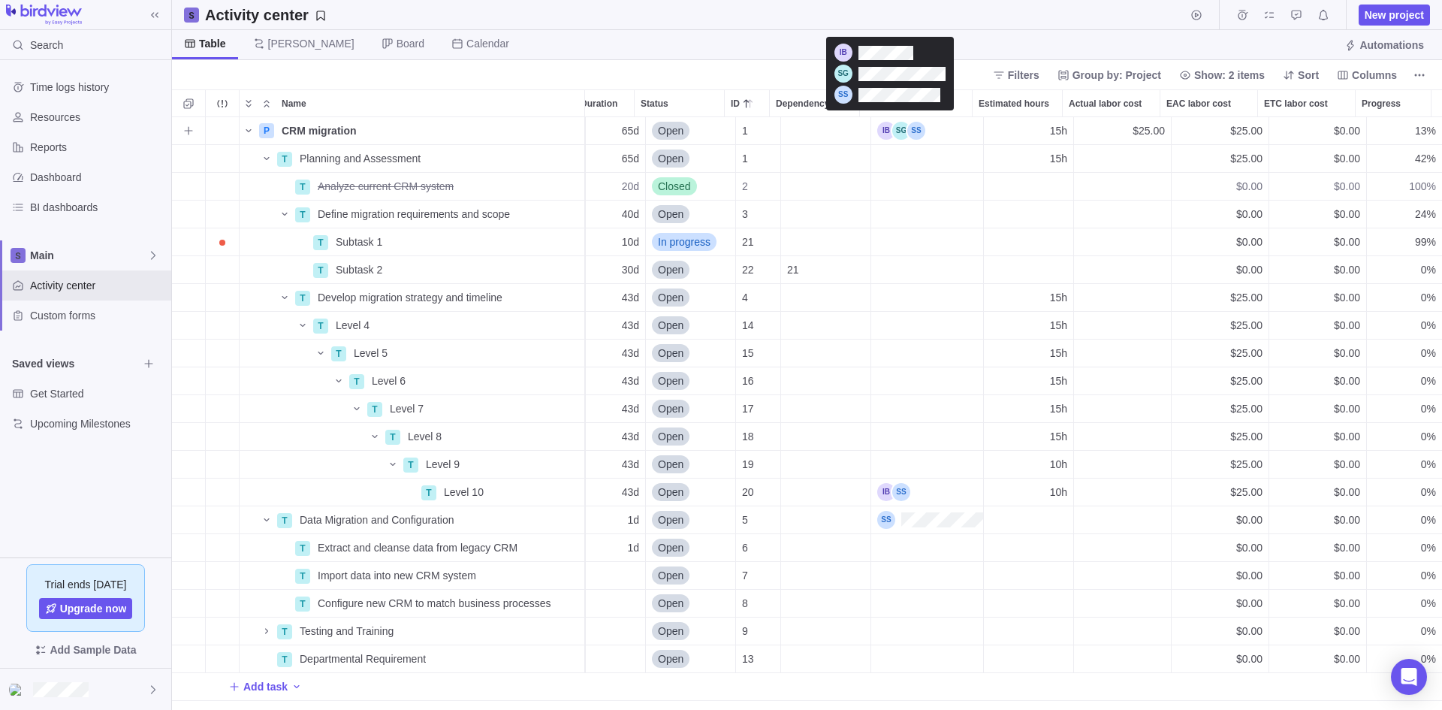
click at [877, 128] on div "Assignees" at bounding box center [901, 131] width 48 height 18
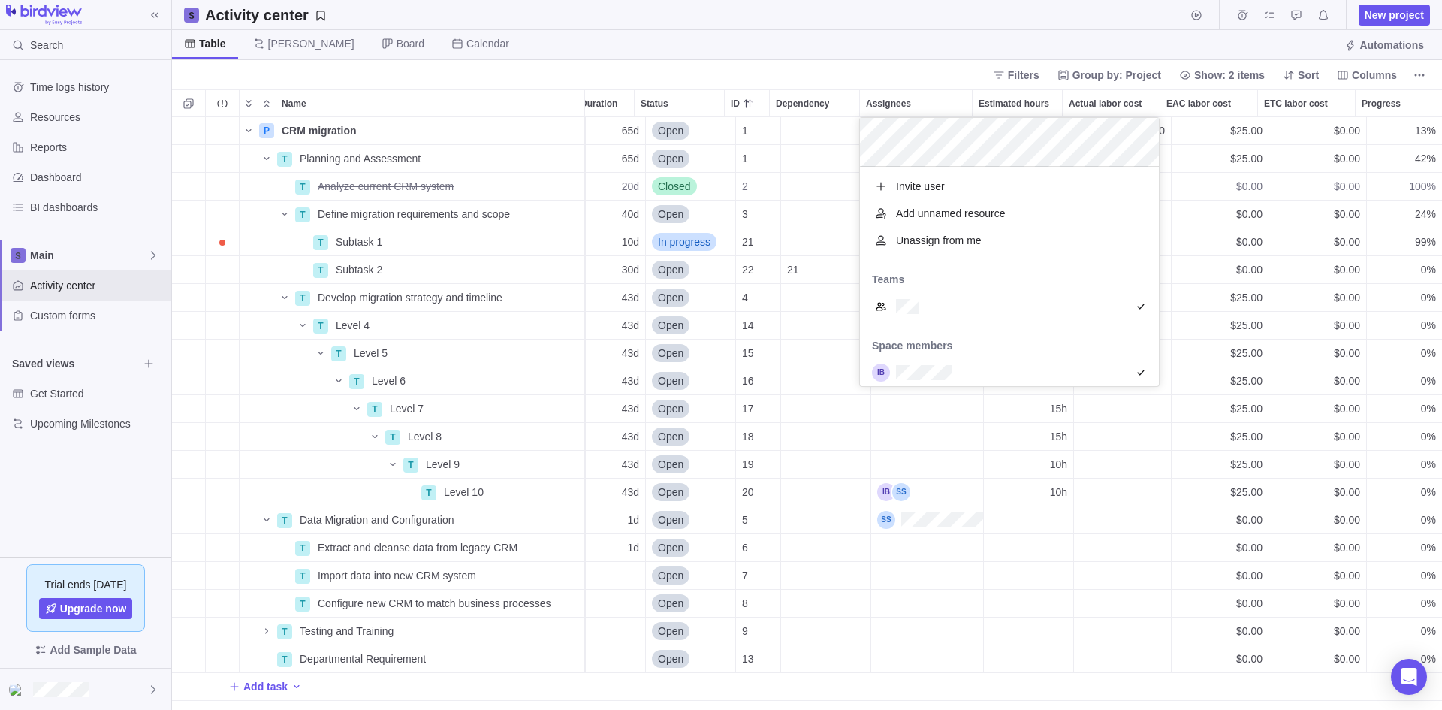
click at [886, 49] on body "Search Time logs history Resources Reports Dashboard BI dashboards Main Activit…" at bounding box center [721, 355] width 1442 height 710
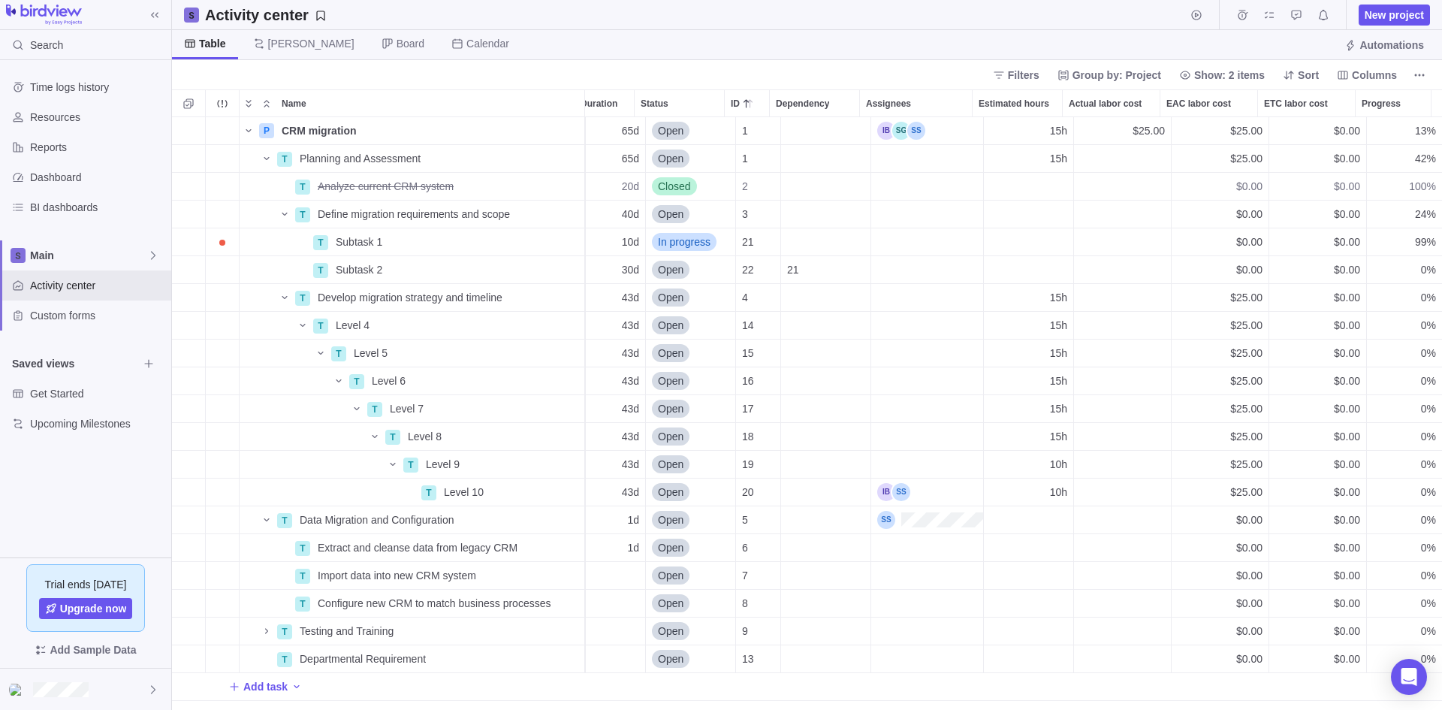
click at [1090, 32] on div "Table [PERSON_NAME] Board Calendar Automations" at bounding box center [807, 45] width 1270 height 30
click at [1136, 130] on span "$25.00" at bounding box center [1149, 130] width 32 height 15
click at [543, 492] on span "Details" at bounding box center [537, 492] width 35 height 15
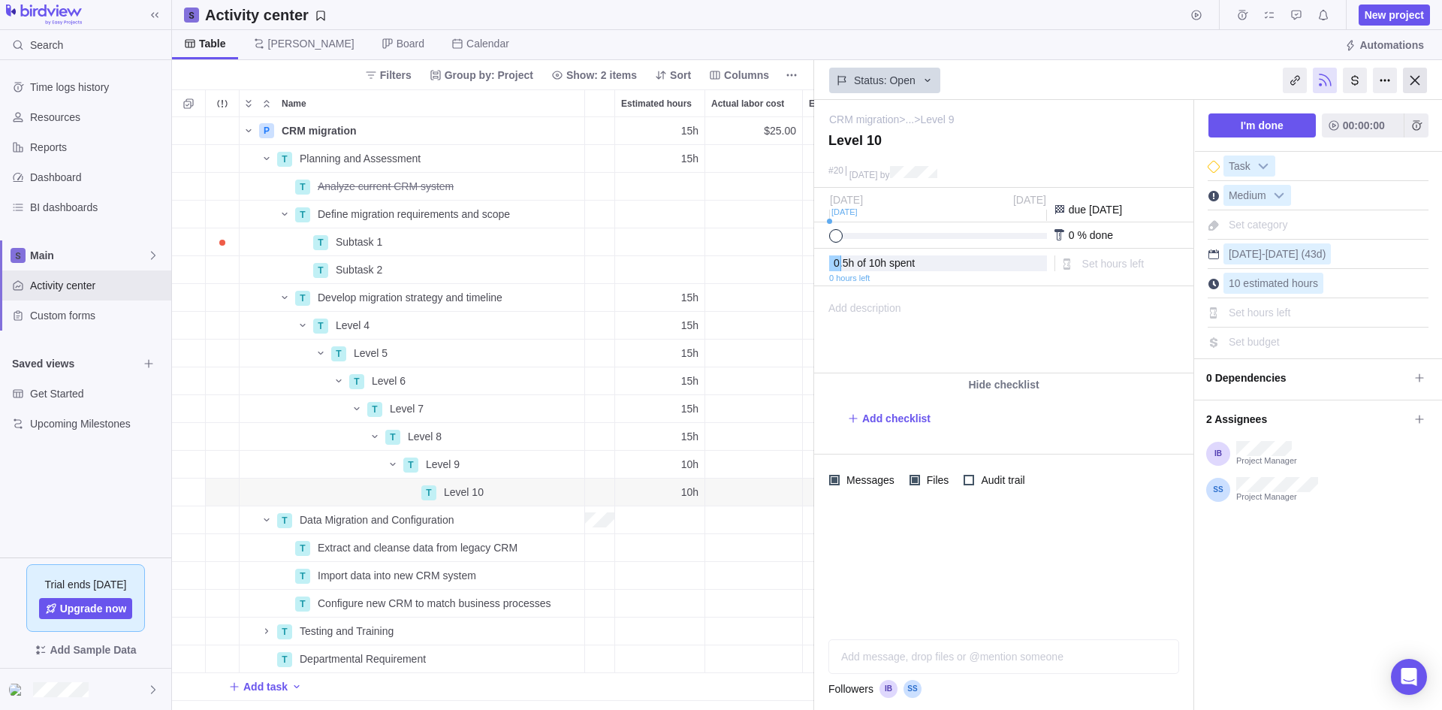
click at [1415, 75] on div at bounding box center [1415, 81] width 24 height 26
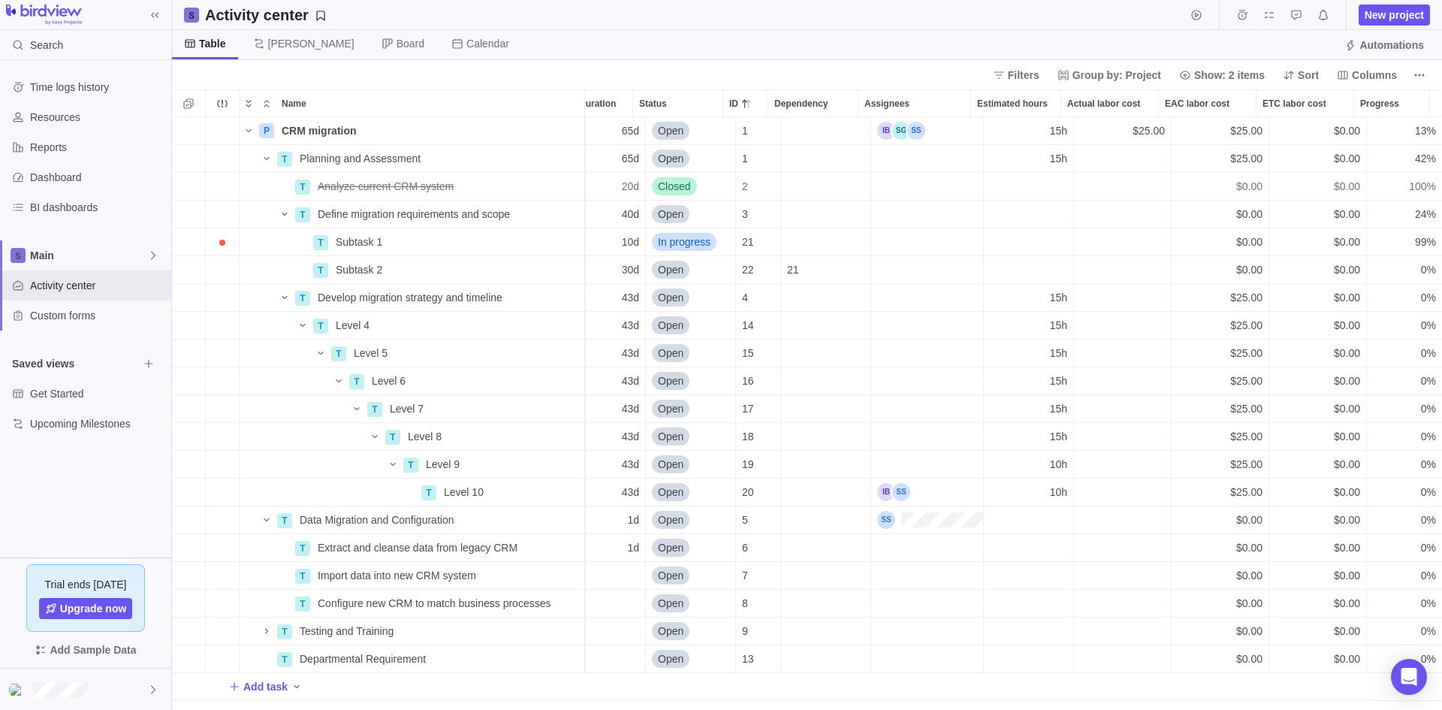
scroll to position [0, 191]
click at [86, 86] on span "Time logs history" at bounding box center [97, 87] width 135 height 15
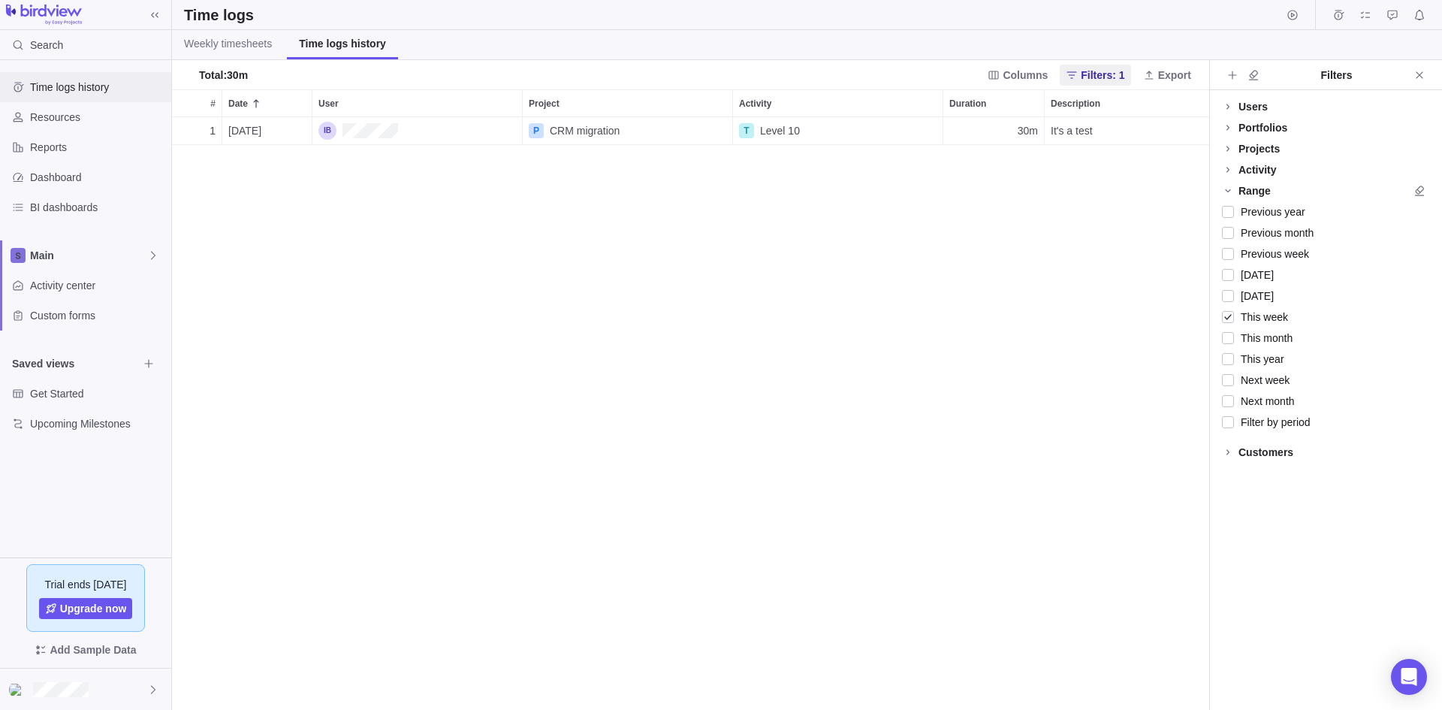
scroll to position [581, 1026]
click at [62, 287] on span "Activity center" at bounding box center [97, 285] width 135 height 15
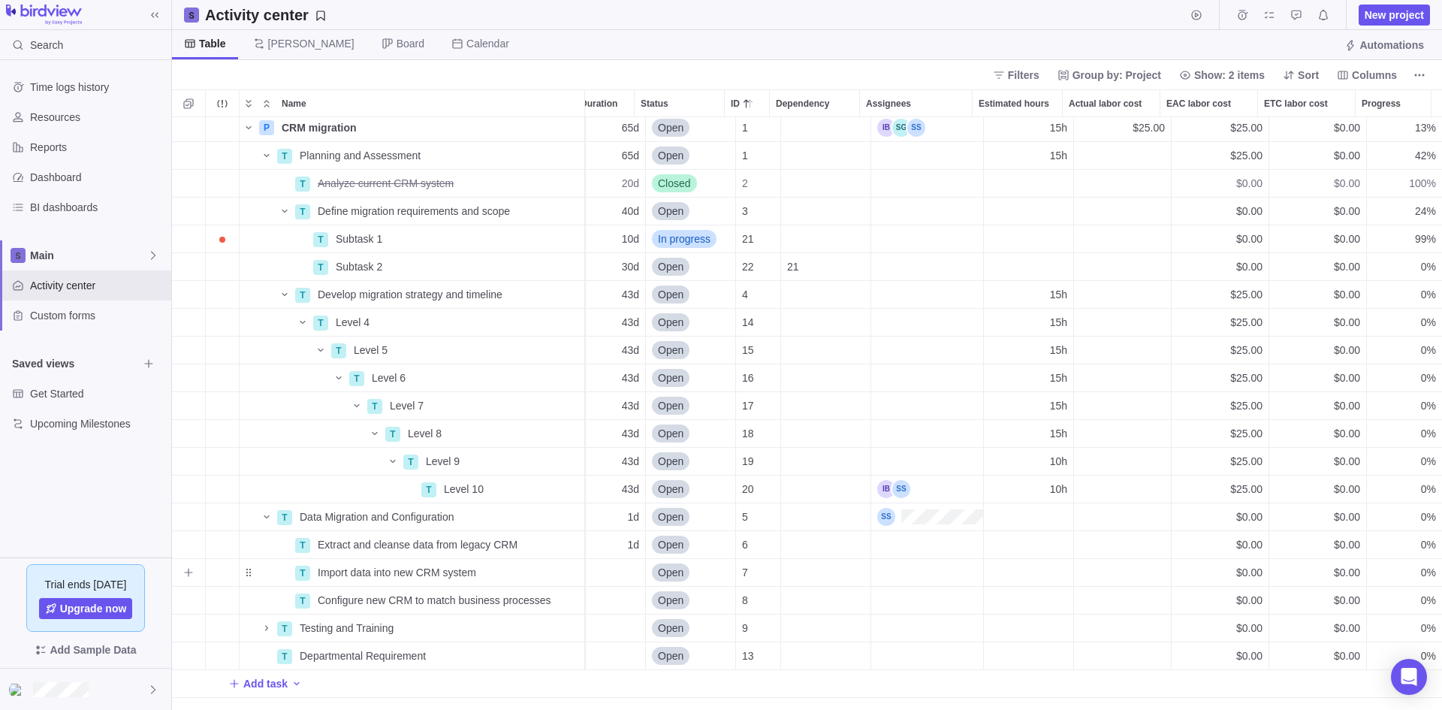
scroll to position [0, 191]
click at [62, 113] on span "Resources" at bounding box center [97, 117] width 135 height 15
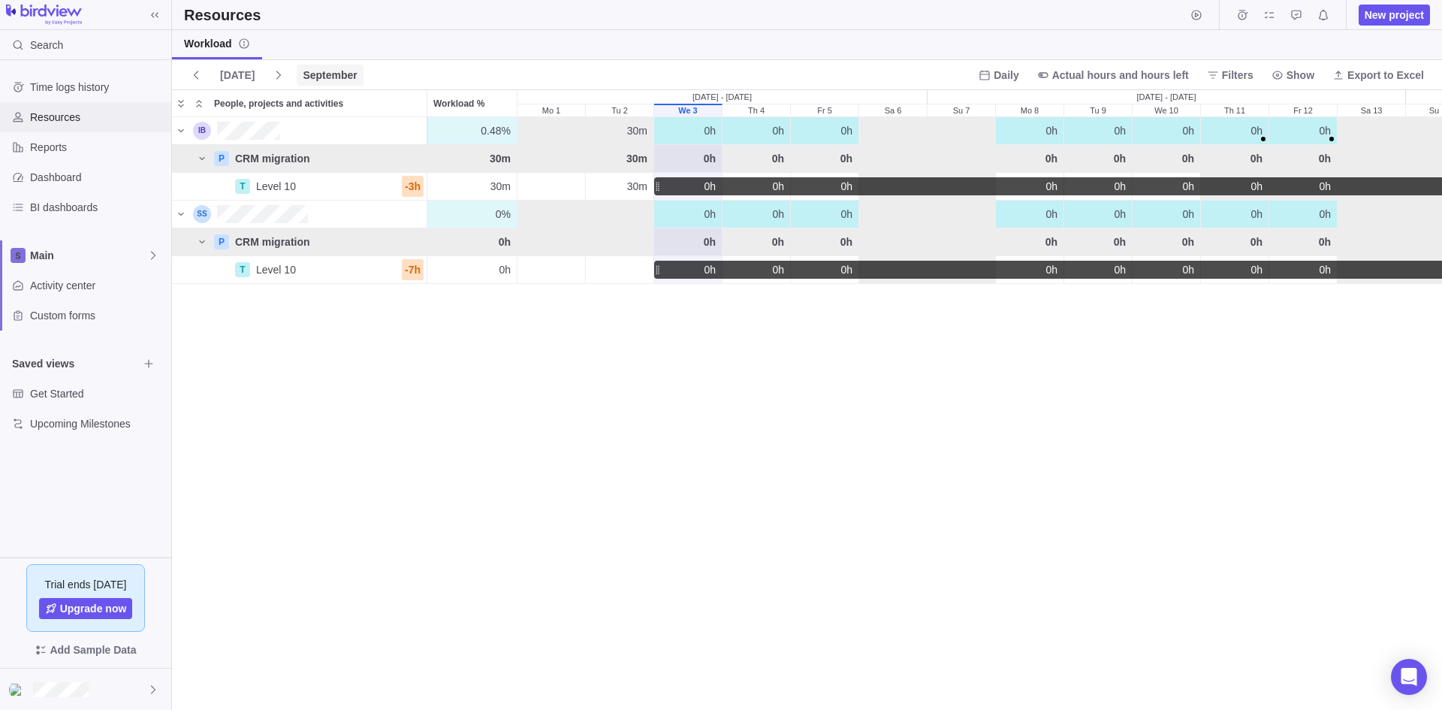
scroll to position [581, 1259]
click at [54, 149] on span "Reports" at bounding box center [97, 147] width 135 height 15
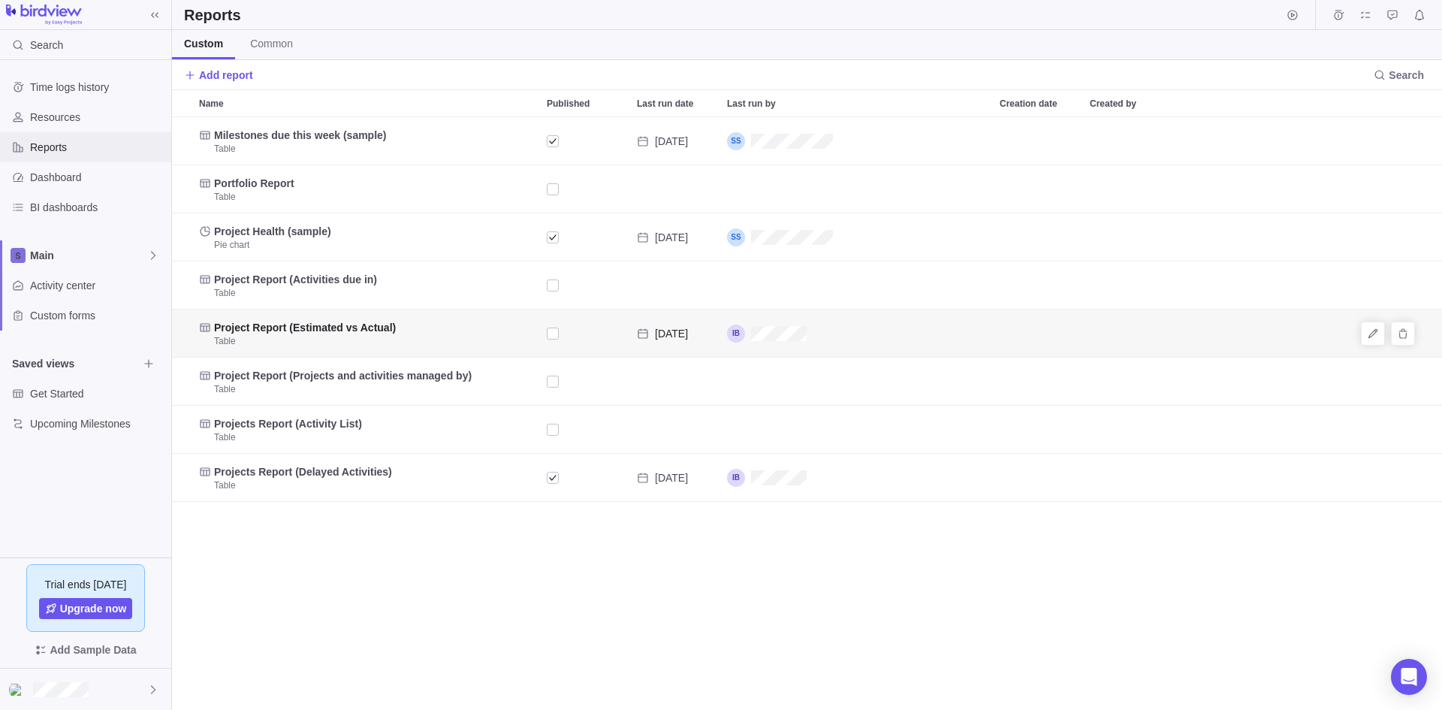
scroll to position [581, 1259]
click at [267, 46] on span "Common" at bounding box center [271, 43] width 43 height 15
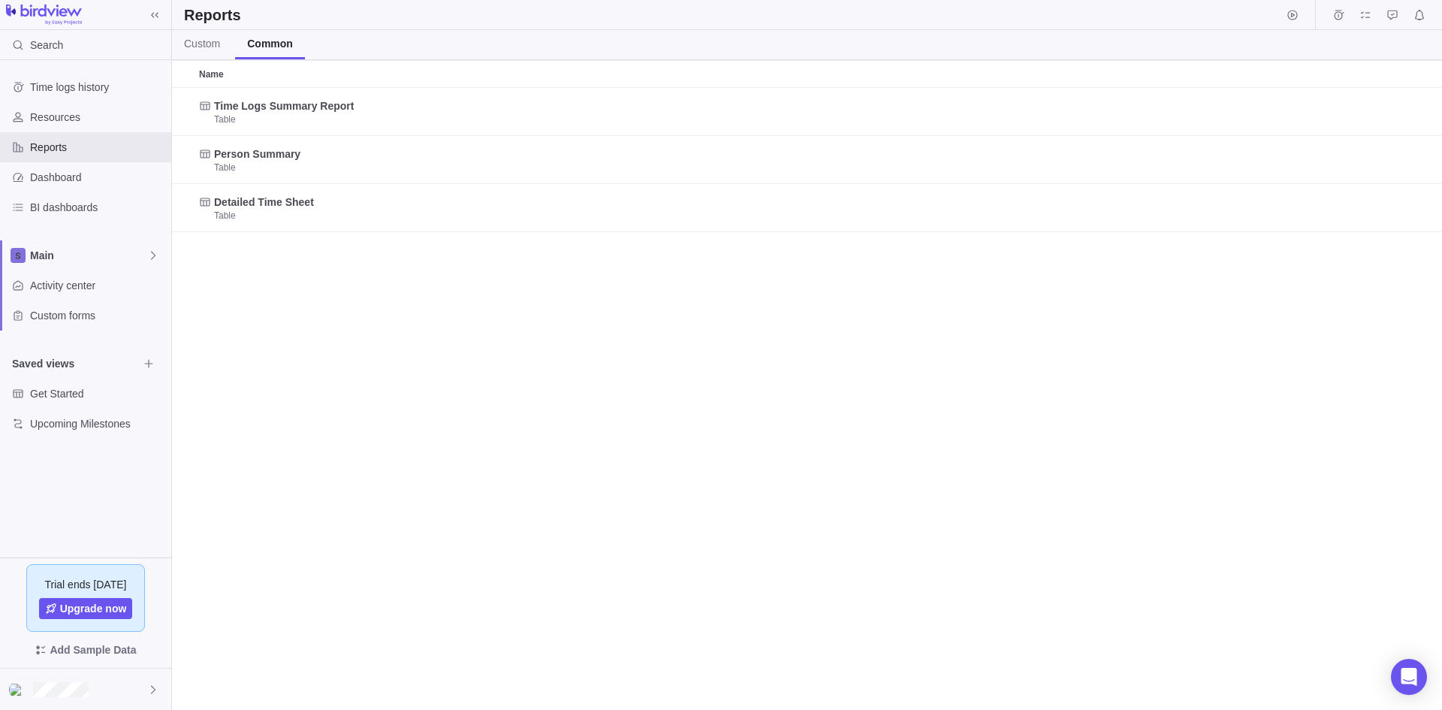
scroll to position [611, 1259]
click at [204, 40] on span "Custom" at bounding box center [202, 43] width 36 height 15
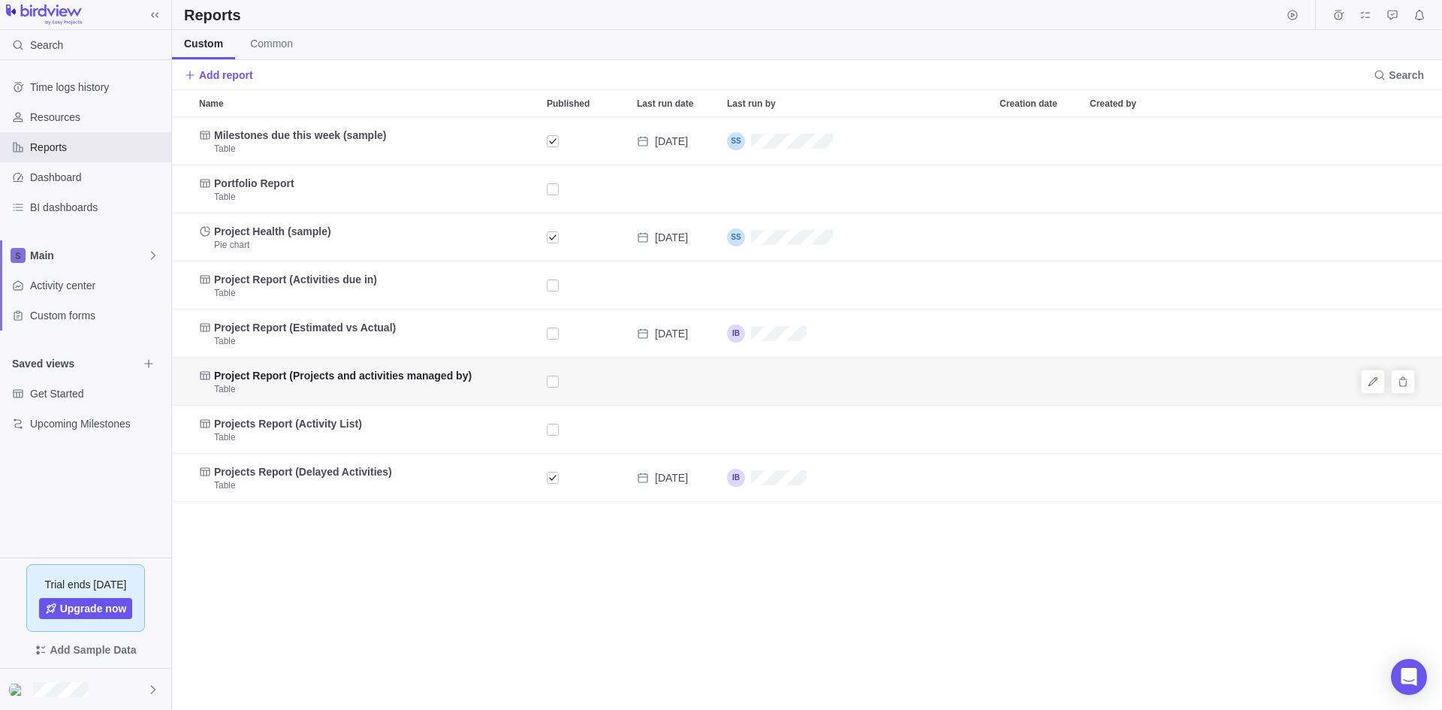
scroll to position [581, 1259]
click at [55, 143] on span "Reports" at bounding box center [97, 147] width 135 height 15
click at [237, 75] on span "Add report" at bounding box center [226, 75] width 54 height 15
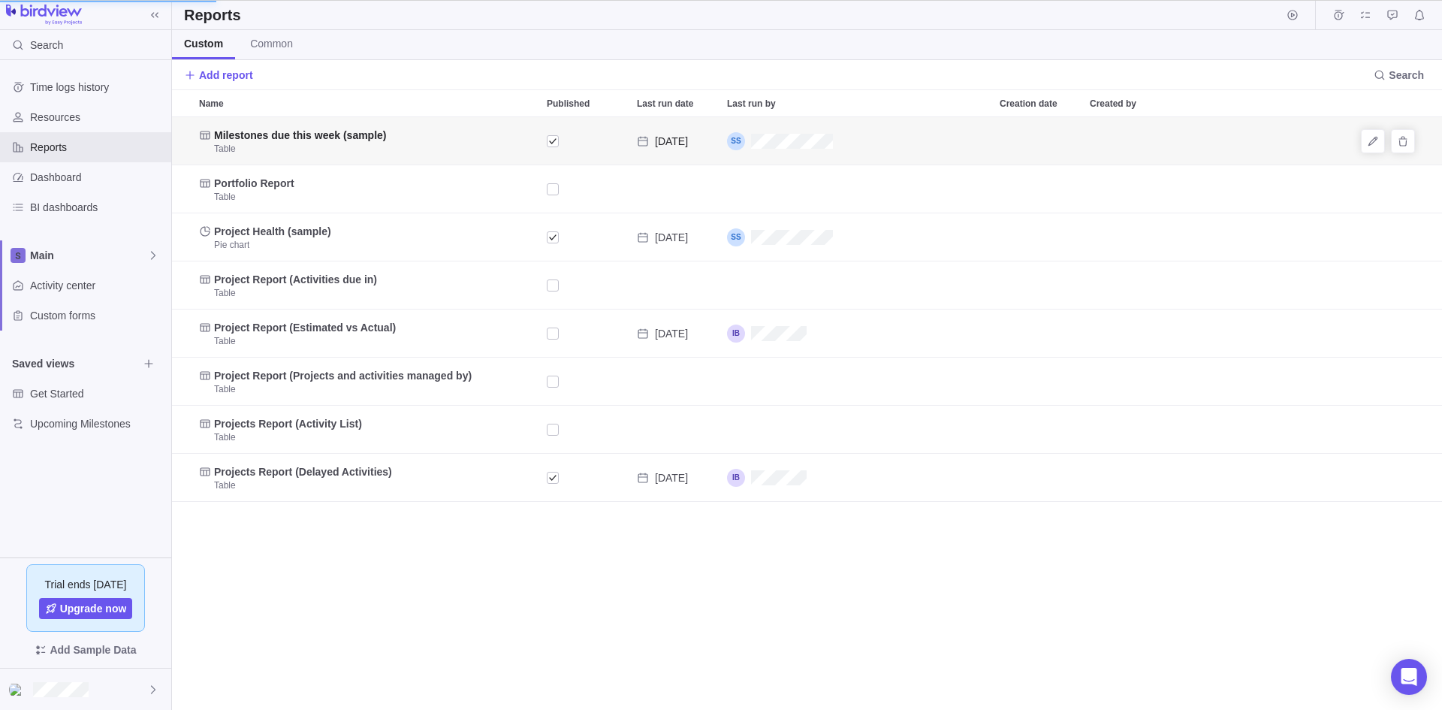
scroll to position [581, 569]
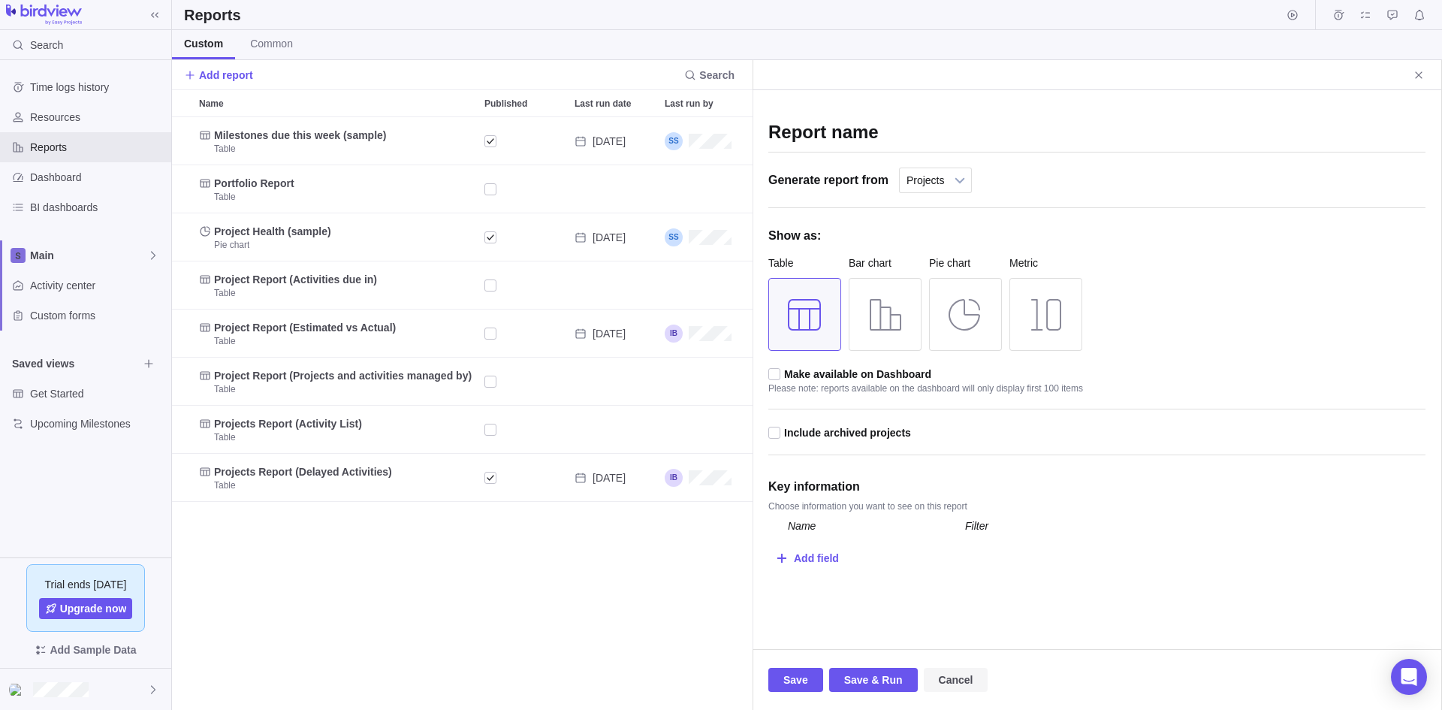
click at [956, 683] on span "Cancel" at bounding box center [956, 680] width 35 height 18
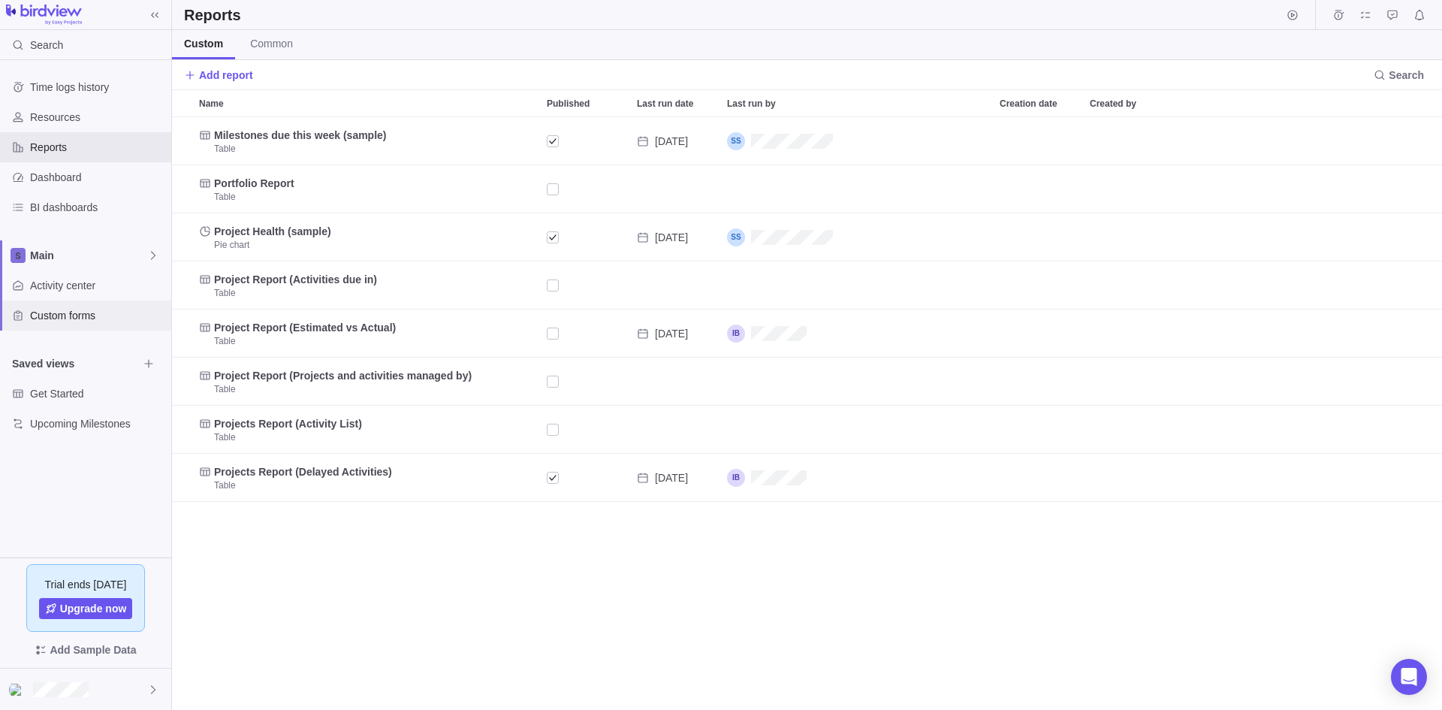
click at [61, 317] on span "Custom forms" at bounding box center [97, 315] width 135 height 15
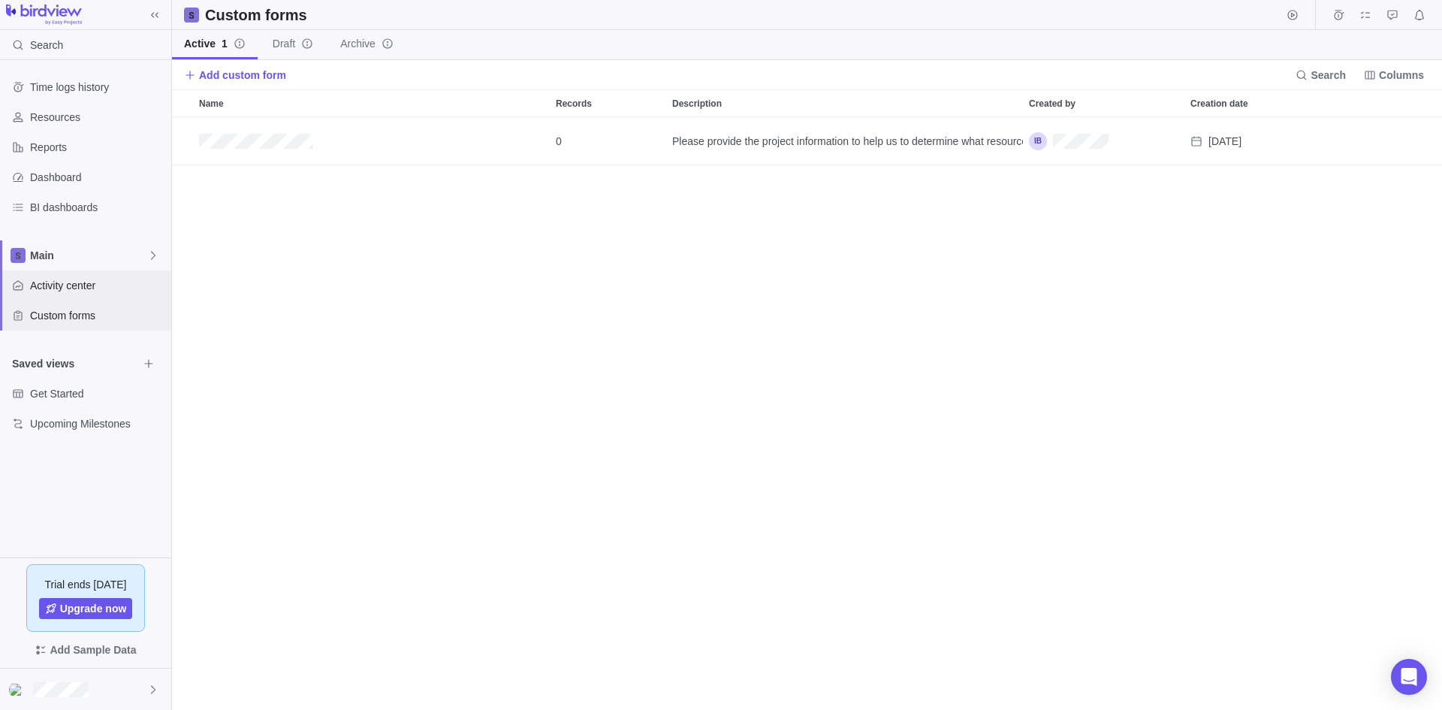
scroll to position [581, 1259]
click at [63, 285] on span "Activity center" at bounding box center [97, 285] width 135 height 15
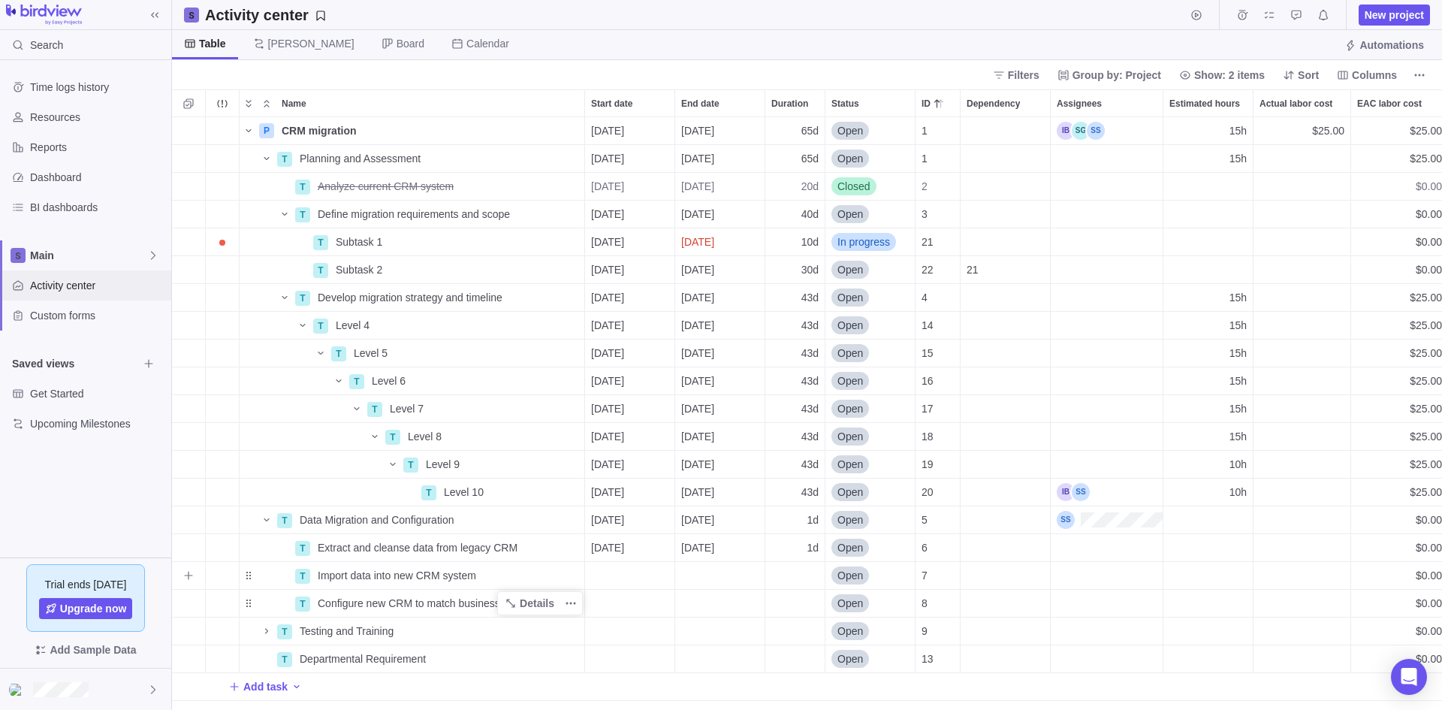
scroll to position [581, 1259]
click at [68, 280] on span "Activity center" at bounding box center [97, 285] width 135 height 15
click at [59, 180] on span "Dashboard" at bounding box center [97, 177] width 135 height 15
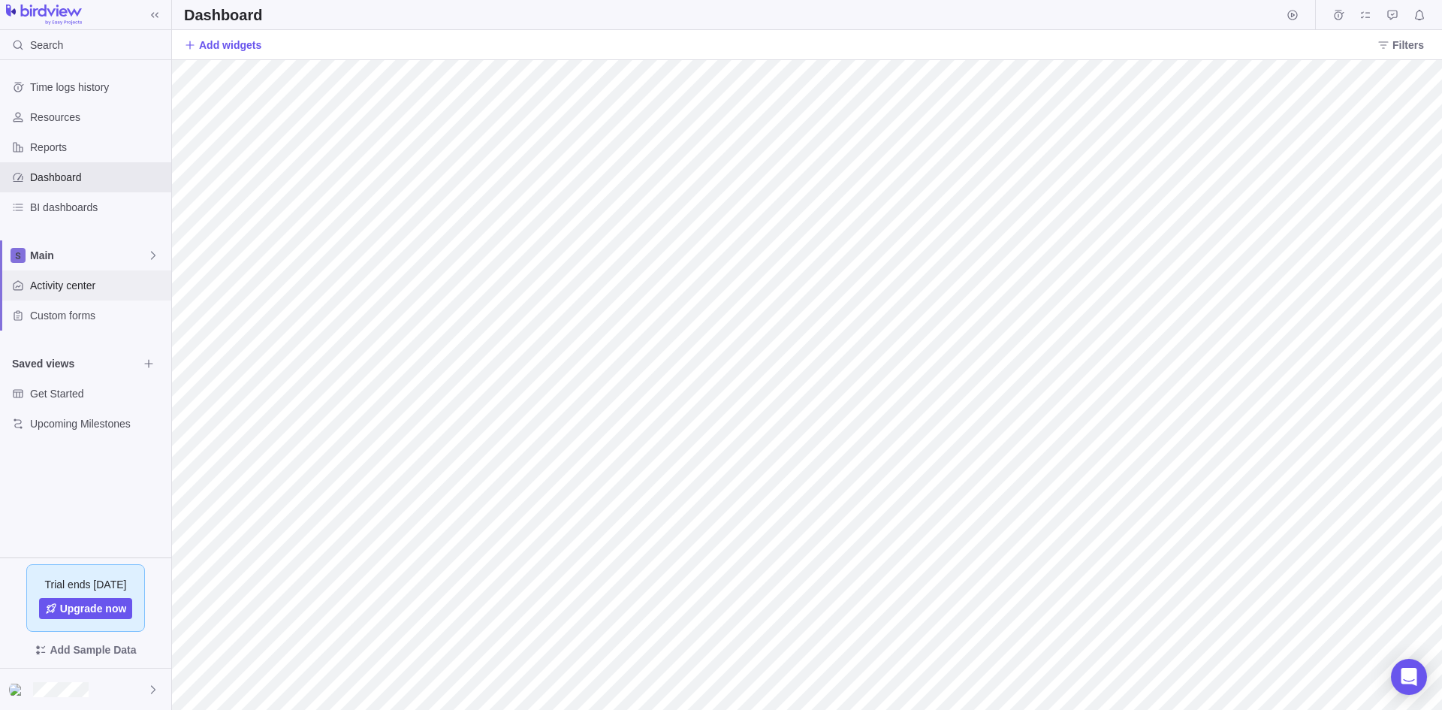
click at [52, 281] on span "Activity center" at bounding box center [97, 285] width 135 height 15
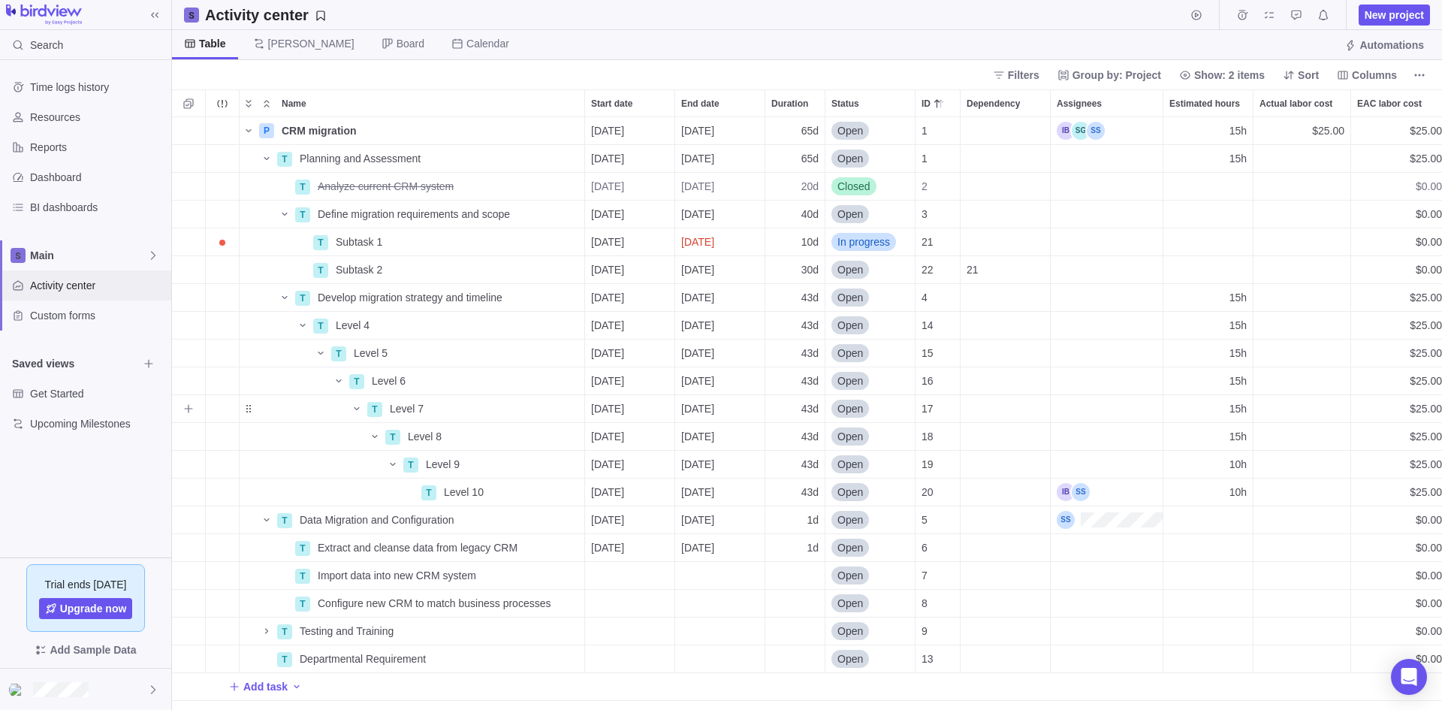
scroll to position [581, 1259]
click at [56, 181] on span "Dashboard" at bounding box center [97, 177] width 135 height 15
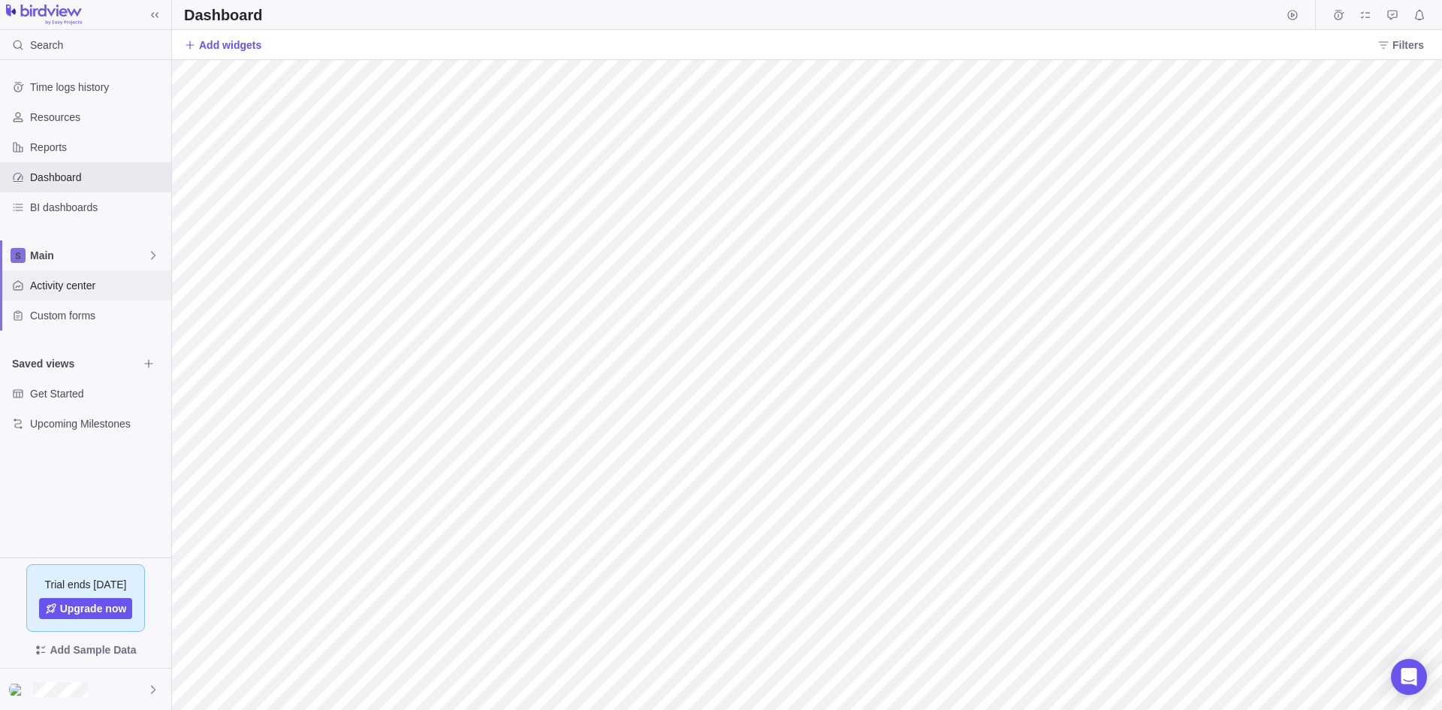
click at [82, 287] on span "Activity center" at bounding box center [97, 285] width 135 height 15
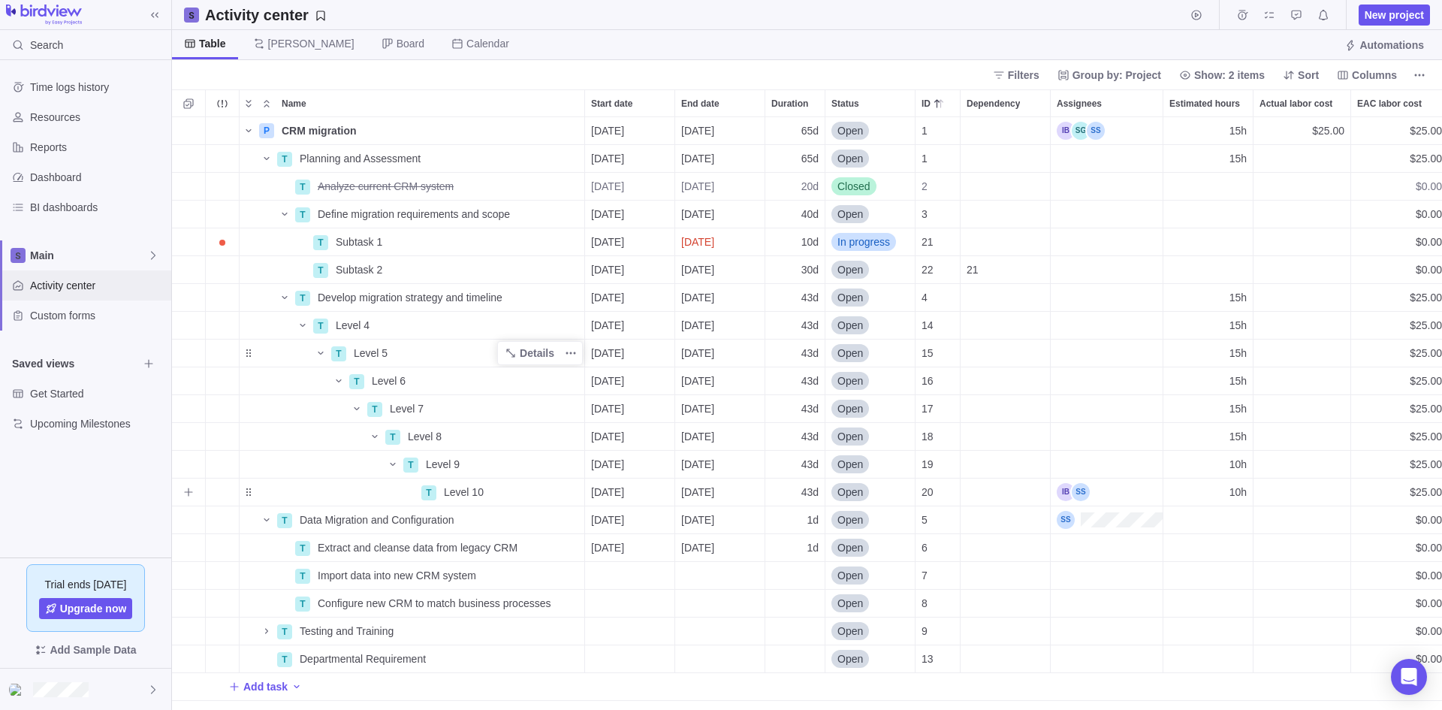
scroll to position [581, 1259]
click at [1380, 75] on span "Columns" at bounding box center [1374, 75] width 45 height 15
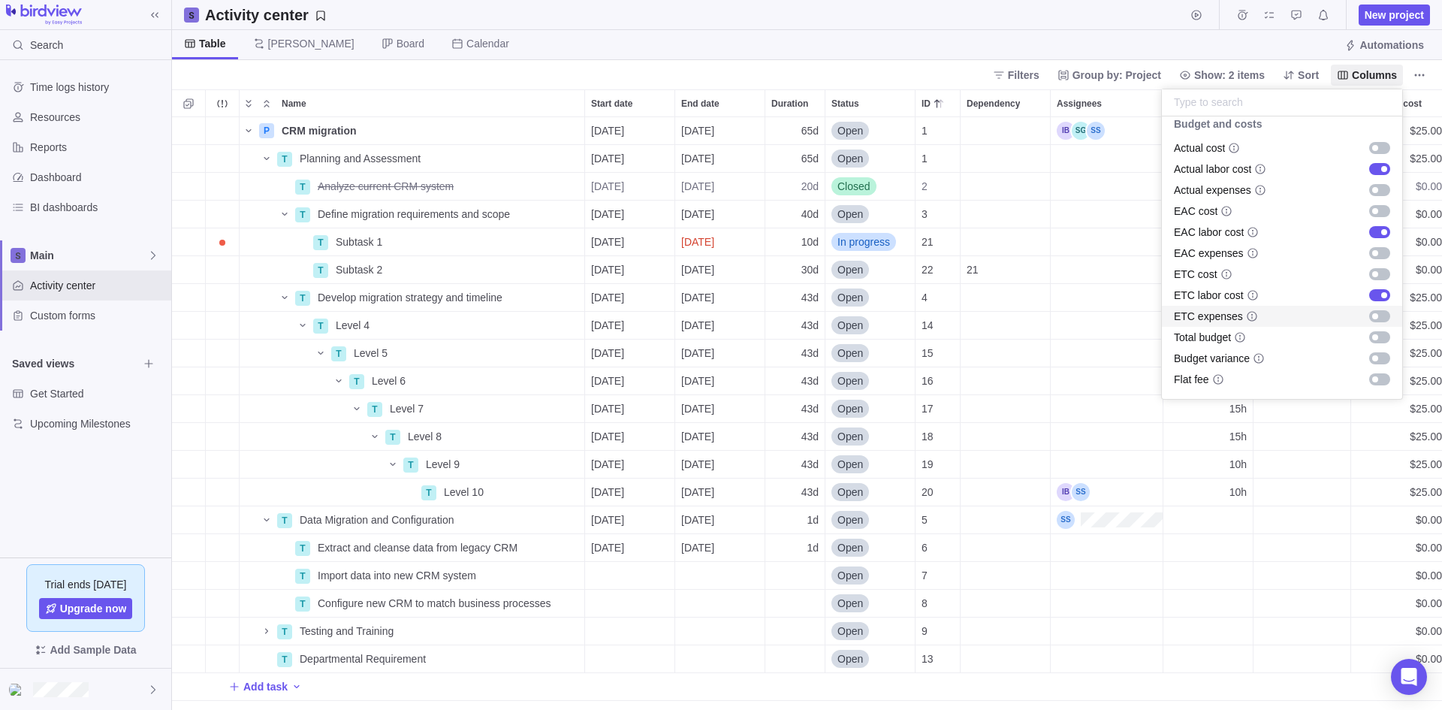
scroll to position [601, 0]
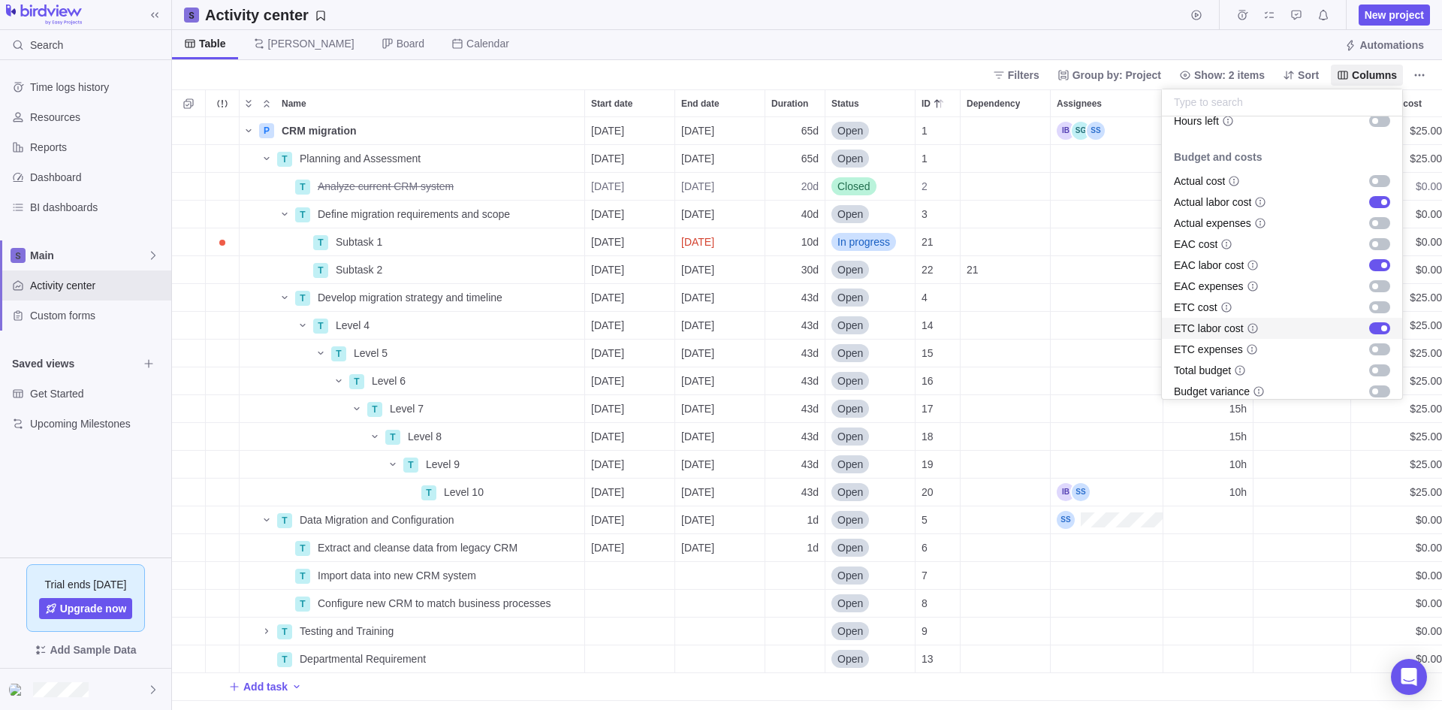
click at [1374, 324] on div "grid" at bounding box center [1380, 328] width 21 height 12
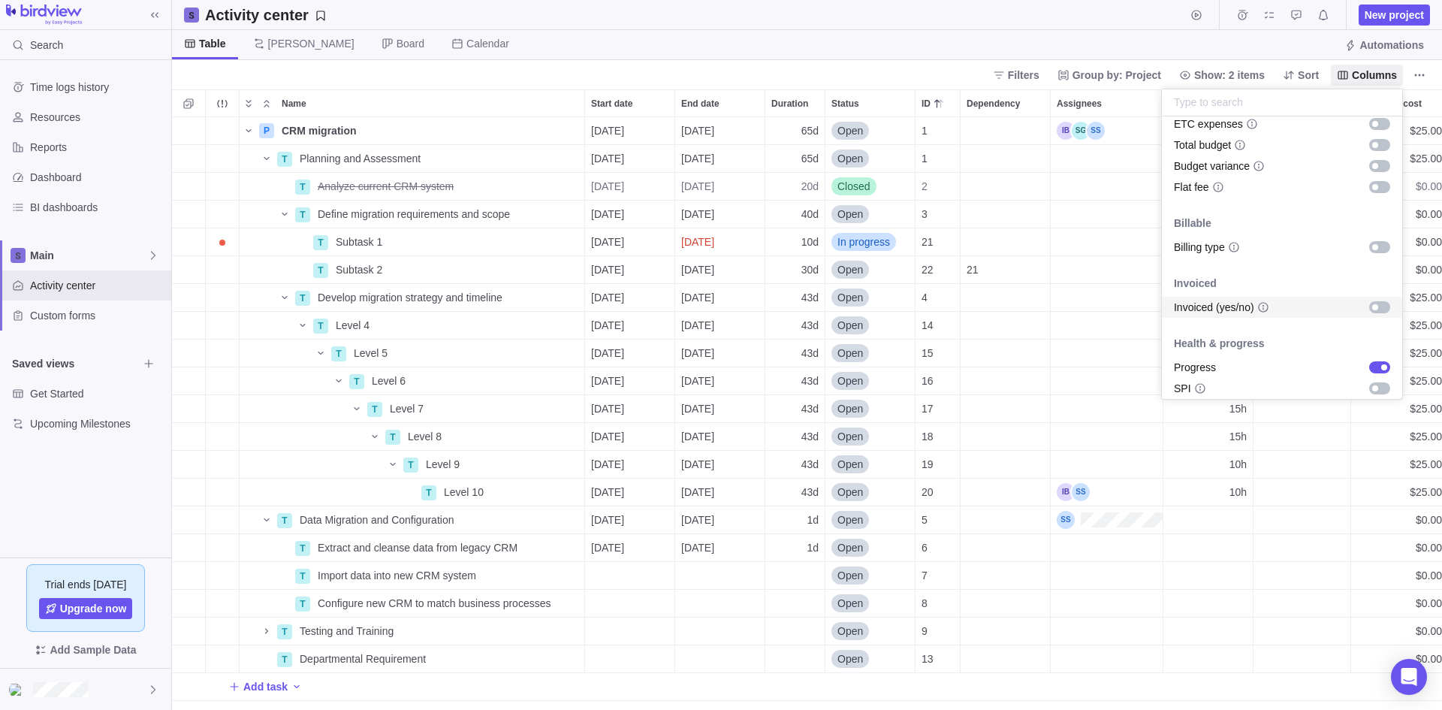
scroll to position [853, 0]
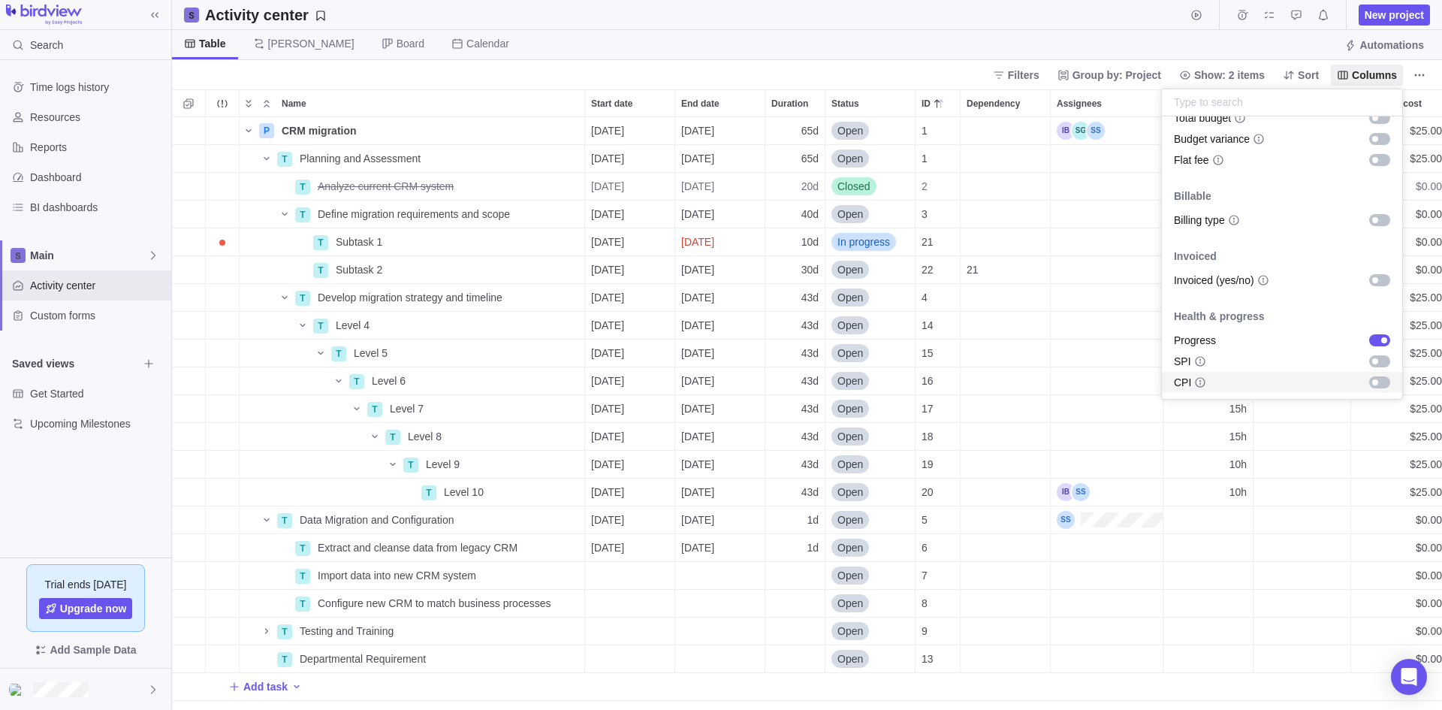
click at [1256, 594] on body "Search Time logs history Resources Reports Dashboard BI dashboards Main Activit…" at bounding box center [721, 355] width 1442 height 710
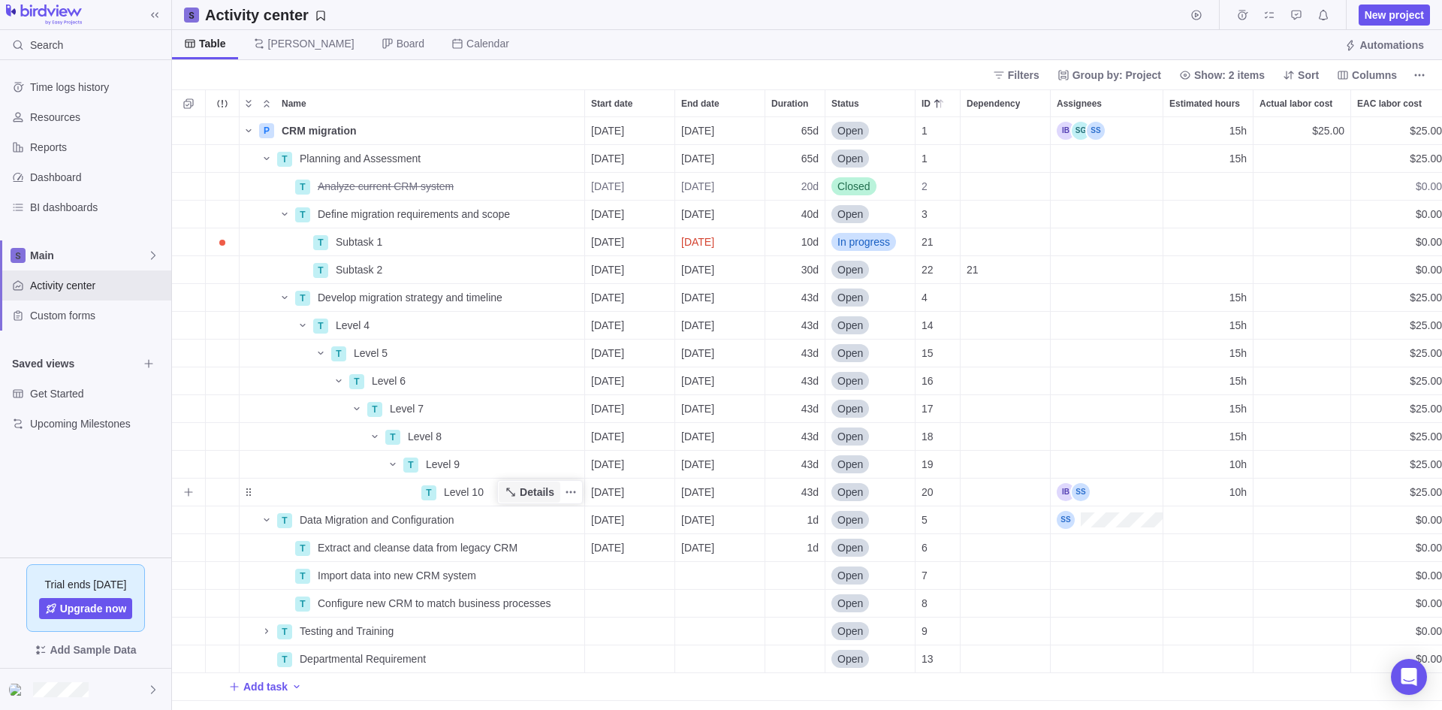
click at [528, 492] on span "Details" at bounding box center [537, 492] width 35 height 15
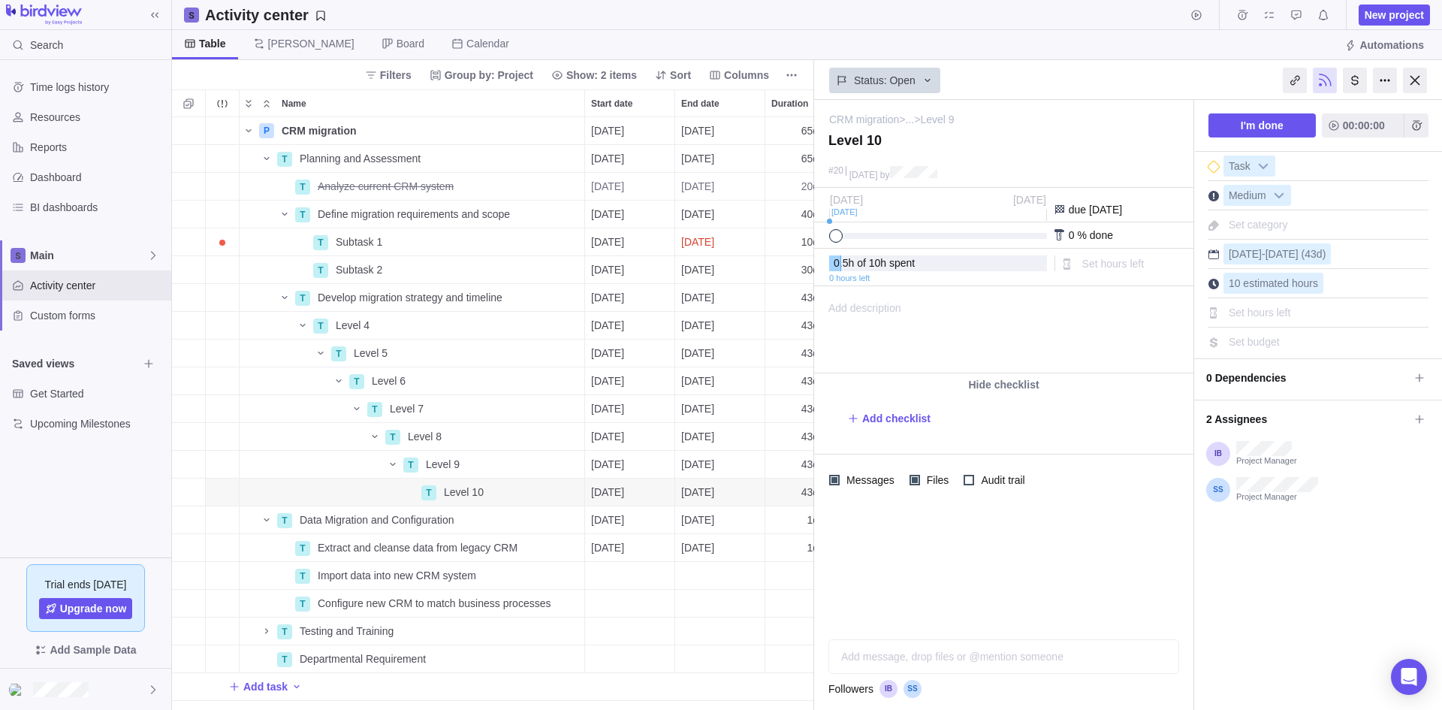
click at [1260, 340] on span "Set budget" at bounding box center [1254, 342] width 51 height 12
click at [1103, 559] on div at bounding box center [1003, 567] width 379 height 122
click at [1119, 264] on span "Set hours left" at bounding box center [1114, 264] width 62 height 12
click at [1087, 578] on div at bounding box center [1003, 567] width 379 height 122
click at [832, 478] on div at bounding box center [834, 480] width 11 height 11
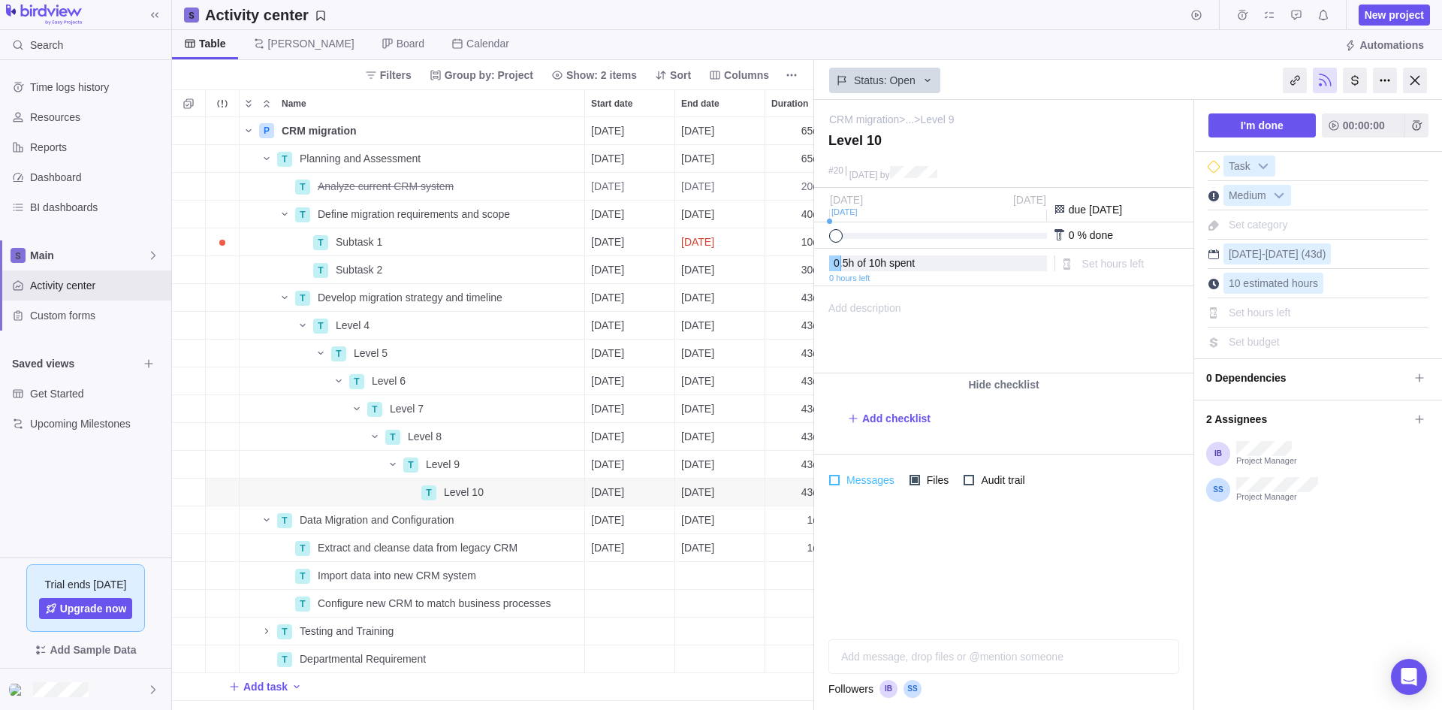
click at [834, 477] on div at bounding box center [834, 480] width 11 height 11
click at [1418, 418] on icon at bounding box center [1420, 419] width 12 height 12
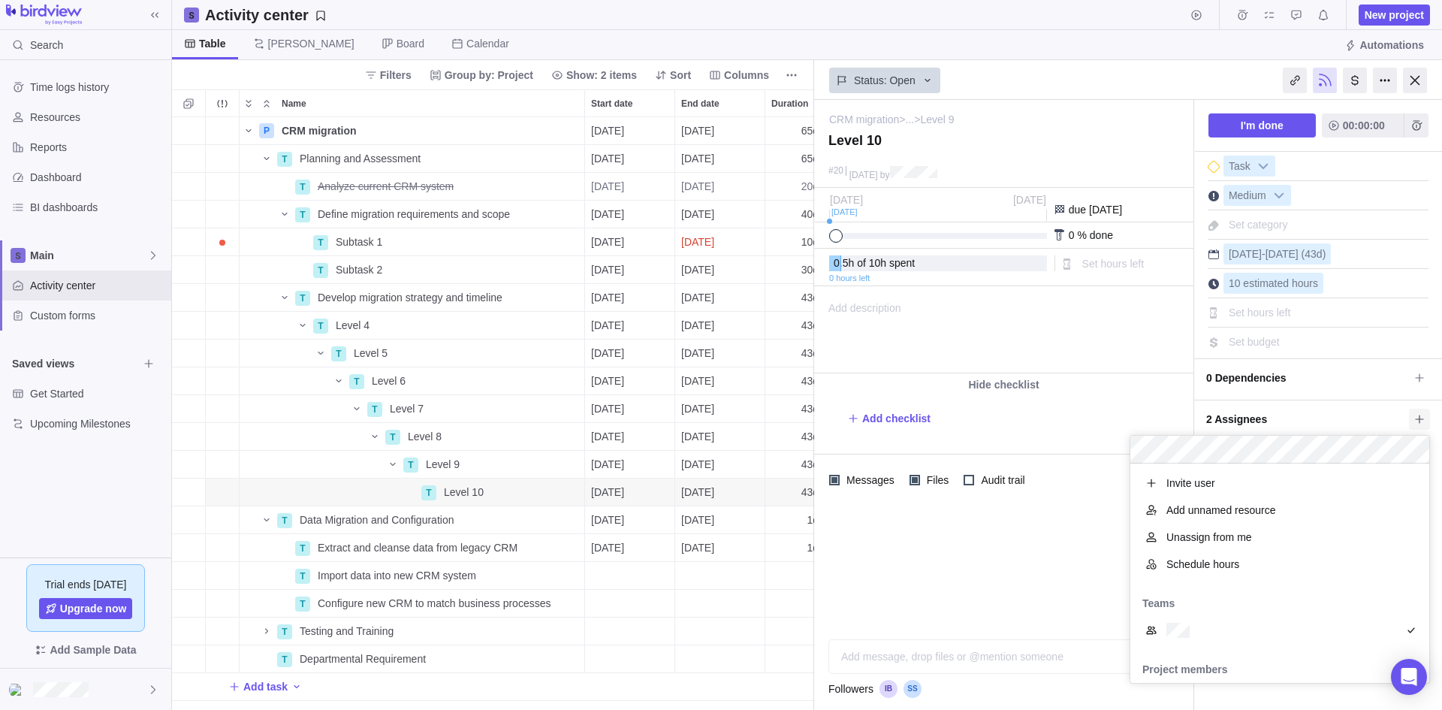
scroll to position [208, 288]
click at [1418, 418] on icon at bounding box center [1420, 419] width 12 height 12
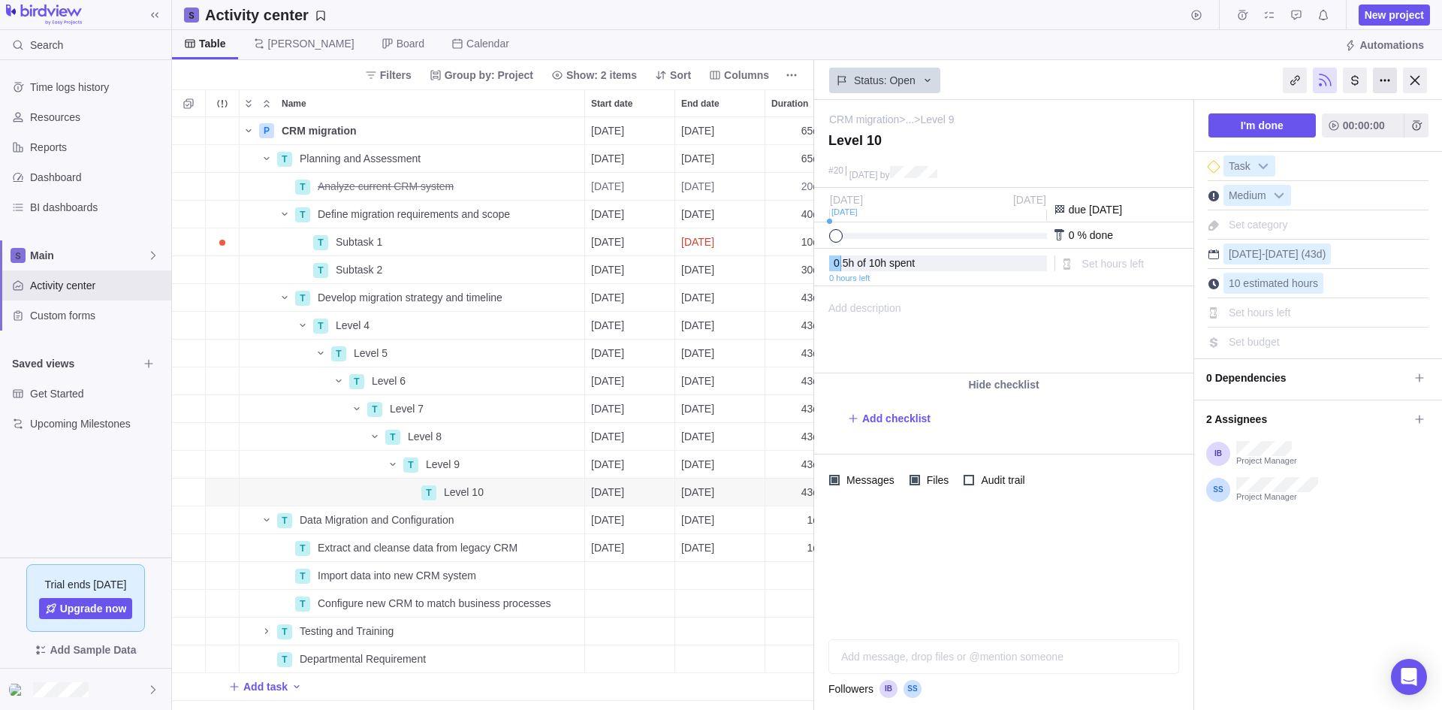
click at [1381, 80] on div at bounding box center [1385, 81] width 24 height 26
click at [1144, 69] on div "Status: Open" at bounding box center [1003, 79] width 379 height 35
click at [567, 490] on icon "More actions" at bounding box center [571, 492] width 12 height 12
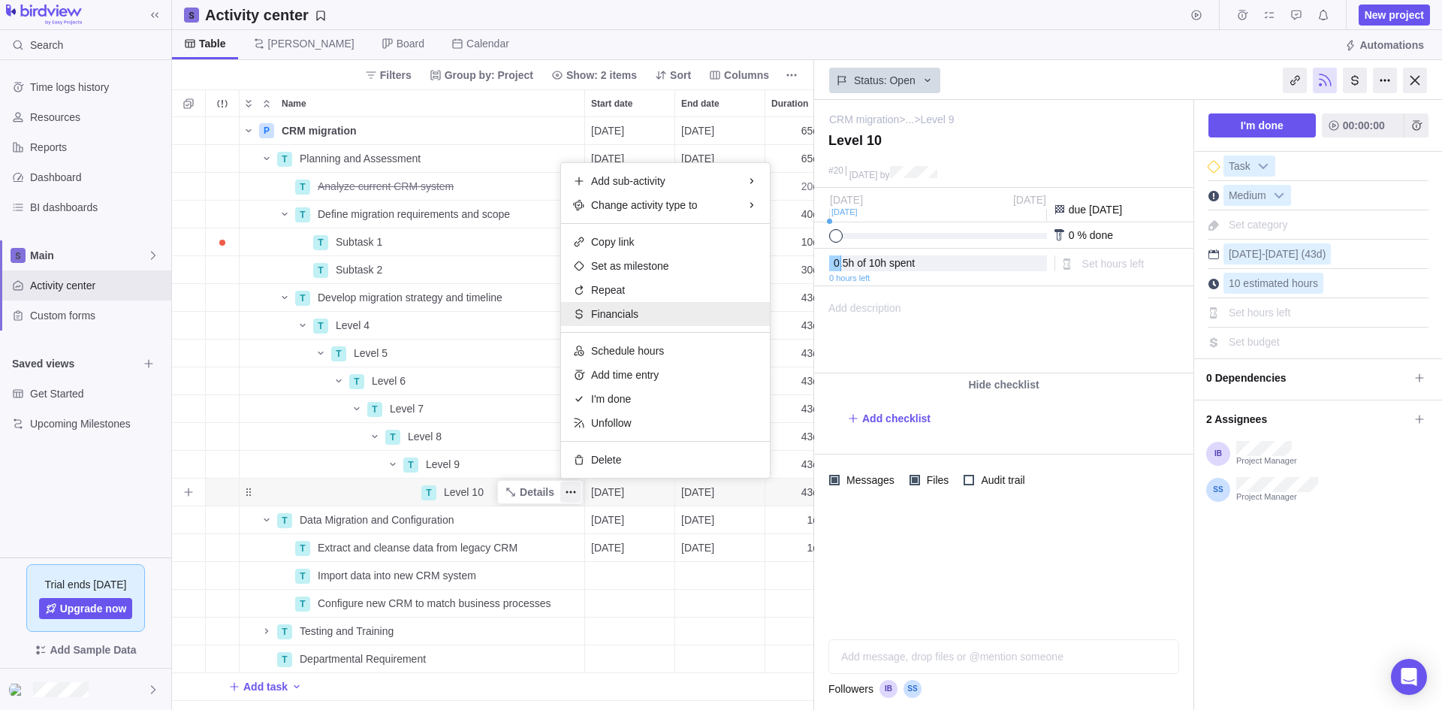
click at [615, 313] on span "Financials" at bounding box center [614, 314] width 47 height 15
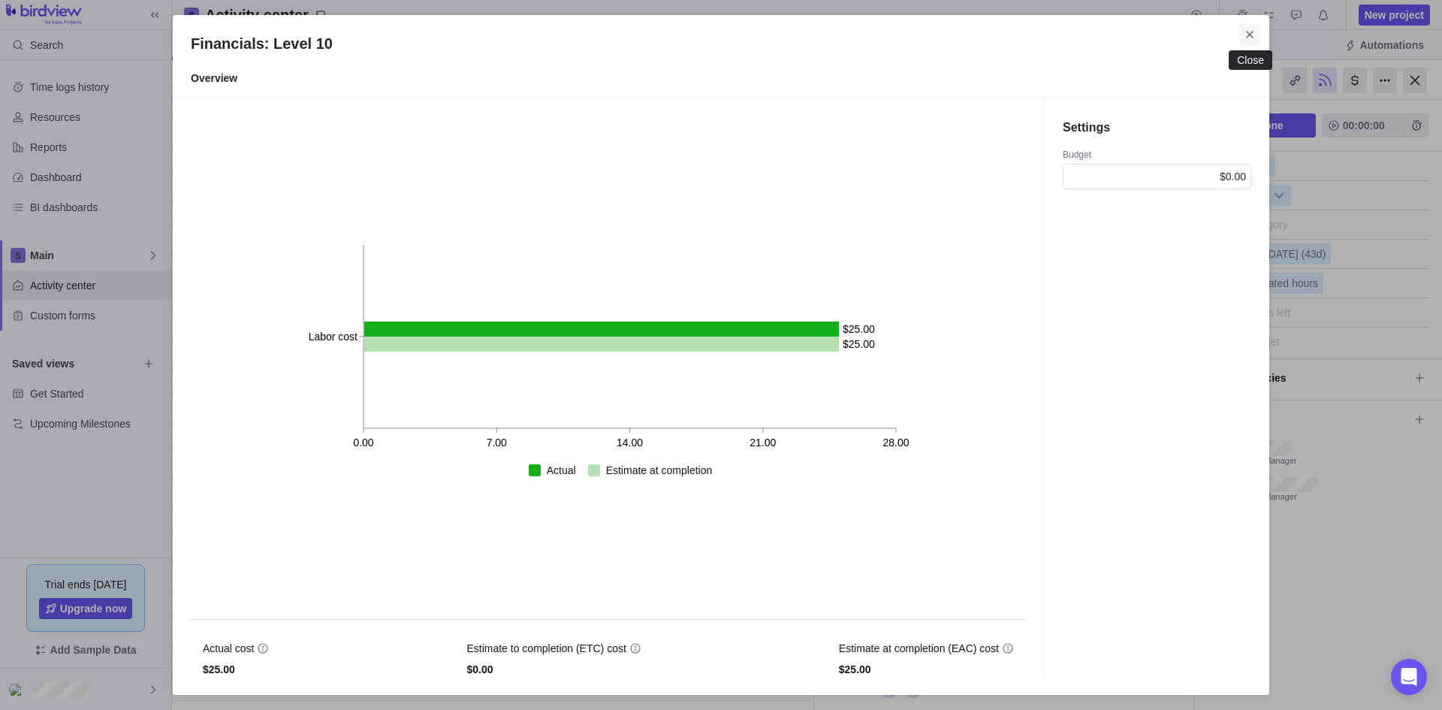
click at [1255, 32] on icon "Close" at bounding box center [1250, 35] width 12 height 12
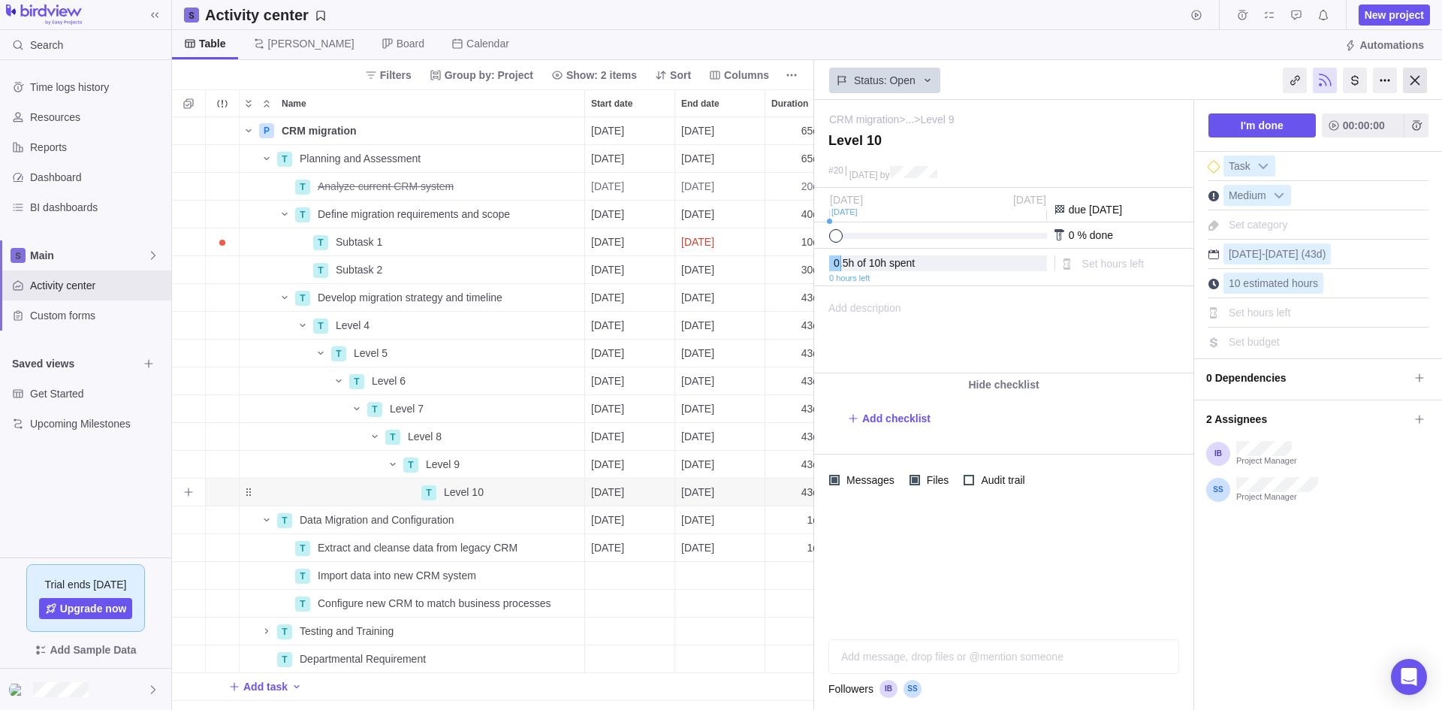
click at [1414, 74] on div at bounding box center [1415, 81] width 24 height 26
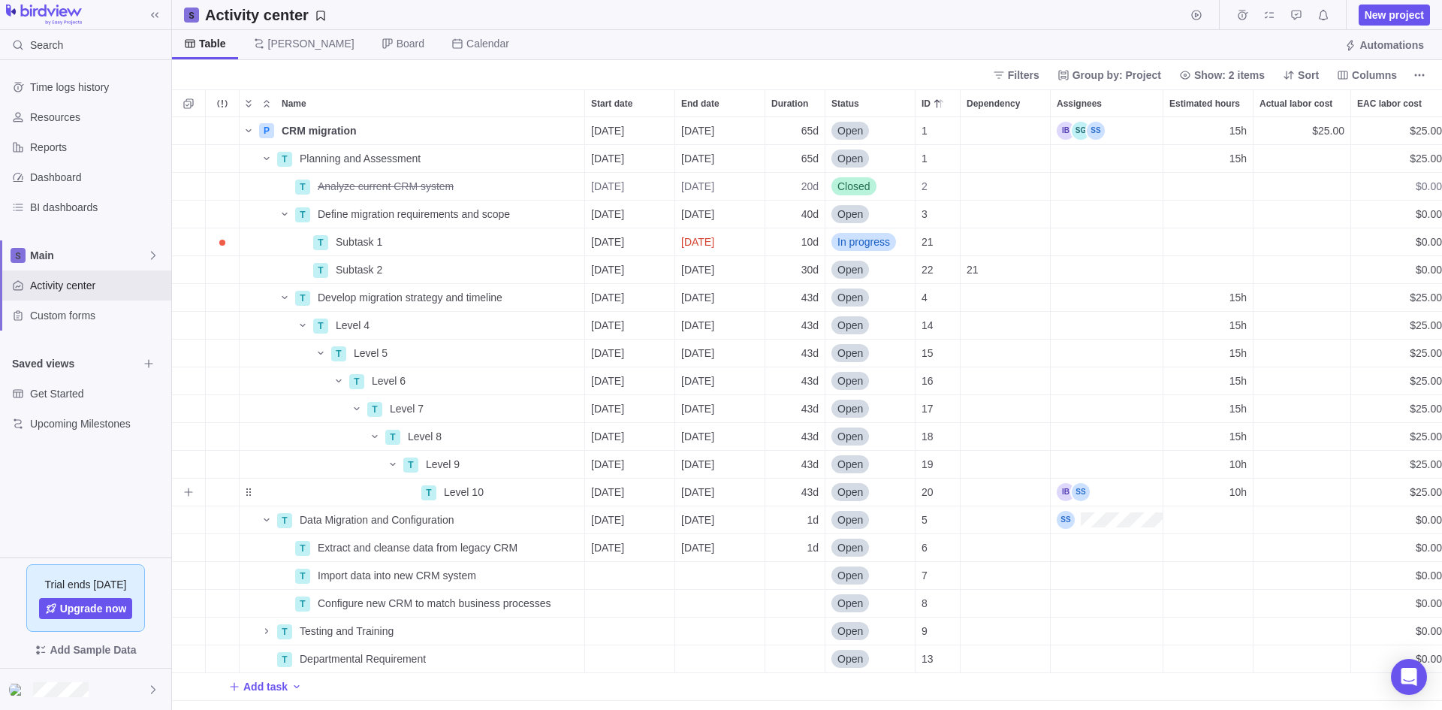
scroll to position [581, 1259]
click at [1360, 73] on span "Columns" at bounding box center [1374, 75] width 45 height 15
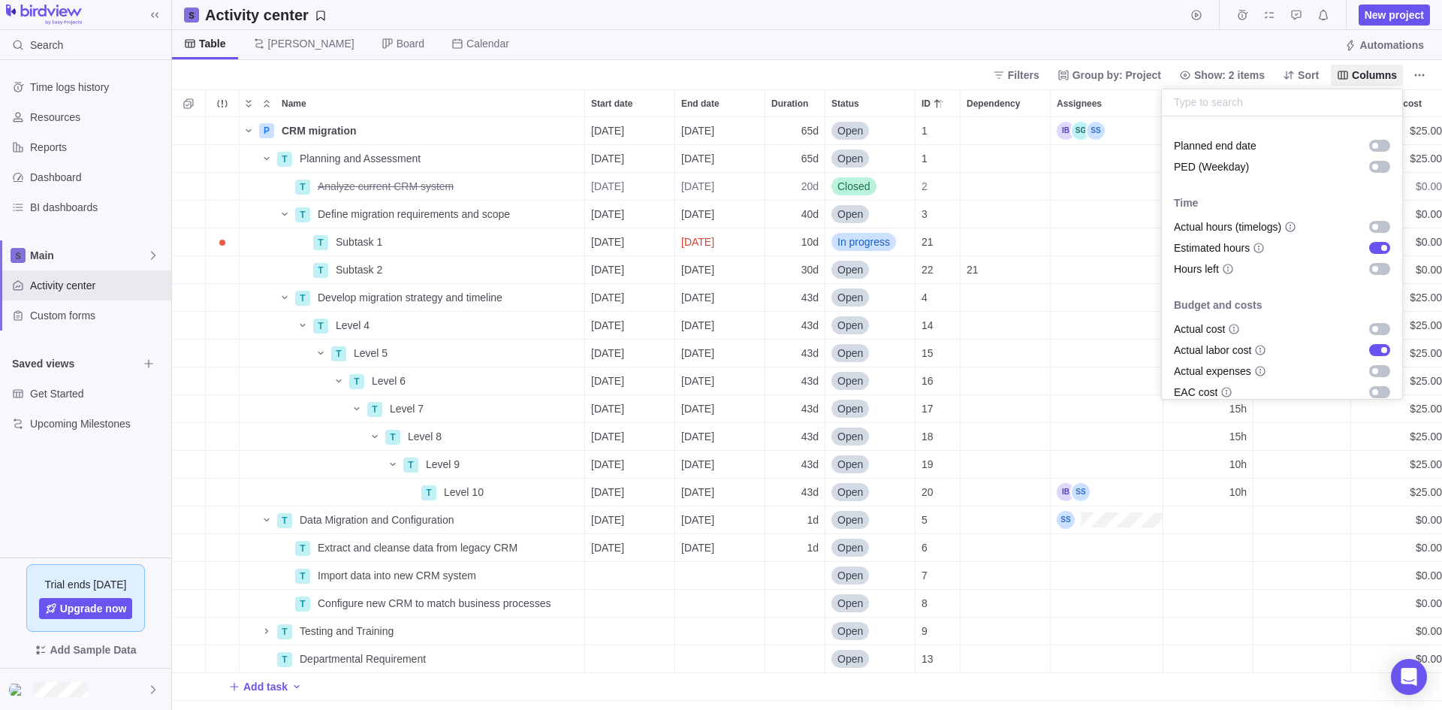
scroll to position [526, 0]
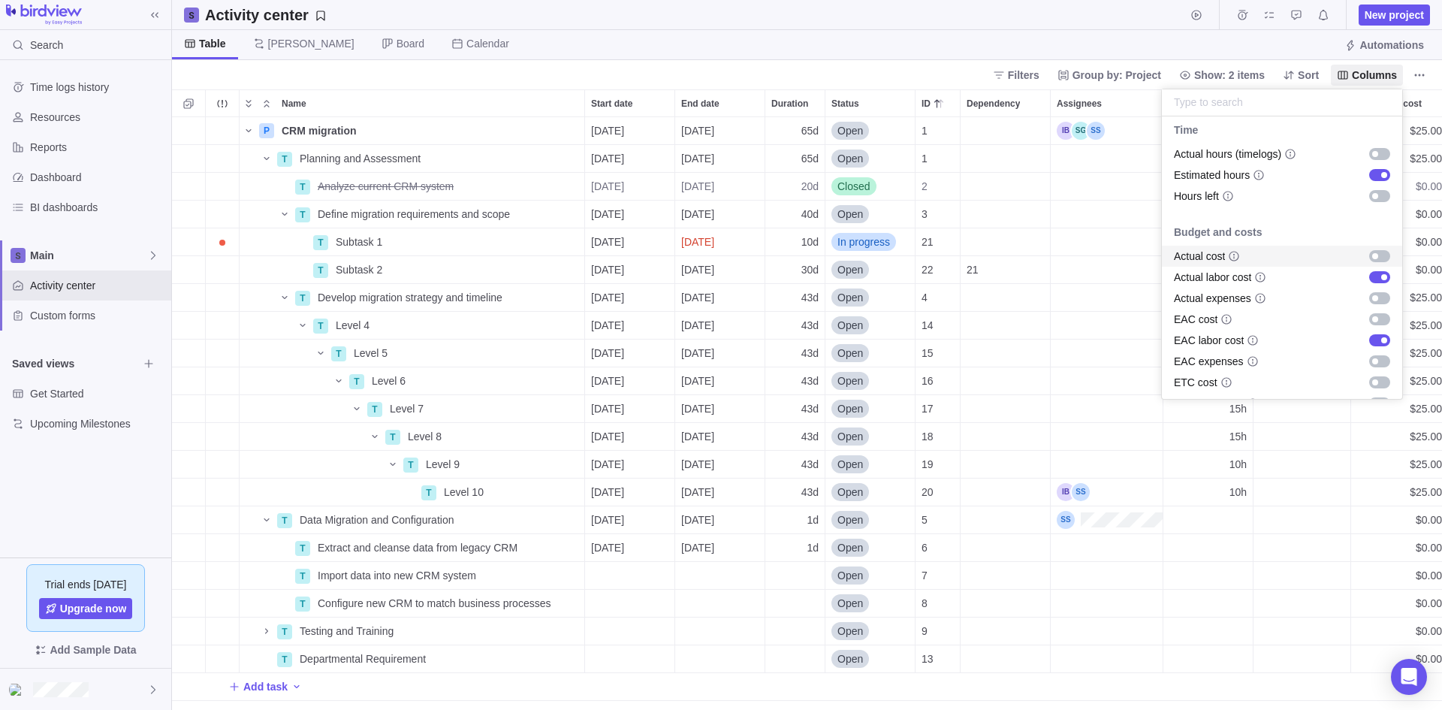
click at [1371, 255] on div "grid" at bounding box center [1380, 256] width 21 height 12
click at [1154, 38] on body "Search Time logs history Resources Reports Dashboard BI dashboards Main Activit…" at bounding box center [721, 355] width 1442 height 710
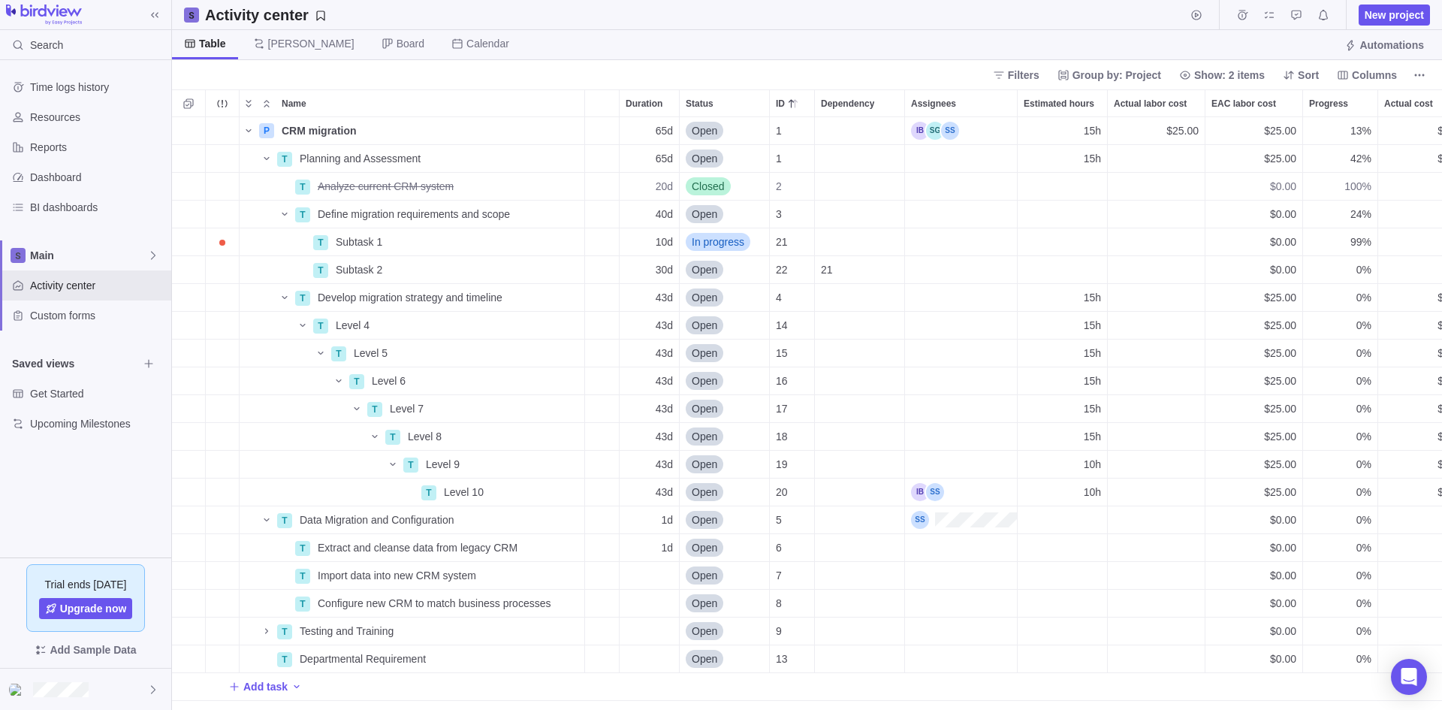
scroll to position [0, 191]
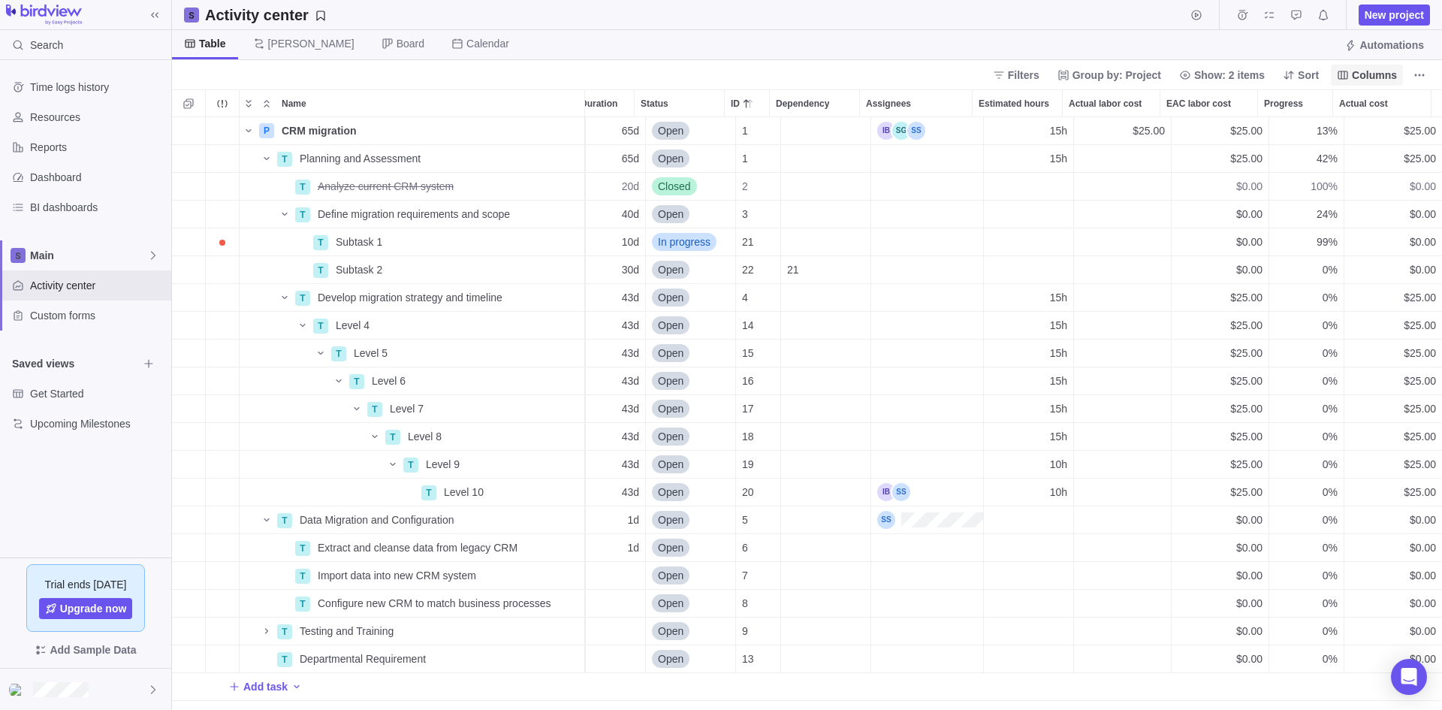
click at [1370, 73] on span "Columns" at bounding box center [1374, 75] width 45 height 15
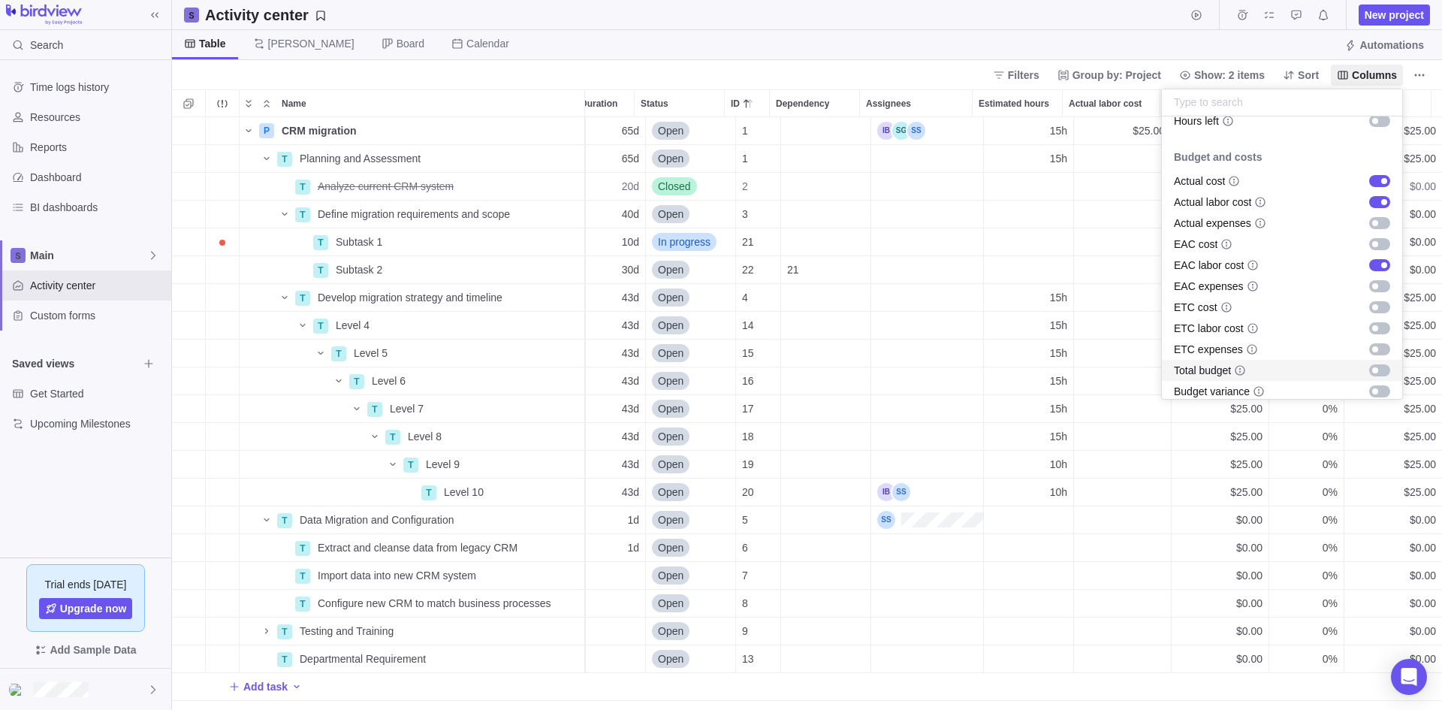
scroll to position [604, 0]
click at [1370, 300] on div "grid" at bounding box center [1380, 304] width 21 height 12
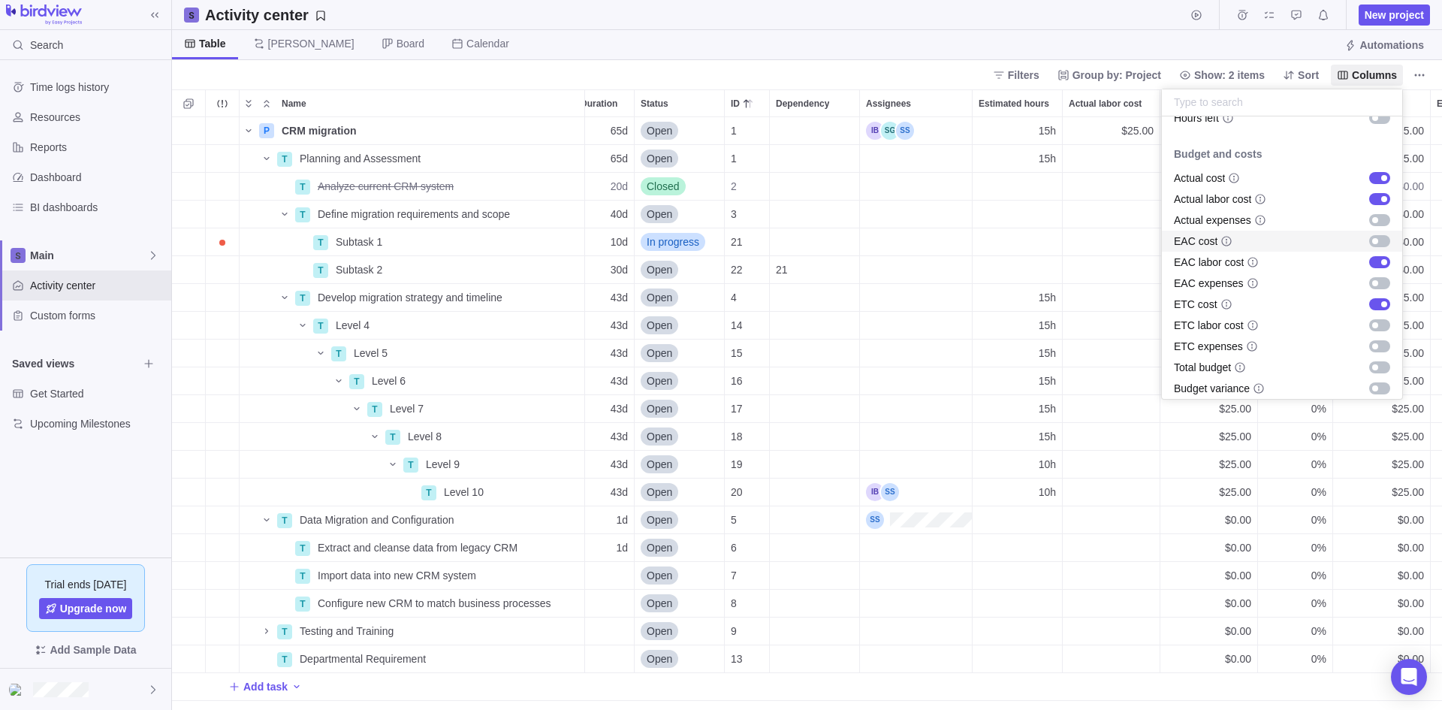
click at [1370, 239] on div "grid" at bounding box center [1380, 241] width 21 height 12
click at [1162, 687] on body "Search Time logs history Resources Reports Dashboard BI dashboards Main Activit…" at bounding box center [721, 355] width 1442 height 710
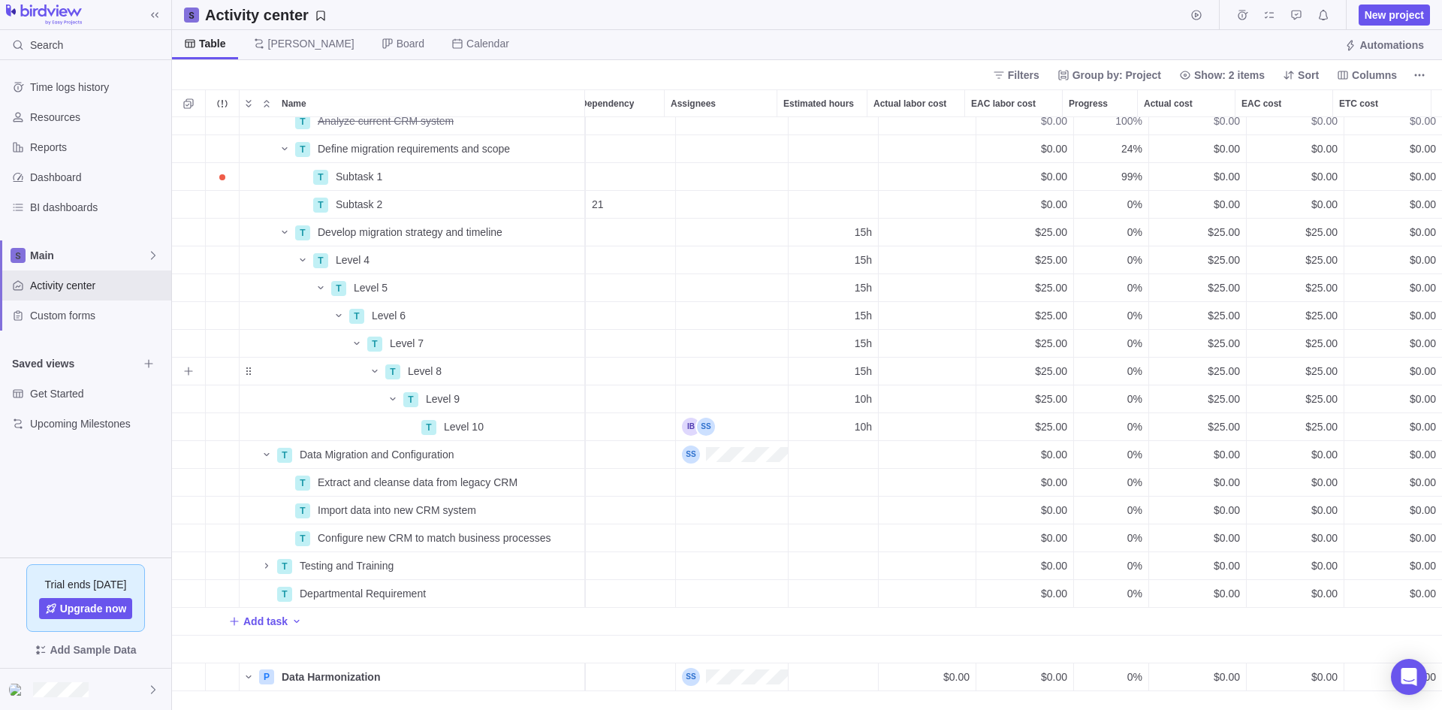
scroll to position [38, 386]
